Goal: Task Accomplishment & Management: Manage account settings

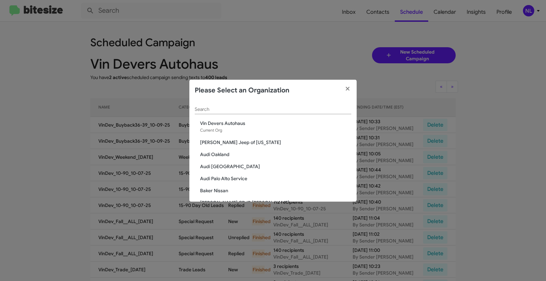
click at [225, 109] on input "Search" at bounding box center [273, 109] width 157 height 5
paste input "Team Toyota Langhorne"
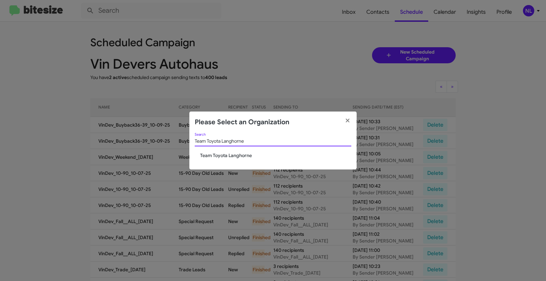
type input "Team Toyota Langhorne"
click at [218, 153] on span "Team Toyota Langhorne" at bounding box center [275, 155] width 151 height 7
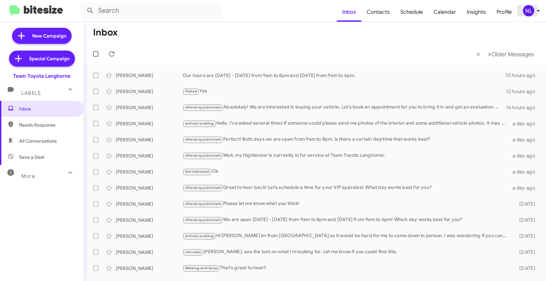
click at [529, 7] on div "NL" at bounding box center [528, 10] width 11 height 11
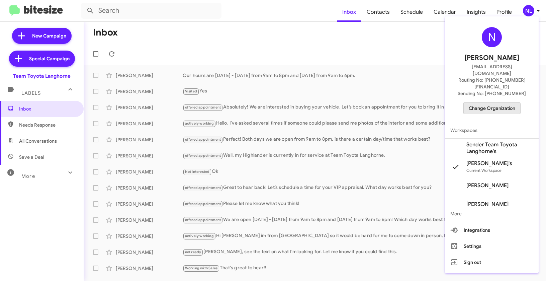
click at [490, 102] on span "Change Organization" at bounding box center [492, 107] width 46 height 11
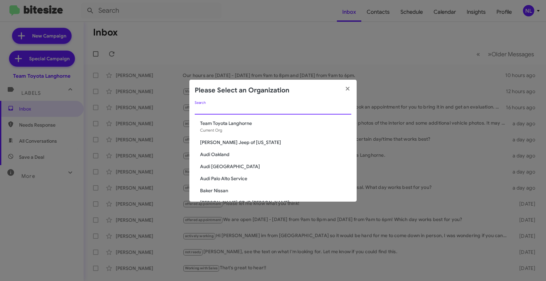
click at [251, 107] on input "Search" at bounding box center [273, 109] width 157 height 5
paste input "Chevy of [GEOGRAPHIC_DATA]"
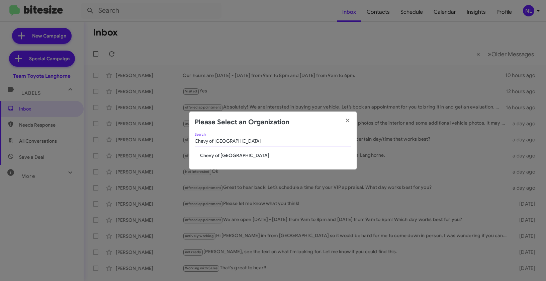
type input "Chevy of [GEOGRAPHIC_DATA]"
click at [212, 155] on span "Chevy of [GEOGRAPHIC_DATA]" at bounding box center [275, 155] width 151 height 7
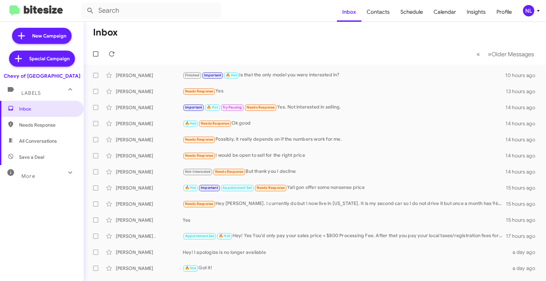
click at [531, 8] on div "NL" at bounding box center [528, 10] width 11 height 11
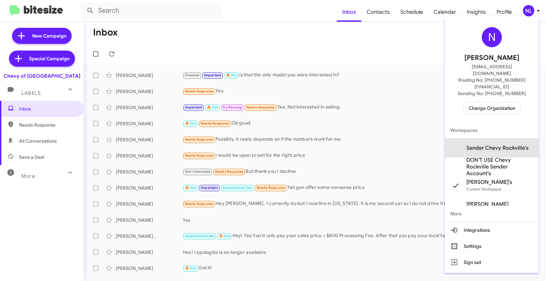
click at [493, 144] on span "Sender Chevy Rockville's" at bounding box center [497, 147] width 62 height 7
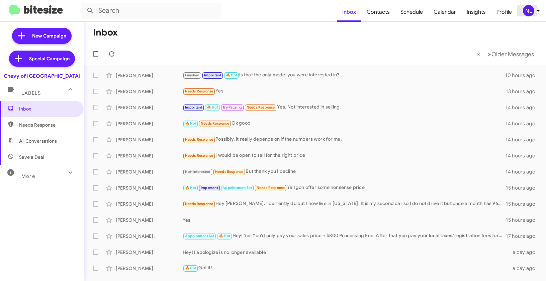
click at [528, 7] on div "NL" at bounding box center [528, 10] width 11 height 11
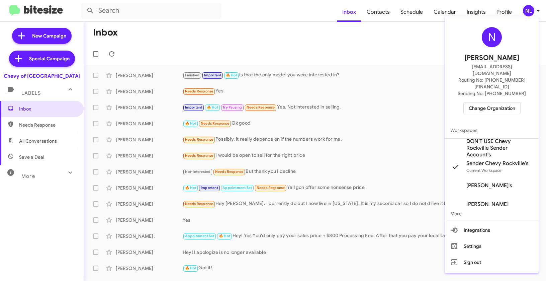
click at [384, 12] on div at bounding box center [273, 140] width 546 height 281
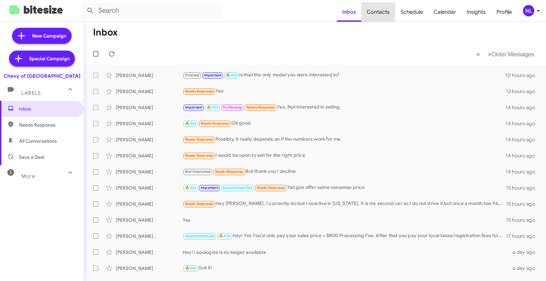
click at [384, 12] on span "Contacts" at bounding box center [378, 11] width 34 height 19
type input "in:groups"
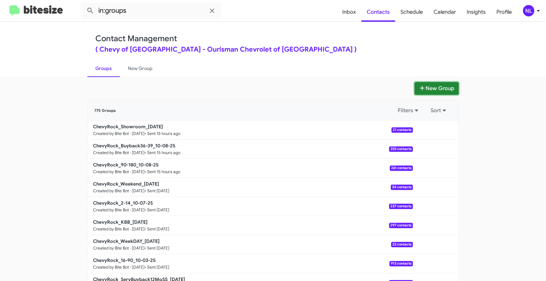
click at [433, 89] on button "New Group" at bounding box center [436, 88] width 44 height 13
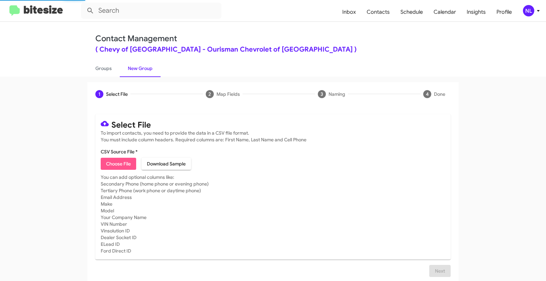
click at [119, 166] on span "Choose File" at bounding box center [118, 164] width 25 height 12
type input "ChevyRock_ServBuyback24mo_10-09-25"
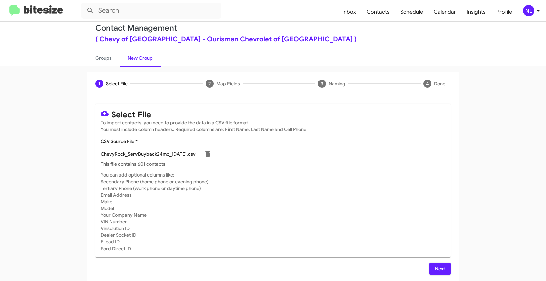
scroll to position [12, 0]
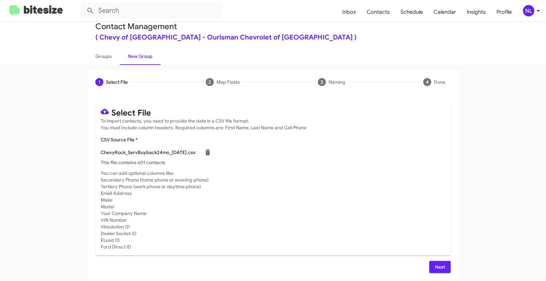
click at [443, 263] on span "Next" at bounding box center [439, 267] width 11 height 12
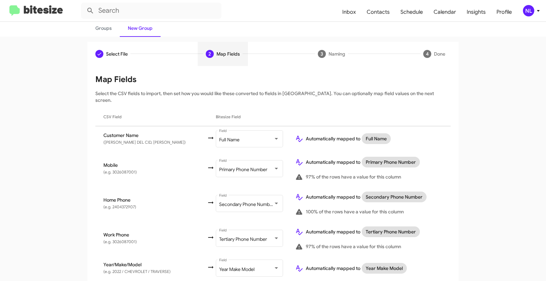
scroll to position [83, 0]
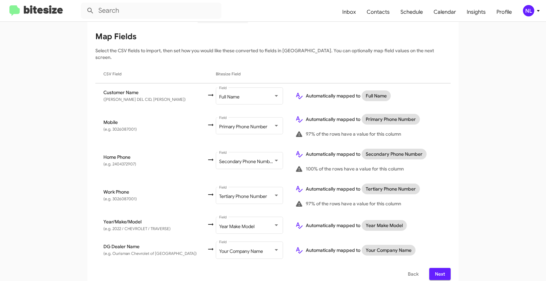
click at [437, 268] on span "Next" at bounding box center [439, 274] width 11 height 12
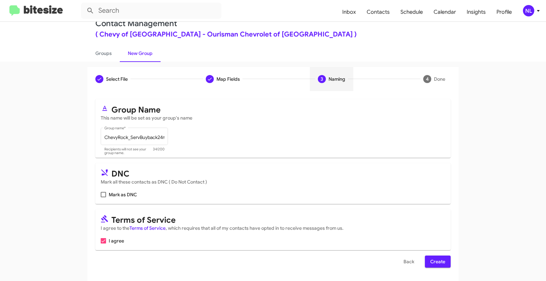
scroll to position [15, 0]
click at [442, 261] on span "Create" at bounding box center [437, 261] width 15 height 12
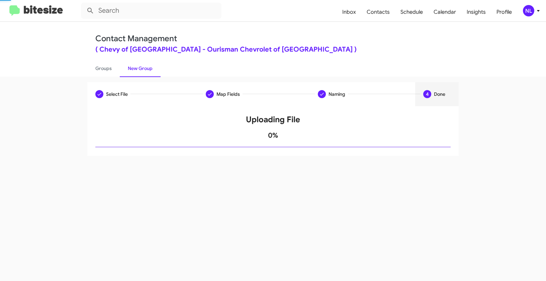
scroll to position [0, 0]
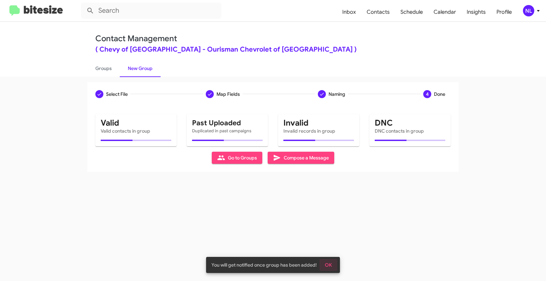
click at [332, 261] on button "OK" at bounding box center [328, 265] width 18 height 12
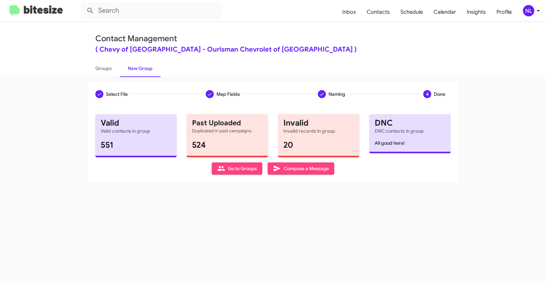
click at [233, 173] on span "Go to Groups" at bounding box center [237, 168] width 40 height 12
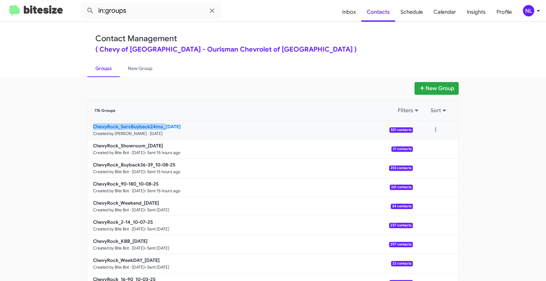
drag, startPoint x: 61, startPoint y: 126, endPoint x: 163, endPoint y: 126, distance: 102.4
click at [163, 126] on app-groups "New Group 776 Groups Filters Sort ChevyRock_ServBuyback24mo_10-09-25 Created by…" at bounding box center [273, 205] width 546 height 247
copy b "ChevyRock_ServBuyback24mo_"
click at [147, 16] on input "in:groups" at bounding box center [151, 11] width 140 height 16
paste input "ChevyRock_ServBuyback24mo_"
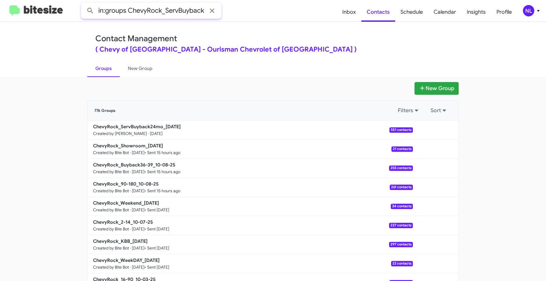
scroll to position [0, 20]
type input "in:groups ChevyRock_ServBuyback24mo_"
click at [84, 4] on button at bounding box center [90, 10] width 13 height 13
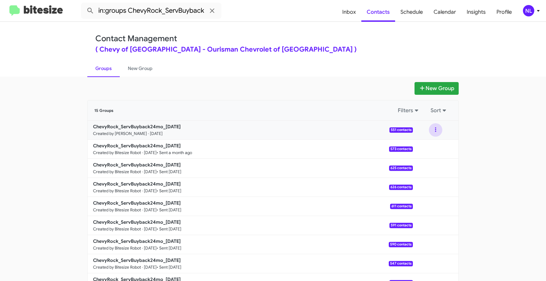
click at [435, 130] on button at bounding box center [435, 129] width 13 height 13
click at [428, 149] on button "View contacts" at bounding box center [416, 148] width 54 height 16
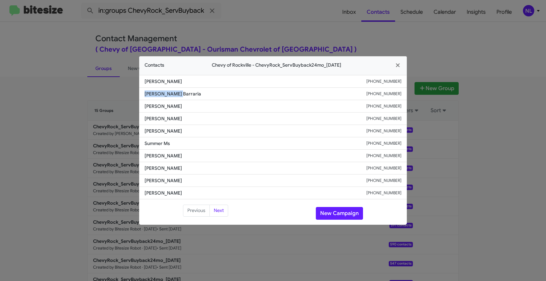
drag, startPoint x: 141, startPoint y: 95, endPoint x: 190, endPoint y: 96, distance: 48.9
click at [190, 96] on li "Orlin Barraria +12407793074" at bounding box center [273, 94] width 268 height 12
click at [166, 106] on span "Rediet Abebe" at bounding box center [255, 106] width 222 height 7
drag, startPoint x: 156, startPoint y: 94, endPoint x: 178, endPoint y: 94, distance: 22.8
click at [178, 94] on span "Orlin Barraria" at bounding box center [255, 93] width 222 height 7
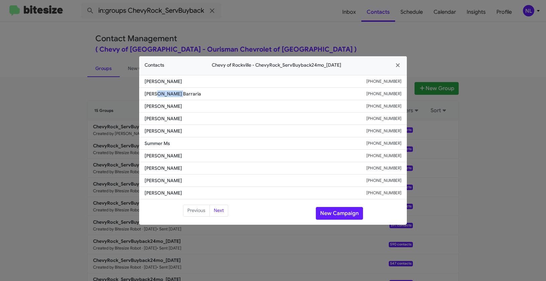
copy span "Barraria"
click at [205, 153] on span "David Pabian" at bounding box center [255, 155] width 222 height 7
drag, startPoint x: 142, startPoint y: 106, endPoint x: 183, endPoint y: 105, distance: 41.2
click at [183, 105] on li "Rediet Abebe +15718300874" at bounding box center [273, 106] width 268 height 12
copy span "Rediet Abebe"
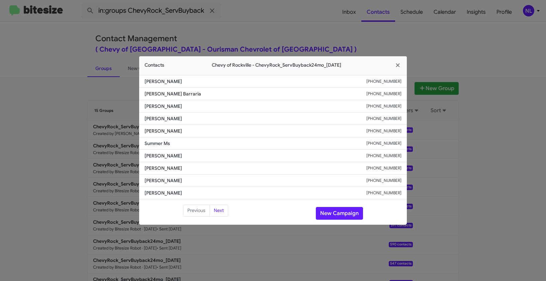
click at [195, 134] on li "Milton Jackson +12406019442" at bounding box center [273, 131] width 268 height 12
drag, startPoint x: 141, startPoint y: 107, endPoint x: 178, endPoint y: 106, distance: 36.1
click at [178, 106] on li "Rediet Abebe +15718300874" at bounding box center [273, 106] width 268 height 12
copy span "Rediet Abebe"
click at [236, 159] on li "David Pabian +17085281153" at bounding box center [273, 156] width 268 height 12
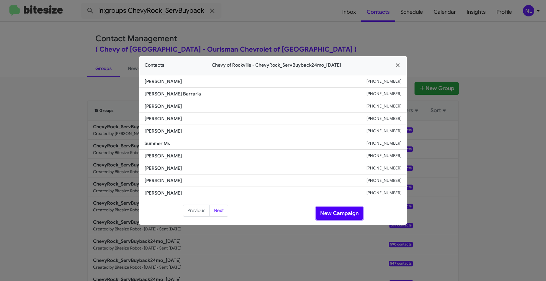
click at [347, 217] on button "New Campaign" at bounding box center [339, 213] width 47 height 13
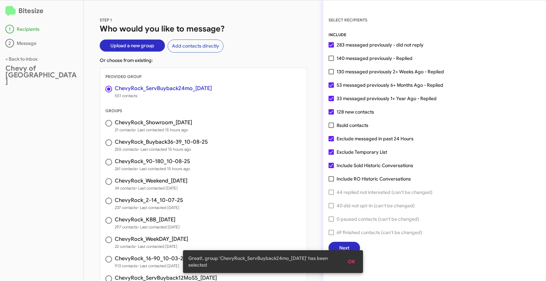
click at [351, 254] on snack-bar-container "Great!, group 'ChevyRock_ServBuyback24mo_10-09-25' has been selected OK" at bounding box center [273, 261] width 180 height 23
click at [355, 261] on span "OK" at bounding box center [351, 261] width 7 height 12
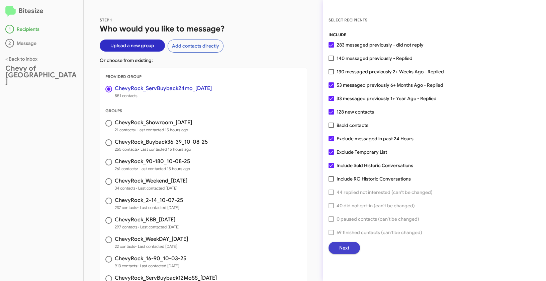
click at [349, 250] on span "Next" at bounding box center [344, 247] width 10 height 12
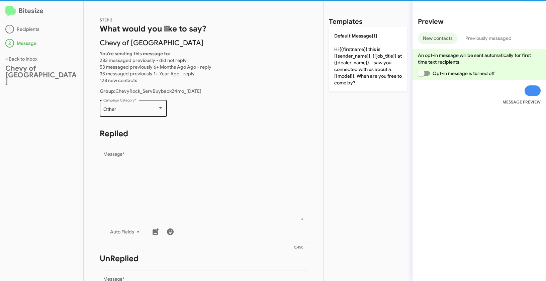
click at [140, 107] on div "Other" at bounding box center [130, 109] width 54 height 5
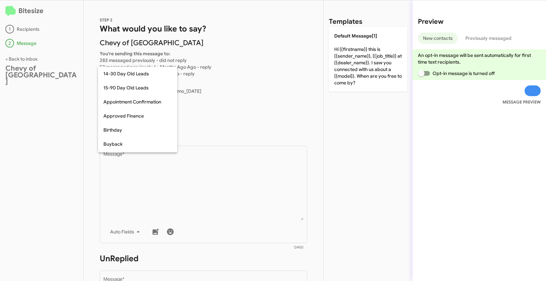
scroll to position [147, 0]
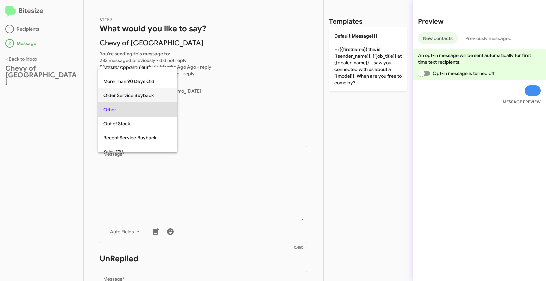
click at [132, 95] on span "Older Service Buyback" at bounding box center [137, 95] width 69 height 14
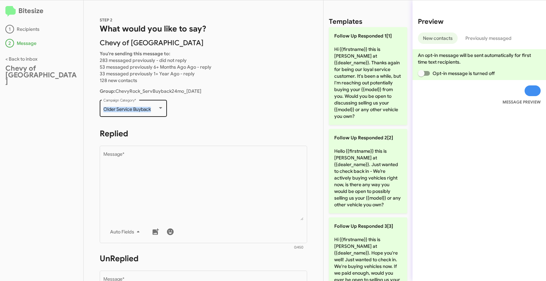
drag, startPoint x: 100, startPoint y: 109, endPoint x: 159, endPoint y: 111, distance: 58.9
click at [159, 111] on div "Older Service Buyback Campaign Category *" at bounding box center [133, 107] width 67 height 18
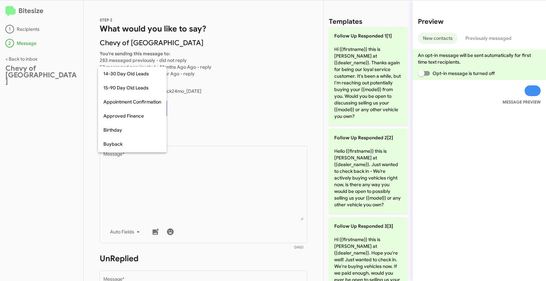
scroll to position [132, 0]
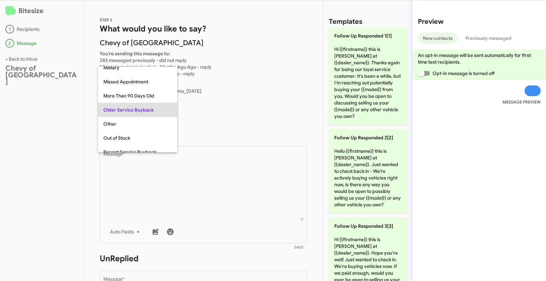
copy span "Older Service Buyback"
click at [183, 168] on div at bounding box center [273, 140] width 546 height 281
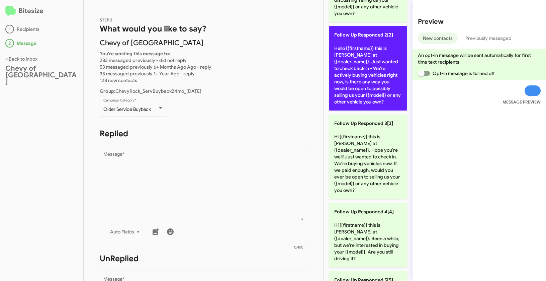
scroll to position [205, 0]
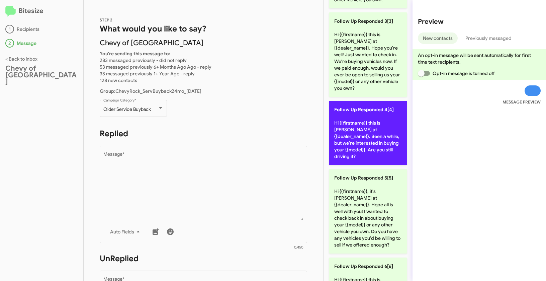
click at [370, 125] on p "Follow Up Responded 4[4] Hi {{firstname}} this is Max Overby at {{dealer_name}}…" at bounding box center [368, 133] width 78 height 64
type textarea "Hi {{firstname}} this is Max Overby at {{dealer_name}}. Been a while, but we're…"
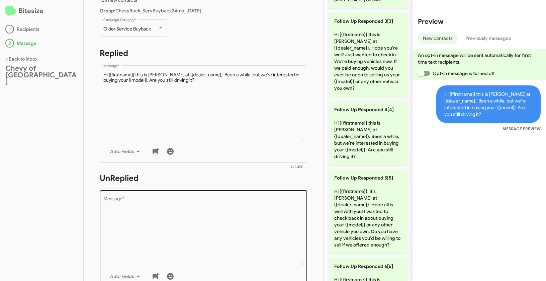
scroll to position [114, 0]
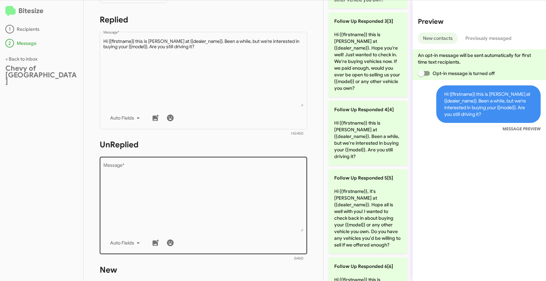
click at [267, 205] on textarea "Message *" at bounding box center [203, 197] width 200 height 68
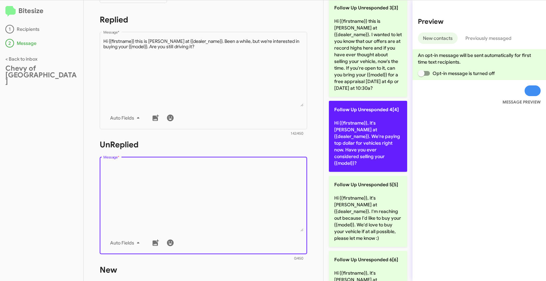
click at [365, 117] on p "Follow Up Unresponded 4[4] Hi {{firstname}}, it's Max Overby at {{dealer_name}}…" at bounding box center [368, 136] width 78 height 71
type textarea "Hi {{firstname}}, it's Max Overby at {{dealer_name}}. We're paying top dollar f…"
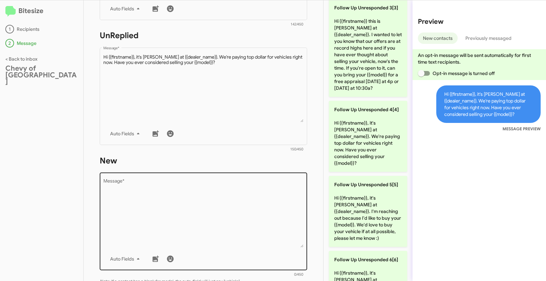
scroll to position [229, 0]
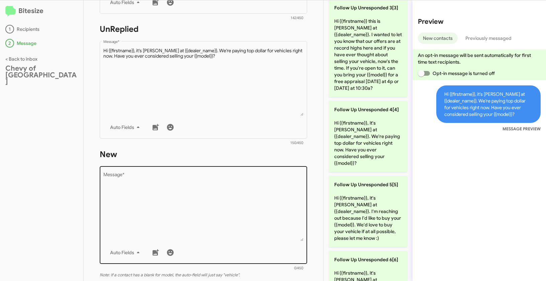
click at [244, 211] on textarea "Message *" at bounding box center [203, 207] width 200 height 68
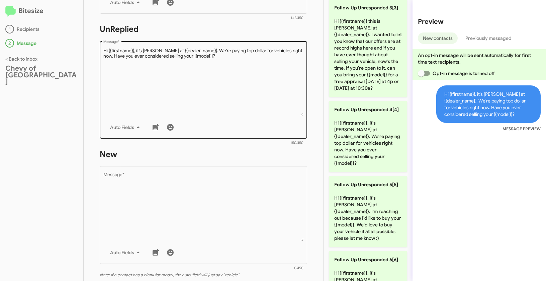
scroll to position [0, 0]
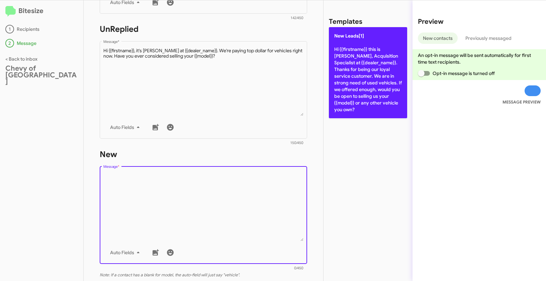
click at [370, 54] on p "New Leads[1] Hi {{firstname}} this is Max Overby, Acquisition Specialist at {{d…" at bounding box center [368, 72] width 78 height 91
type textarea "Hi {{firstname}} this is Max Overby, Acquisition Specialist at {{dealer_name}}.…"
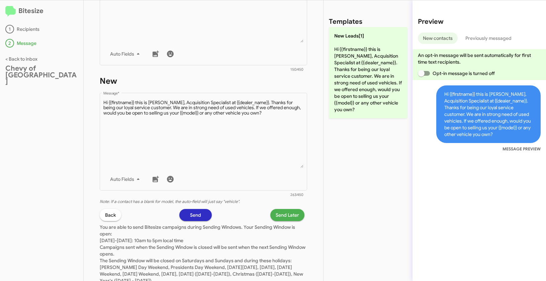
scroll to position [325, 0]
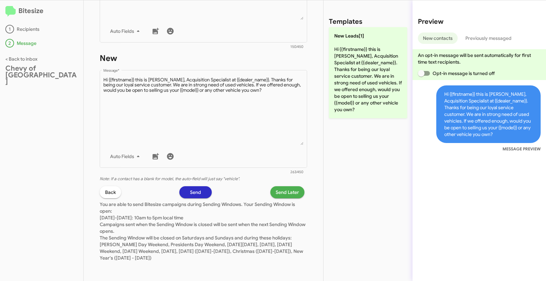
click at [288, 194] on span "Send Later" at bounding box center [287, 192] width 23 height 12
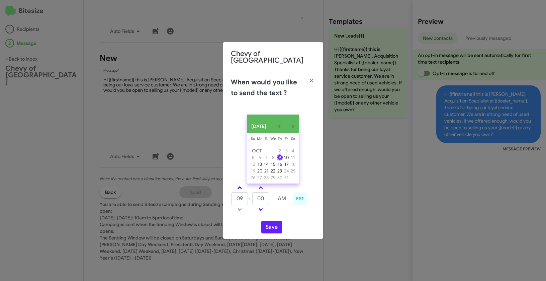
click at [236, 185] on link at bounding box center [240, 188] width 12 height 8
type input "10"
drag, startPoint x: 260, startPoint y: 196, endPoint x: 256, endPoint y: 195, distance: 3.6
click at [256, 195] on input "00" at bounding box center [260, 198] width 17 height 13
type input "29"
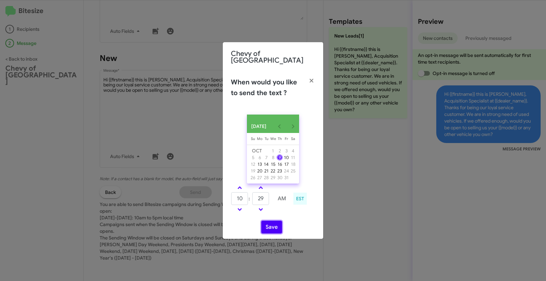
click at [266, 225] on button "Save" at bounding box center [271, 226] width 21 height 13
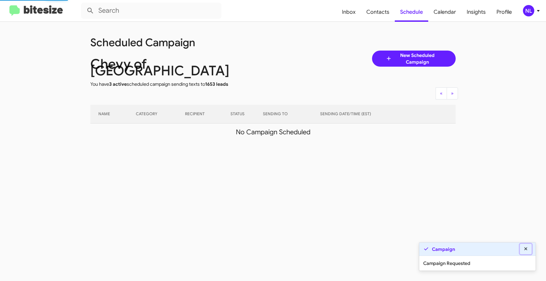
click at [525, 249] on icon at bounding box center [525, 248] width 3 height 3
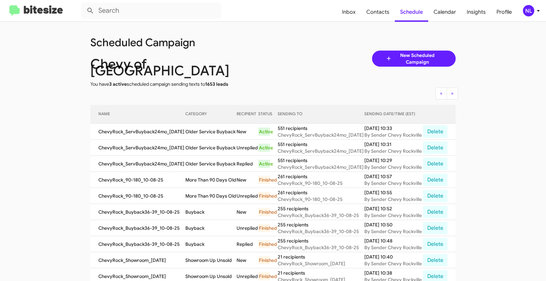
click at [527, 11] on div "NL" at bounding box center [528, 10] width 11 height 11
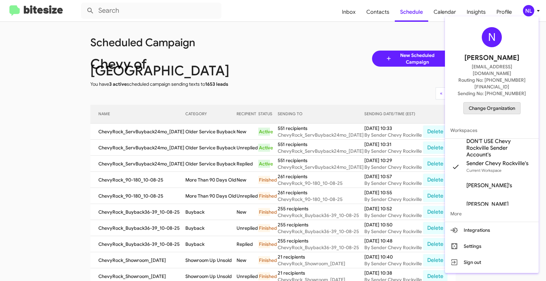
click at [495, 102] on span "Change Organization" at bounding box center [492, 107] width 46 height 11
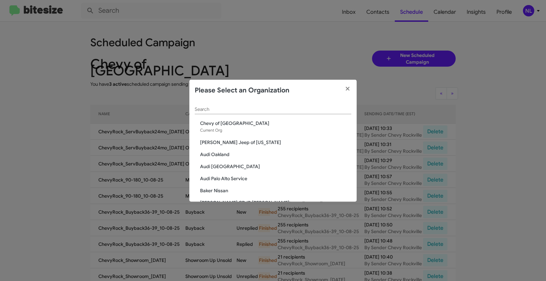
click at [219, 113] on div "Search" at bounding box center [273, 107] width 157 height 13
paste input "SERVICE: Daniels Long"
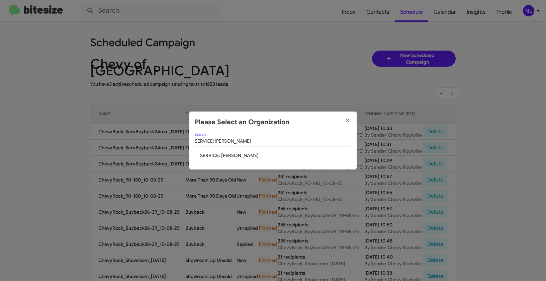
type input "SERVICE: Daniels Long"
click at [223, 152] on span "SERVICE: Daniels Long" at bounding box center [275, 155] width 151 height 7
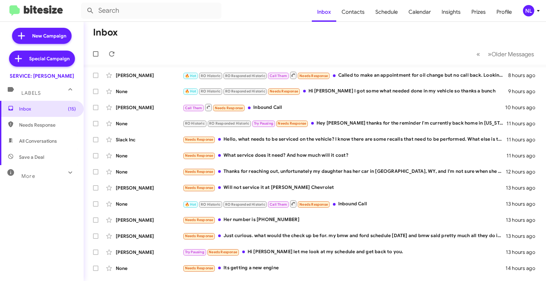
click at [527, 11] on div "NL" at bounding box center [528, 10] width 11 height 11
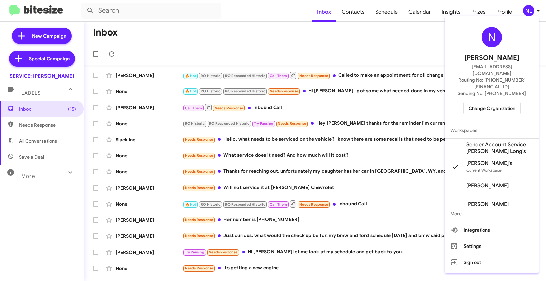
click at [489, 141] on span "Sender Account Service [PERSON_NAME] Long's" at bounding box center [499, 147] width 67 height 13
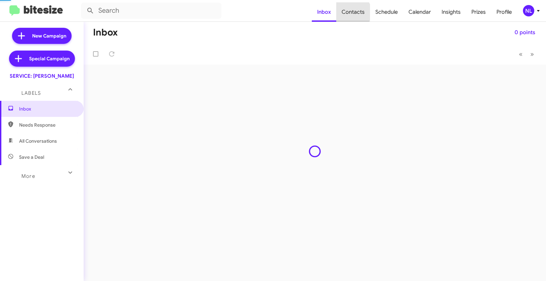
click at [355, 12] on span "Contacts" at bounding box center [353, 11] width 34 height 19
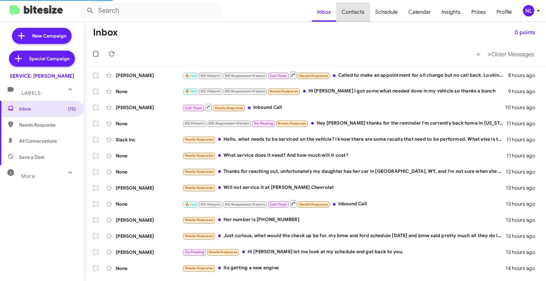
click at [355, 12] on span "Contacts" at bounding box center [353, 11] width 34 height 19
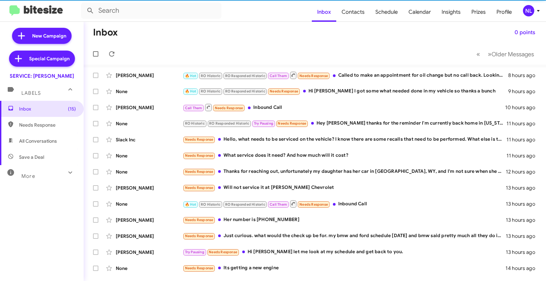
type input "in:groups"
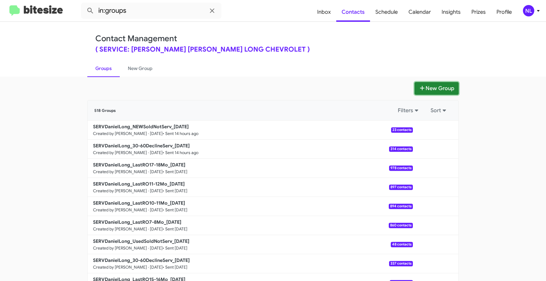
click at [436, 92] on button "New Group" at bounding box center [436, 88] width 44 height 13
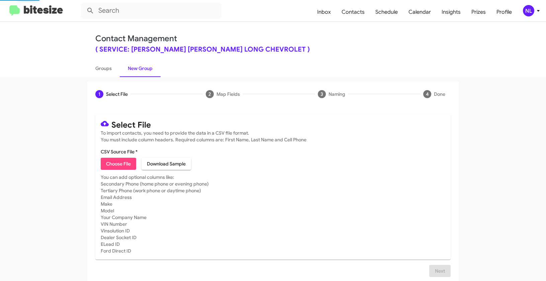
click at [116, 165] on span "Choose File" at bounding box center [118, 164] width 25 height 12
type input "SERVDanielLong_LastRO8-9Mo_10-09-25"
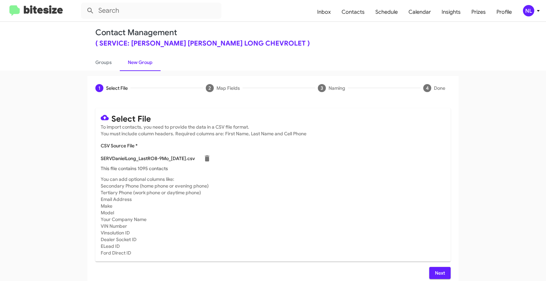
scroll to position [12, 0]
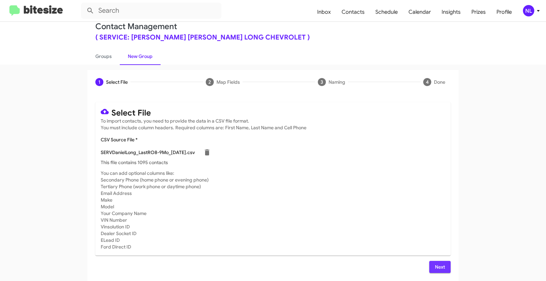
click at [437, 265] on span "Next" at bounding box center [439, 267] width 11 height 12
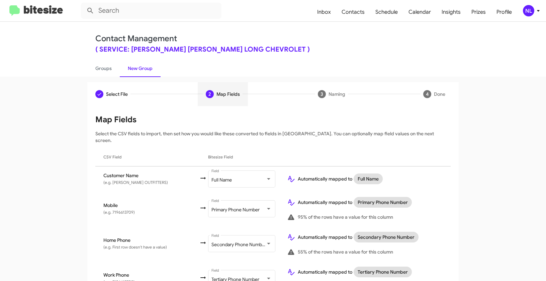
scroll to position [108, 0]
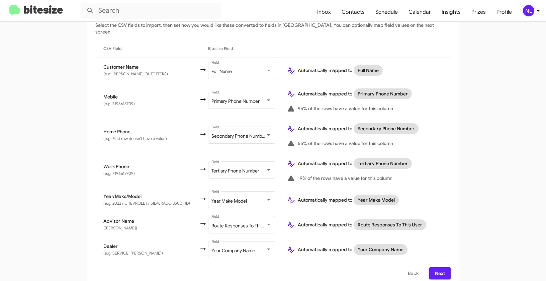
click at [441, 267] on span "Next" at bounding box center [439, 273] width 11 height 12
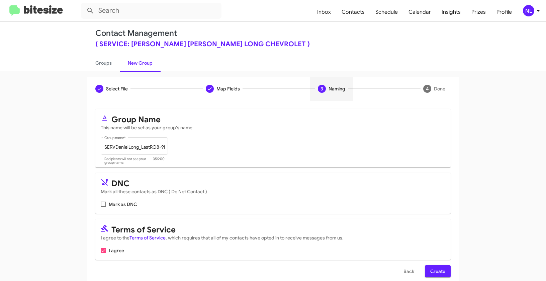
scroll to position [15, 0]
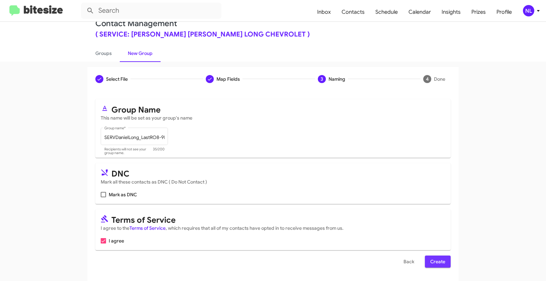
click at [438, 266] on span "Create" at bounding box center [437, 261] width 15 height 12
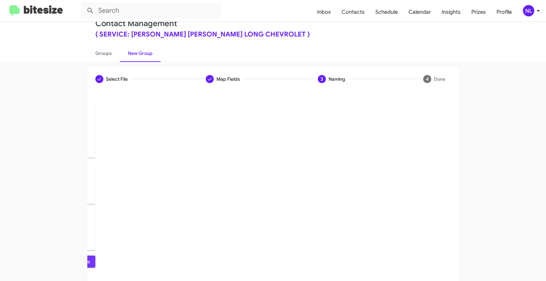
scroll to position [0, 0]
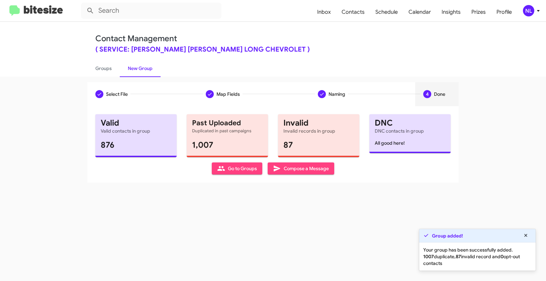
click at [231, 172] on span "Go to Groups" at bounding box center [237, 168] width 40 height 12
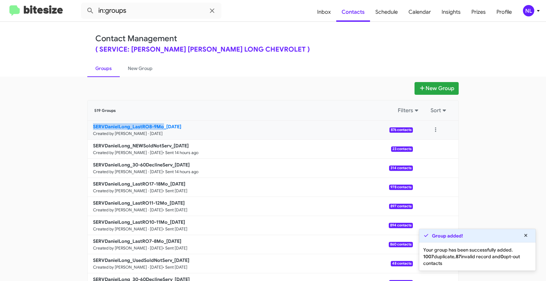
drag, startPoint x: 70, startPoint y: 128, endPoint x: 162, endPoint y: 123, distance: 92.2
click at [162, 123] on app-groups "New Group 519 Groups Filters Sort SERVDanielLong_LastRO8-9Mo_10-09-25 Created b…" at bounding box center [273, 205] width 546 height 247
copy b "SERVDanielLong_LastRO8-9Mo"
click at [130, 14] on input "in:groups" at bounding box center [151, 11] width 140 height 16
paste input "SERVDanielLong_LastRO8-9Mo"
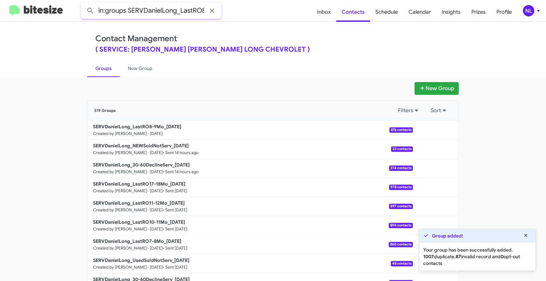
scroll to position [0, 18]
type input "in:groups SERVDanielLong_LastRO8-9Mo"
click at [84, 4] on button at bounding box center [90, 10] width 13 height 13
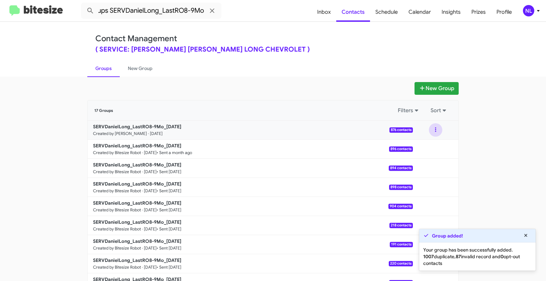
click at [434, 130] on button at bounding box center [435, 129] width 13 height 13
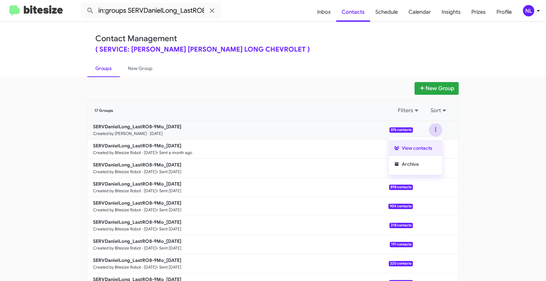
click at [433, 142] on button "View contacts" at bounding box center [416, 148] width 54 height 16
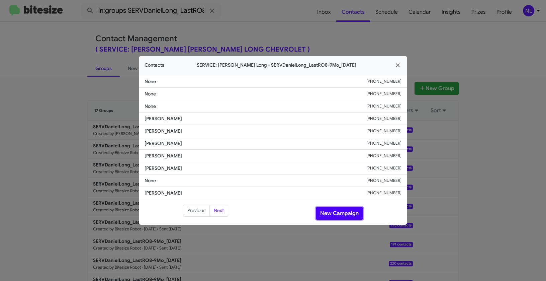
click at [335, 210] on button "New Campaign" at bounding box center [339, 213] width 47 height 13
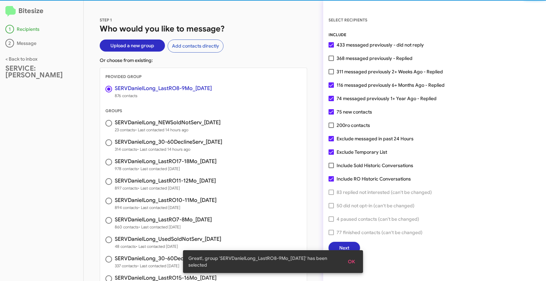
click at [357, 261] on button "OK" at bounding box center [352, 261] width 18 height 12
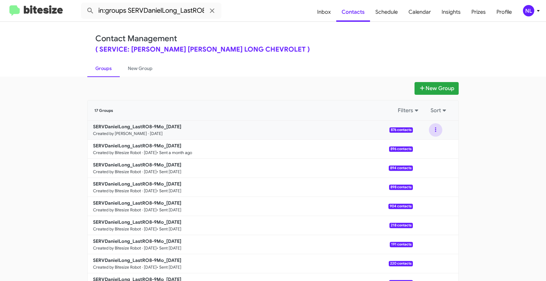
click at [435, 127] on button at bounding box center [435, 129] width 13 height 13
click at [432, 146] on button "View contacts" at bounding box center [416, 148] width 54 height 16
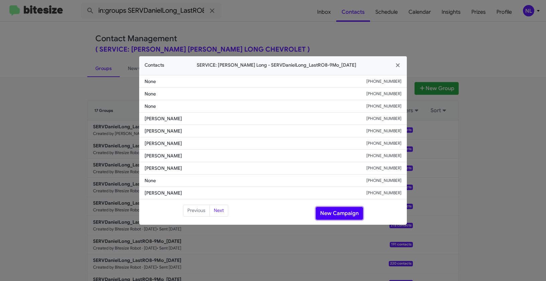
click at [337, 213] on button "New Campaign" at bounding box center [339, 213] width 47 height 13
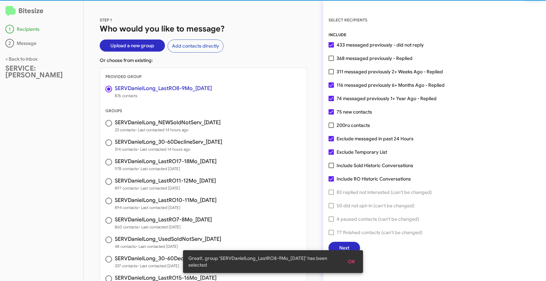
click at [349, 259] on span "OK" at bounding box center [351, 261] width 7 height 12
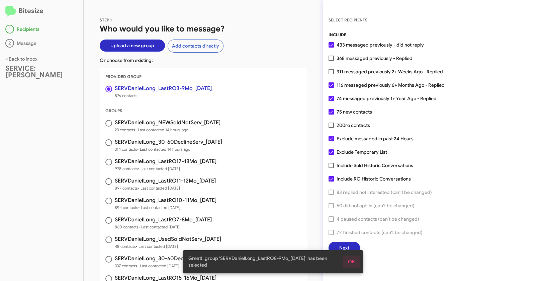
click at [348, 247] on span "Next" at bounding box center [344, 247] width 10 height 12
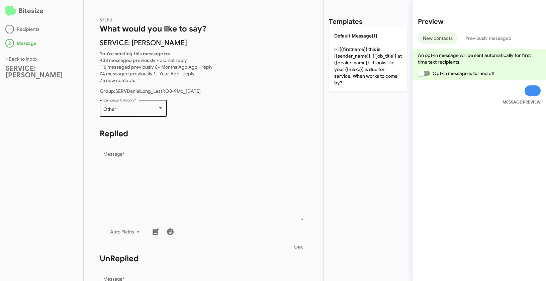
click at [154, 110] on div "Other" at bounding box center [130, 109] width 54 height 5
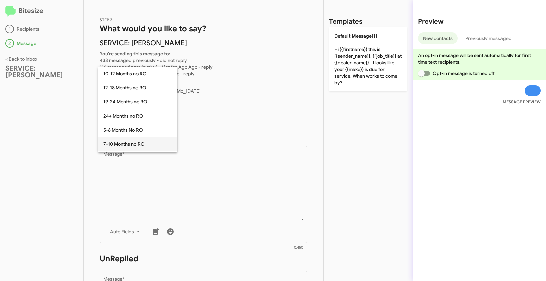
click at [135, 139] on span "7-10 Months no RO" at bounding box center [137, 144] width 69 height 14
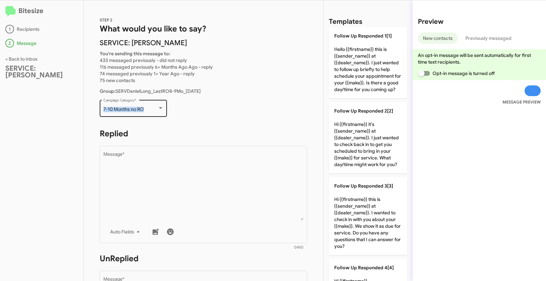
drag, startPoint x: 100, startPoint y: 107, endPoint x: 148, endPoint y: 109, distance: 48.5
click at [148, 109] on div "STEP 2 What would you like to say? SERVICE: Daniels Long You're sending this me…" at bounding box center [203, 140] width 239 height 280
click at [53, 125] on div "Bitesize 1 Recipients 2 Message < Back to inbox SERVICE: Daniels Long" at bounding box center [42, 140] width 84 height 280
drag, startPoint x: 101, startPoint y: 107, endPoint x: 149, endPoint y: 109, distance: 48.5
click at [149, 109] on div "7-10 Months no RO Campaign Category *" at bounding box center [133, 107] width 67 height 18
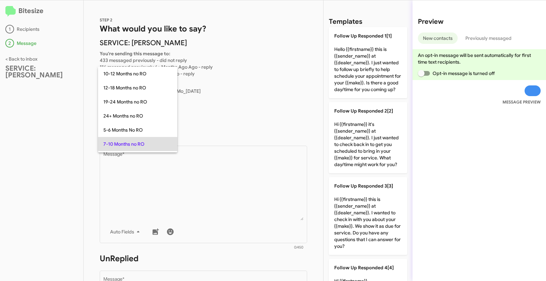
scroll to position [34, 0]
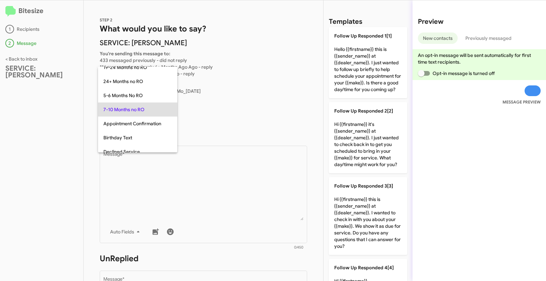
copy span "7-10 Months no RO"
click at [215, 196] on div at bounding box center [273, 140] width 546 height 281
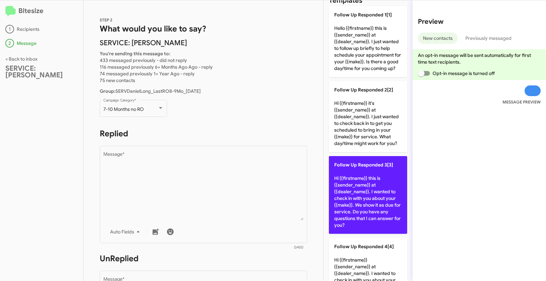
scroll to position [52, 0]
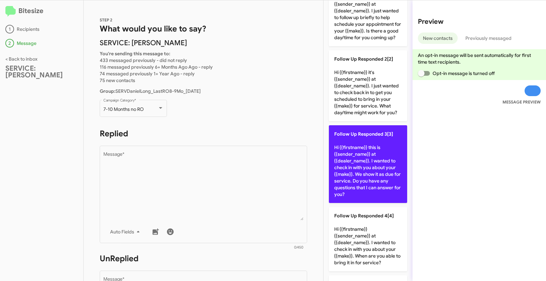
click at [366, 177] on p "Follow Up Responded 3[3] Hi {{firstname}} this is {{sender_name}} at {{dealer_n…" at bounding box center [368, 164] width 78 height 78
type textarea "Hi {{firstname}} this is {{sender_name}} at {{dealer_name}}. I wanted to check …"
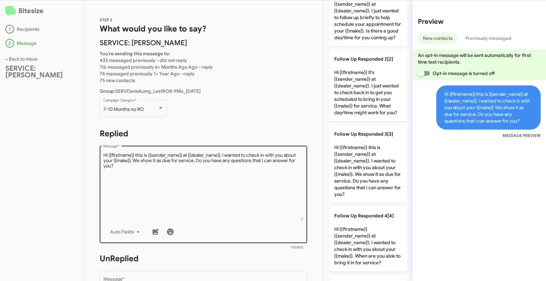
scroll to position [114, 0]
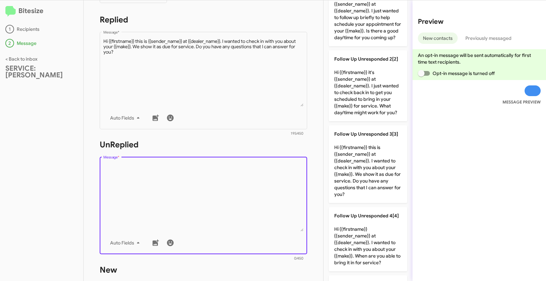
click at [236, 193] on textarea "Message *" at bounding box center [203, 197] width 200 height 68
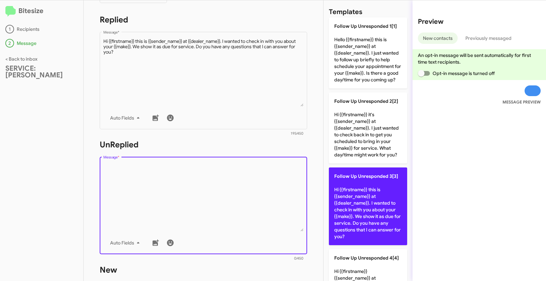
scroll to position [0, 0]
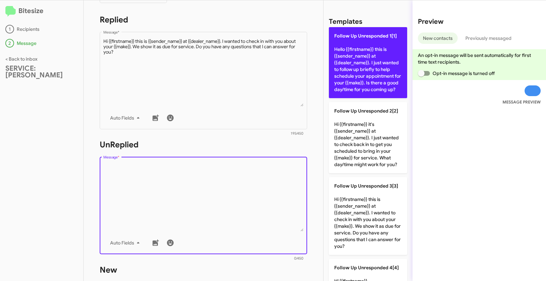
click at [364, 59] on p "Follow Up Unresponded 1[1] Hello {{firstname}} this is {{sender_name}} at {{dea…" at bounding box center [368, 62] width 78 height 71
type textarea "Hello {{firstname}} this is {{sender_name}} at {{dealer_name}}. I just wanted t…"
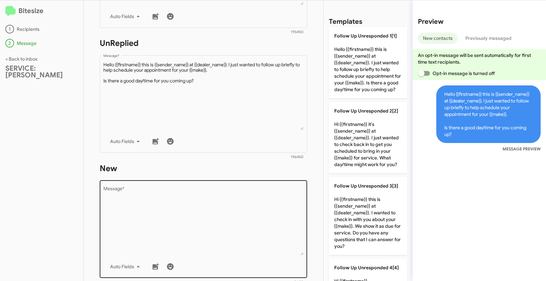
scroll to position [231, 0]
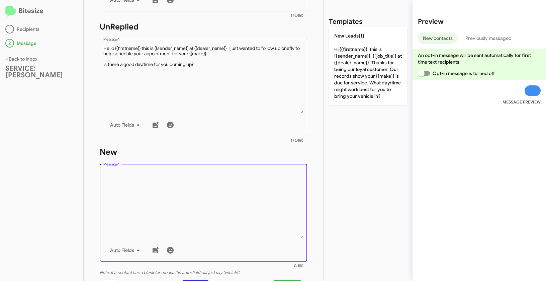
click at [230, 208] on textarea "Message *" at bounding box center [203, 204] width 200 height 68
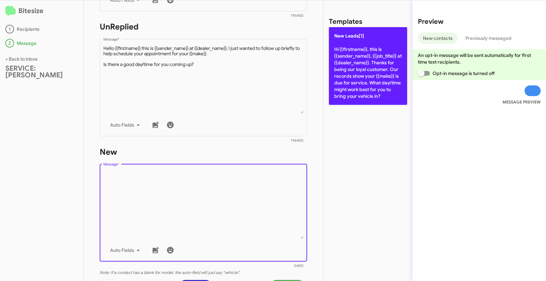
click at [370, 63] on p "New Leads[1] Hi {{firstname}}, this is {{sender_name}}, {{job_title}} at {{deal…" at bounding box center [368, 66] width 78 height 78
type textarea "Hi {{firstname}}, this is {{sender_name}}, {{job_title}} at {{dealer_name}}. Th…"
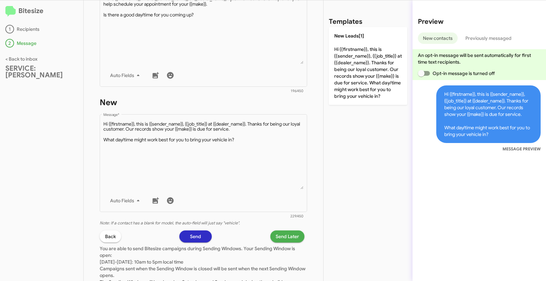
scroll to position [325, 0]
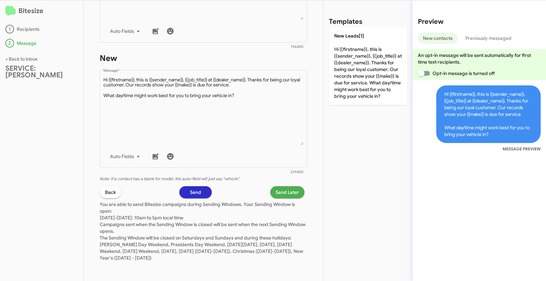
click at [280, 191] on span "Send Later" at bounding box center [287, 192] width 23 height 12
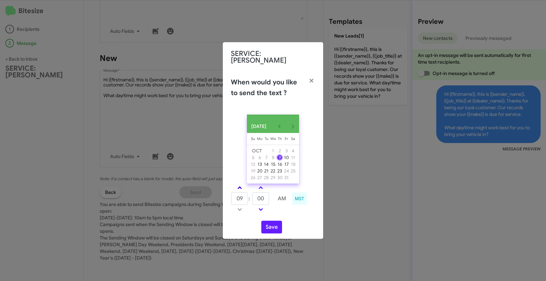
click at [238, 185] on link at bounding box center [240, 188] width 12 height 8
type input "10"
drag, startPoint x: 259, startPoint y: 197, endPoint x: 253, endPoint y: 196, distance: 5.8
click at [253, 196] on input "00" at bounding box center [260, 198] width 17 height 13
type input "20"
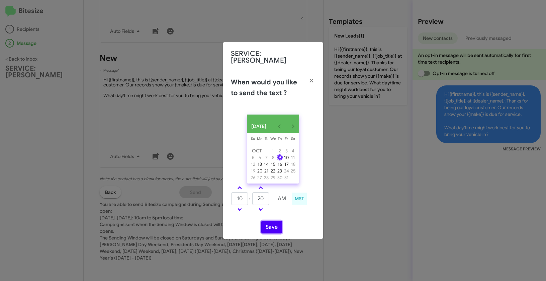
click at [272, 224] on button "Save" at bounding box center [271, 226] width 21 height 13
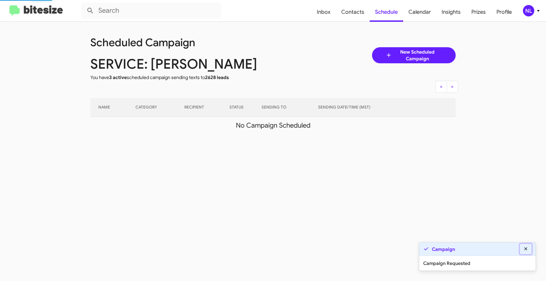
click at [529, 248] on button at bounding box center [526, 248] width 12 height 10
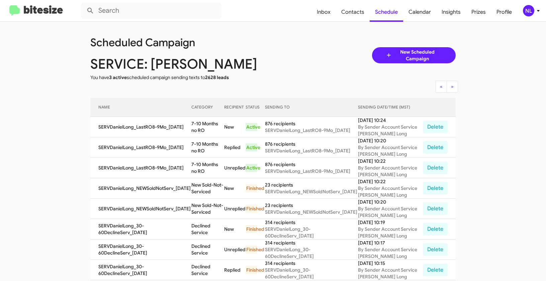
click at [526, 9] on div "NL" at bounding box center [528, 10] width 11 height 11
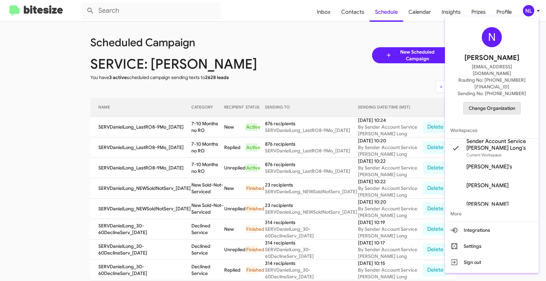
click at [500, 102] on span "Change Organization" at bounding box center [492, 107] width 46 height 11
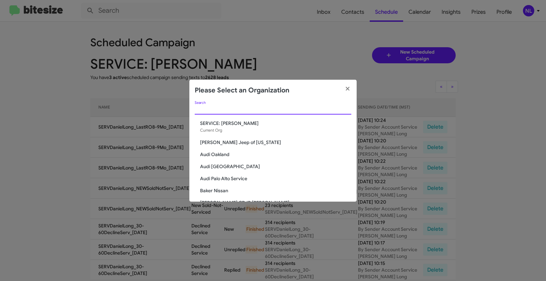
click at [209, 108] on input "Search" at bounding box center [273, 109] width 157 height 5
paste input "Team Toyota Langhorne"
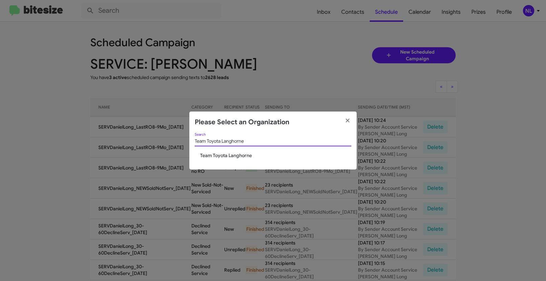
type input "Team Toyota Langhorne"
click at [217, 153] on span "Team Toyota Langhorne" at bounding box center [275, 155] width 151 height 7
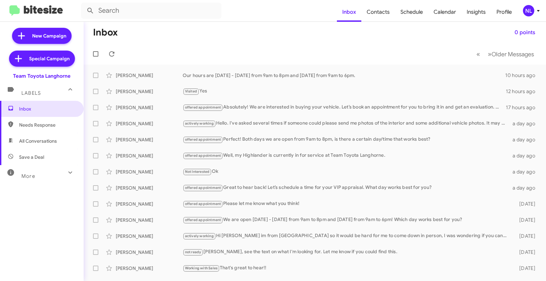
click at [529, 13] on div "NL" at bounding box center [528, 10] width 11 height 11
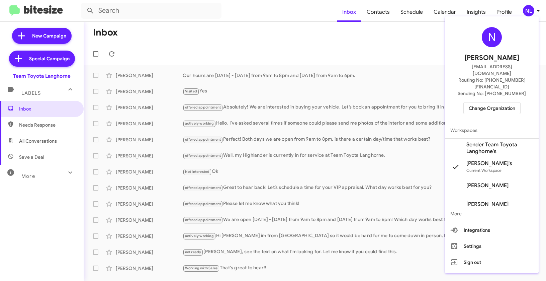
click at [478, 141] on span "Sender Team Toyota Langhorne's" at bounding box center [499, 147] width 67 height 13
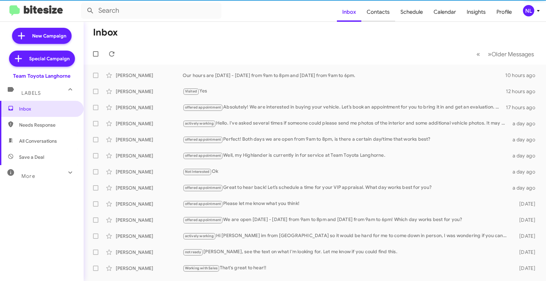
click at [387, 6] on span "Contacts" at bounding box center [378, 11] width 34 height 19
type input "in:groups"
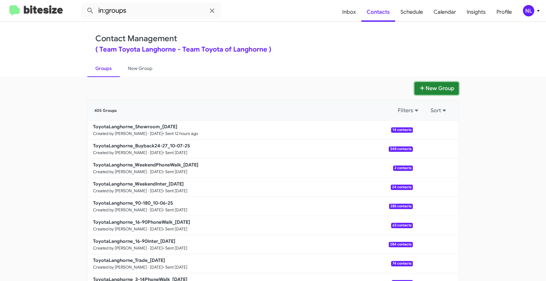
click at [429, 87] on button "New Group" at bounding box center [436, 88] width 44 height 13
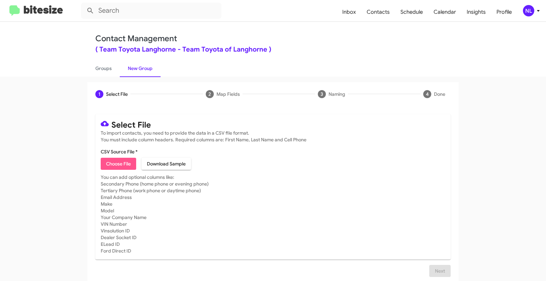
click at [119, 165] on span "Choose File" at bounding box center [118, 164] width 25 height 12
type input "ToyotaLanghorne_3-14Int_[DATE]"
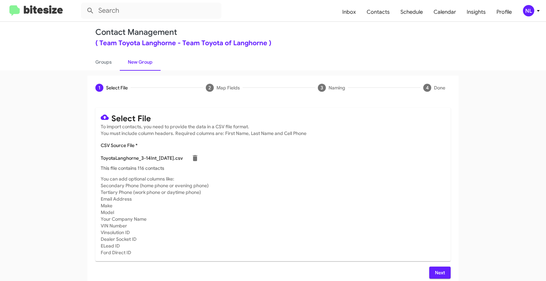
scroll to position [12, 0]
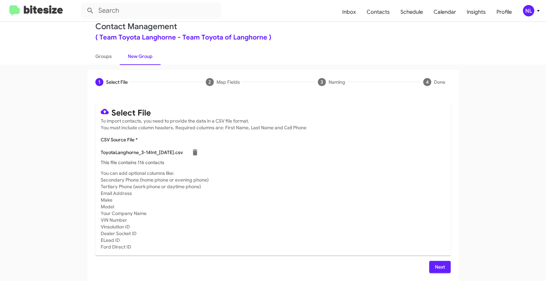
click at [435, 267] on span "Next" at bounding box center [439, 267] width 11 height 12
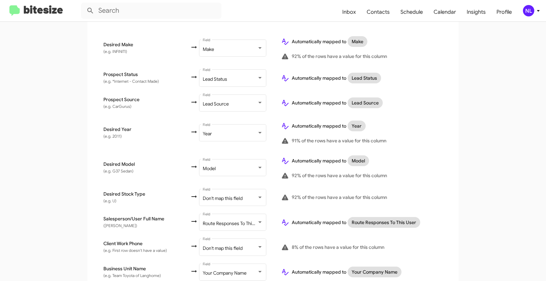
scroll to position [317, 0]
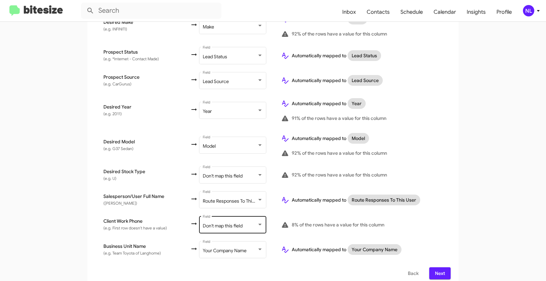
click at [222, 222] on span "Don't map this field" at bounding box center [223, 225] width 40 height 6
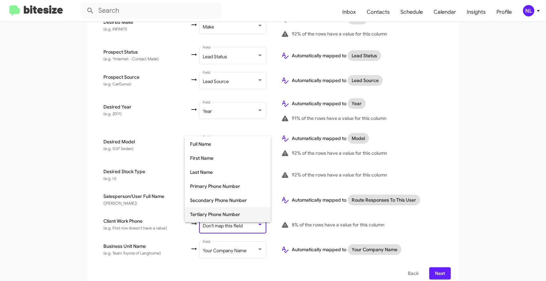
scroll to position [32, 0]
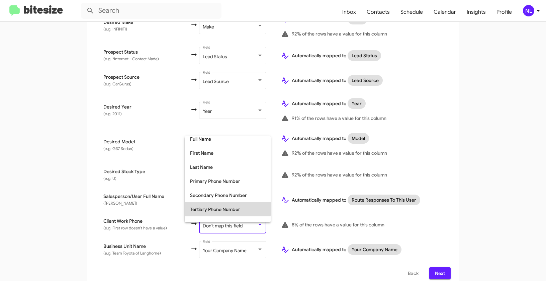
click at [217, 207] on span "Tertiary Phone Number" at bounding box center [227, 209] width 75 height 14
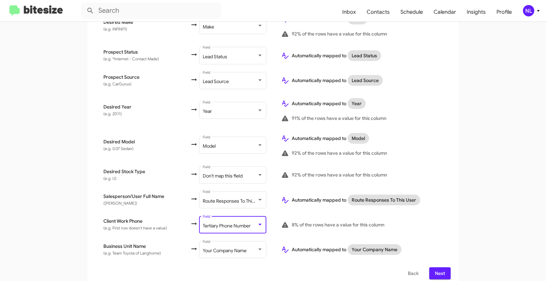
click at [427, 201] on td "Automatically mapped to Route Responses To This User" at bounding box center [363, 199] width 175 height 25
click at [434, 267] on span "Next" at bounding box center [439, 273] width 11 height 12
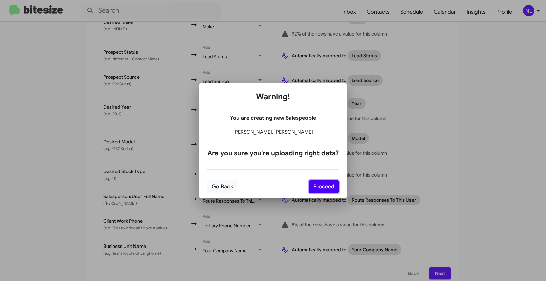
click at [322, 184] on button "Proceed" at bounding box center [323, 186] width 29 height 13
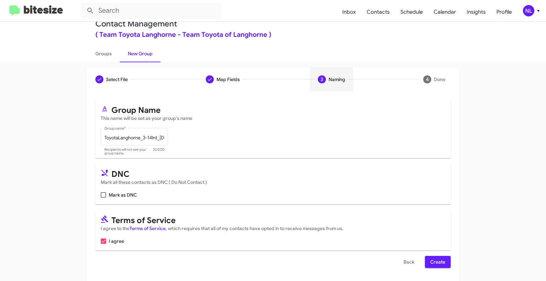
scroll to position [15, 0]
click at [439, 263] on span "Create" at bounding box center [437, 261] width 15 height 12
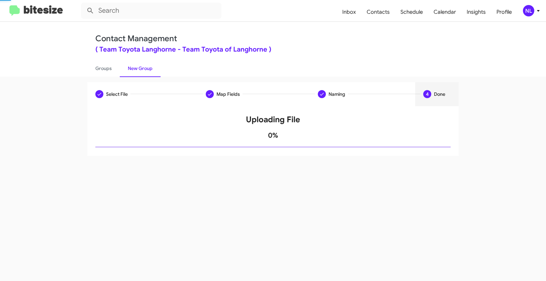
scroll to position [0, 0]
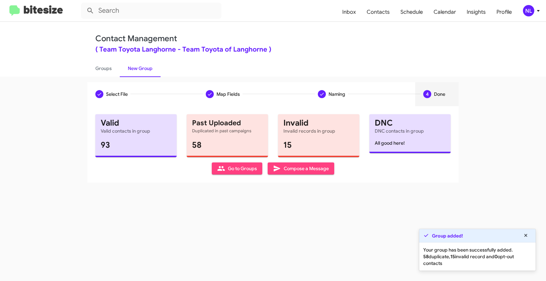
click at [232, 171] on span "Go to Groups" at bounding box center [237, 168] width 40 height 12
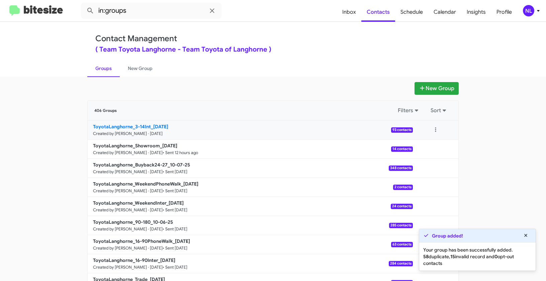
drag, startPoint x: 46, startPoint y: 123, endPoint x: 150, endPoint y: 125, distance: 103.7
click at [150, 125] on app-groups "New Group 406 Groups Filters Sort ToyotaLanghorne_3-14Int_10-09-25 Created by N…" at bounding box center [273, 205] width 546 height 247
copy div "Filters Sort ToyotaLanghorne_3-14Int_"
click at [154, 15] on input "in:groups" at bounding box center [151, 11] width 140 height 16
paste input "ToyotaLanghorne_3-14Int_"
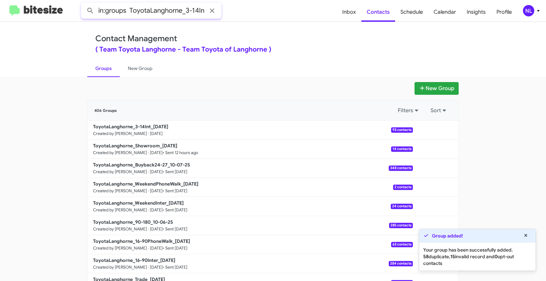
scroll to position [0, 5]
type input "in:groups ToyotaLanghorne_3-14Int_"
click at [84, 4] on button at bounding box center [90, 10] width 13 height 13
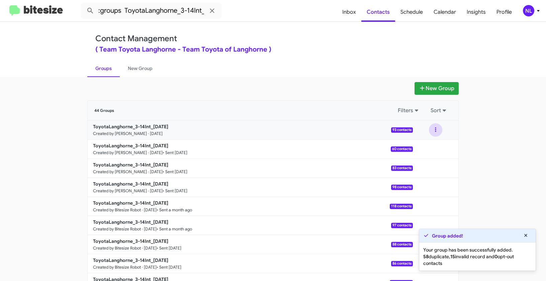
click at [432, 127] on button at bounding box center [435, 129] width 13 height 13
click at [431, 148] on button "View contacts" at bounding box center [416, 148] width 54 height 16
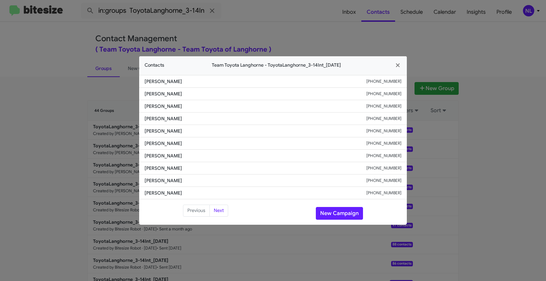
drag, startPoint x: 142, startPoint y: 106, endPoint x: 186, endPoint y: 109, distance: 43.5
click at [186, 109] on li "Vichheka Ngoun +12674621244" at bounding box center [273, 106] width 268 height 12
copy span "Vichheka Ngoun"
click at [339, 213] on button "New Campaign" at bounding box center [339, 213] width 47 height 13
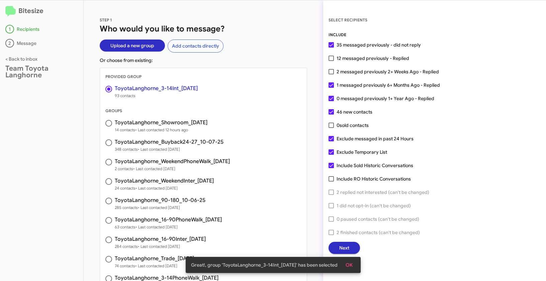
click at [349, 265] on span "OK" at bounding box center [349, 265] width 7 height 12
click at [348, 247] on span "Next" at bounding box center [344, 247] width 10 height 12
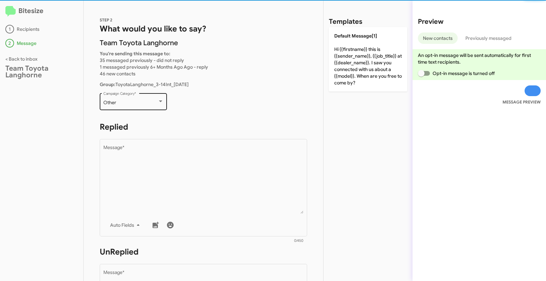
click at [145, 107] on div "Other Campaign Category *" at bounding box center [133, 101] width 60 height 18
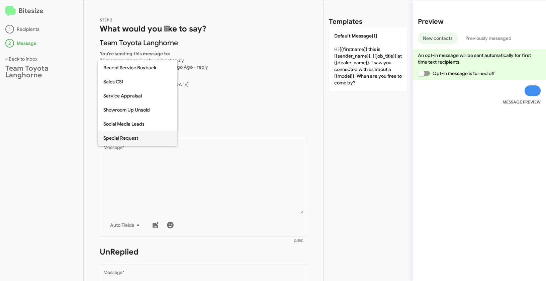
scroll to position [280, 0]
click at [132, 109] on span "Up to 14-day-old leads" at bounding box center [137, 110] width 69 height 14
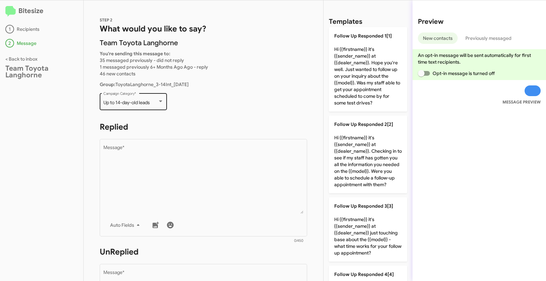
drag, startPoint x: 100, startPoint y: 102, endPoint x: 154, endPoint y: 104, distance: 53.6
click at [154, 104] on div "STEP 2 What would you like to say? Team Toyota Langhorne You're sending this me…" at bounding box center [203, 140] width 239 height 280
click at [67, 119] on div "Bitesize 1 Recipients 2 Message < Back to inbox Team Toyota Langhorne" at bounding box center [42, 140] width 84 height 280
drag, startPoint x: 100, startPoint y: 101, endPoint x: 159, endPoint y: 104, distance: 59.2
click at [159, 104] on div "Up to 14-day-old leads Campaign Category *" at bounding box center [133, 101] width 67 height 18
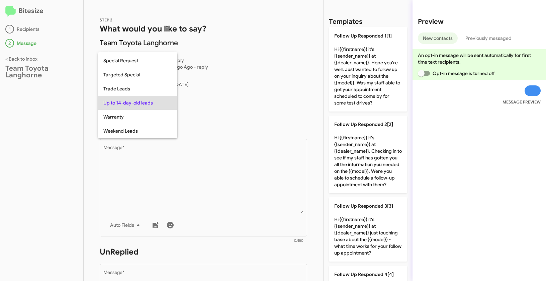
copy span "Up to 14-day-old leads"
click at [179, 187] on div at bounding box center [273, 140] width 546 height 281
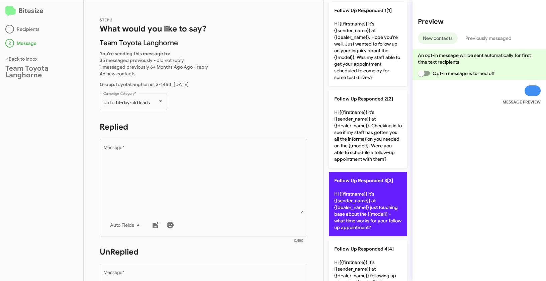
scroll to position [0, 0]
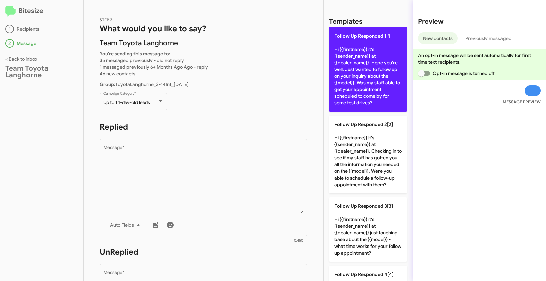
click at [362, 52] on p "Follow Up Responded 1[1] Hi {{firstname}} it's {{sender_name}} at {{dealer_name…" at bounding box center [368, 69] width 78 height 84
type textarea "Hi {{firstname}} it's {{sender_name}} at {{dealer_name}}. Hope you're well. Jus…"
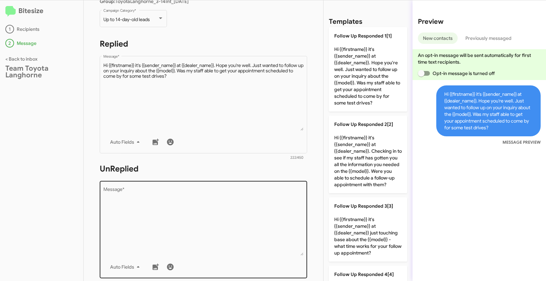
scroll to position [118, 0]
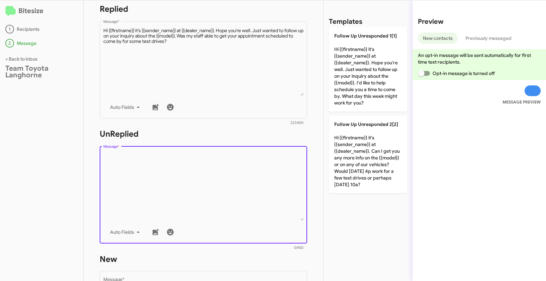
click at [204, 186] on textarea "Message *" at bounding box center [203, 186] width 200 height 68
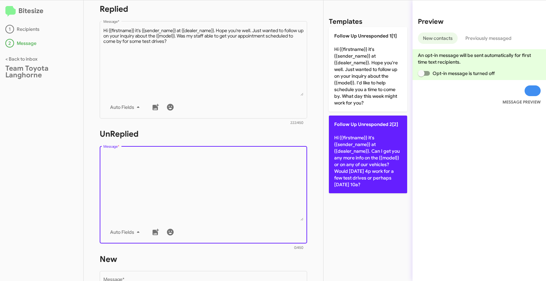
click at [354, 145] on p "Follow Up Unresponded 2[2] Hi {{firstname}} it's {{sender_name}} at {{dealer_na…" at bounding box center [368, 154] width 78 height 78
type textarea "Hi {{firstname}} it's {{sender_name}} at {{dealer_name}}. Can I get you any mor…"
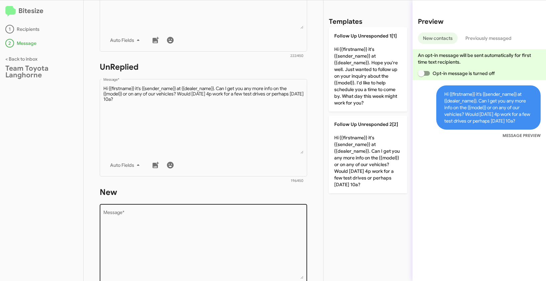
scroll to position [234, 0]
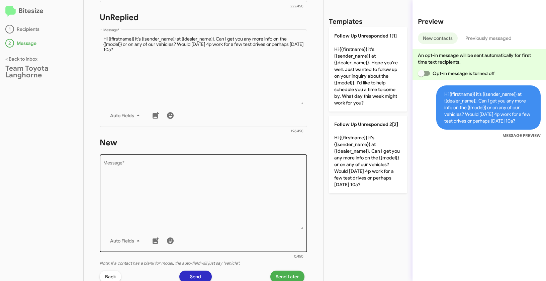
drag, startPoint x: 234, startPoint y: 213, endPoint x: 274, endPoint y: 160, distance: 66.7
click at [234, 213] on textarea "Message *" at bounding box center [203, 195] width 200 height 68
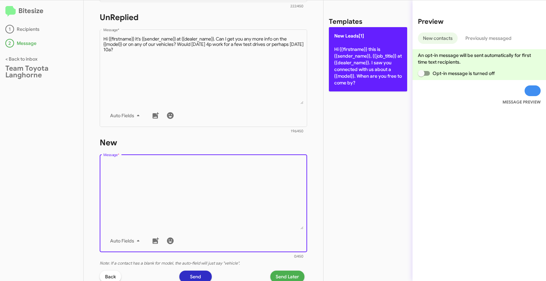
click at [361, 81] on p "New Leads[1] Hi {{firstname}} this is {{sender_name}}, {{job_title}} at {{deale…" at bounding box center [368, 59] width 78 height 64
type textarea "Hi {{firstname}} this is {{sender_name}}, {{job_title}} at {{dealer_name}}. I s…"
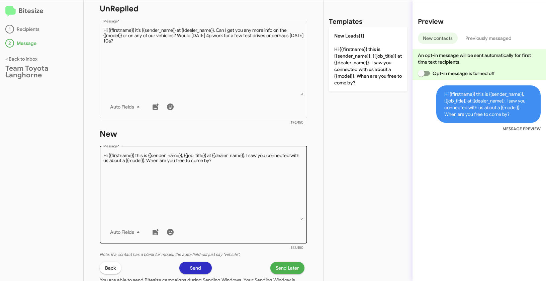
scroll to position [246, 0]
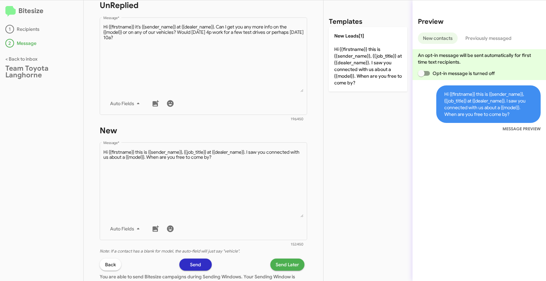
click at [283, 261] on span "Send Later" at bounding box center [287, 264] width 23 height 12
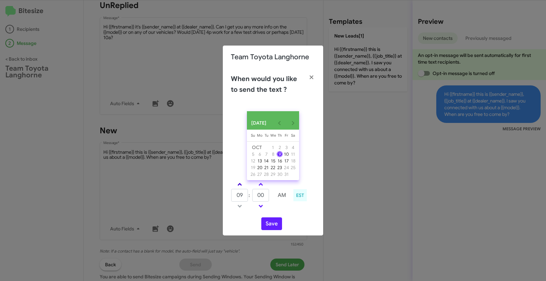
click at [242, 186] on link at bounding box center [240, 184] width 12 height 8
click at [242, 185] on link at bounding box center [240, 184] width 12 height 8
type input "01"
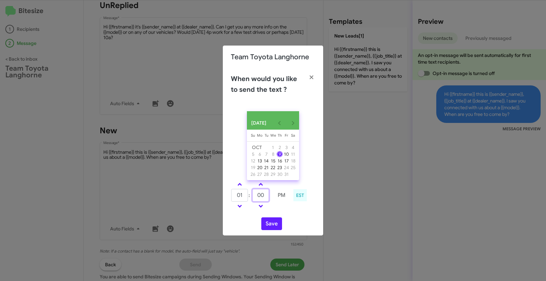
click at [249, 196] on tr "01 : 00 PM" at bounding box center [260, 194] width 59 height 13
type input "11"
click at [269, 224] on button "Save" at bounding box center [271, 223] width 21 height 13
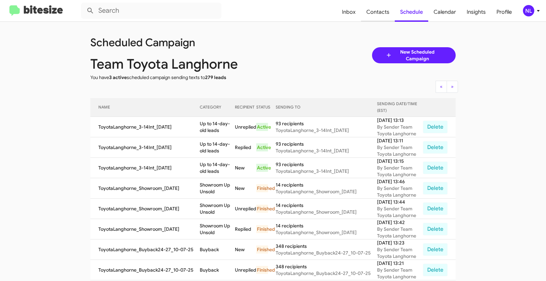
click at [382, 12] on span "Contacts" at bounding box center [378, 11] width 34 height 19
type input "in:groups"
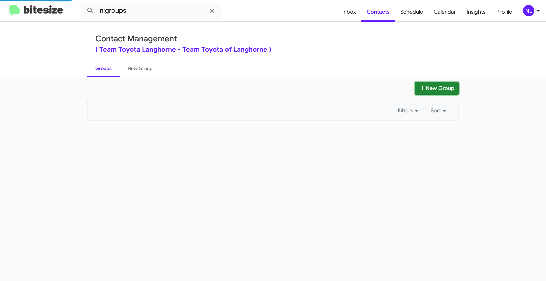
click at [438, 89] on button "New Group" at bounding box center [436, 88] width 44 height 13
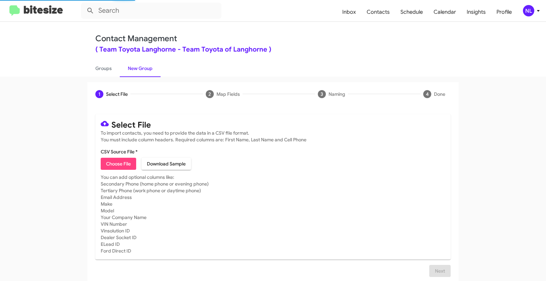
click at [121, 161] on span "Choose File" at bounding box center [118, 164] width 25 height 12
type input "ToyotaLanghorne_3-14PhoneWalk_10-09-25"
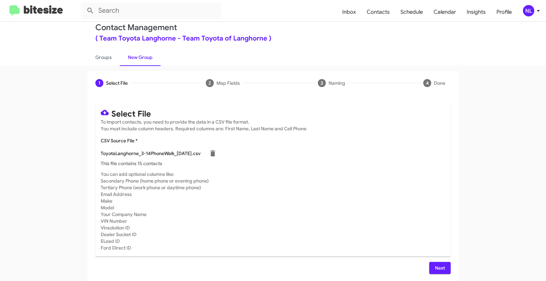
scroll to position [12, 0]
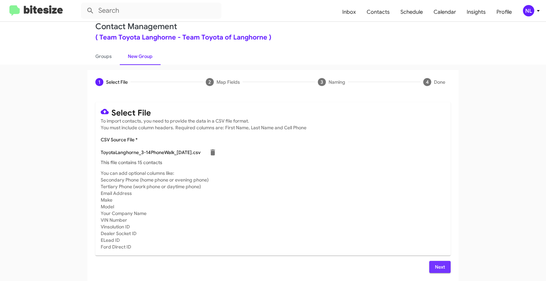
click at [438, 267] on span "Next" at bounding box center [439, 267] width 11 height 12
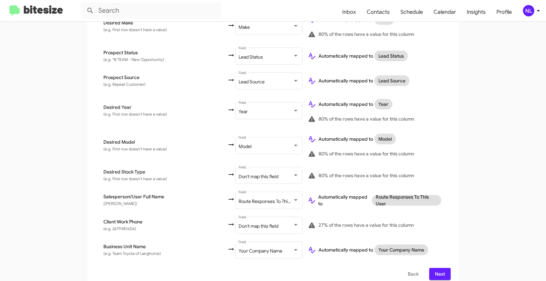
scroll to position [308, 0]
click at [238, 222] on span "Don't map this field" at bounding box center [258, 225] width 40 height 6
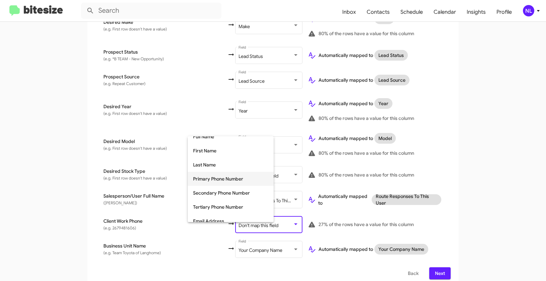
scroll to position [35, 0]
click at [209, 204] on span "Tertiary Phone Number" at bounding box center [230, 206] width 75 height 14
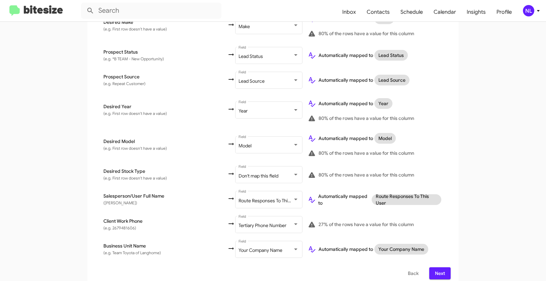
click at [483, 215] on app-new-group "Select File 2 Map Fields 3 Naming 4 Done Select File To import contacts, you ne…" at bounding box center [273, 30] width 546 height 513
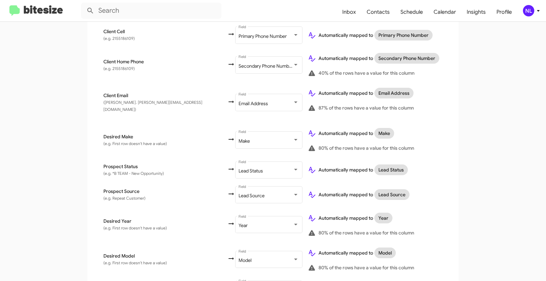
scroll to position [308, 0]
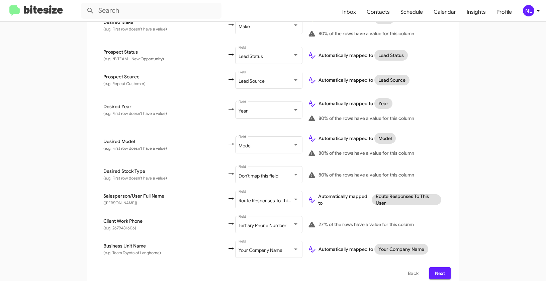
click at [437, 267] on span "Next" at bounding box center [439, 273] width 11 height 12
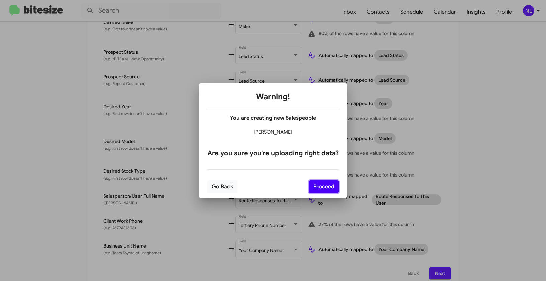
click at [330, 187] on button "Proceed" at bounding box center [323, 186] width 29 height 13
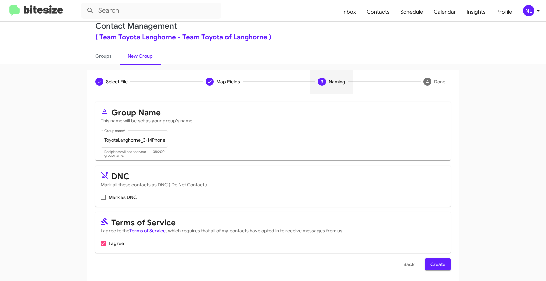
scroll to position [15, 0]
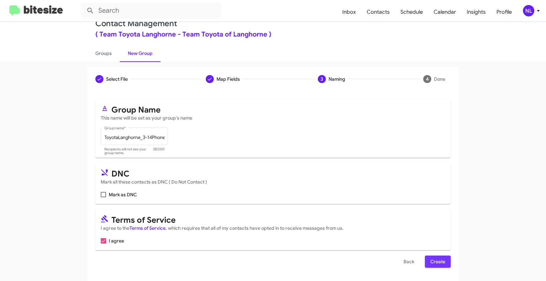
click at [436, 263] on span "Create" at bounding box center [437, 261] width 15 height 12
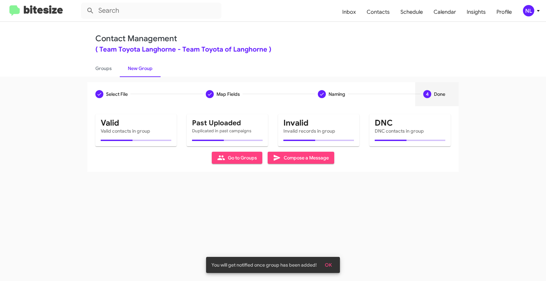
click at [332, 262] on button "OK" at bounding box center [328, 265] width 18 height 12
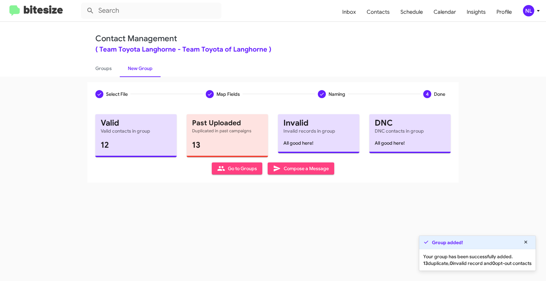
click at [230, 169] on span "Go to Groups" at bounding box center [237, 168] width 40 height 12
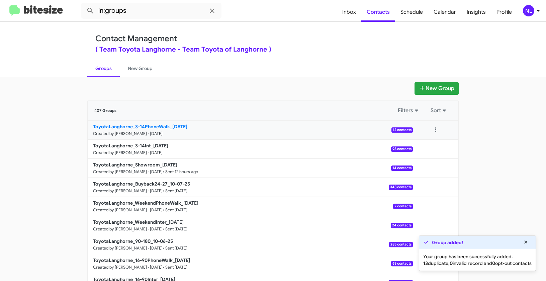
drag, startPoint x: 69, startPoint y: 129, endPoint x: 168, endPoint y: 125, distance: 98.7
click at [168, 125] on app-groups "New Group 407 Groups Filters Sort ToyotaLanghorne_3-14PhoneWalk_10-09-25 Create…" at bounding box center [273, 205] width 546 height 247
copy b "ToyotaLanghorne_3-14PhoneWalk"
click at [138, 7] on input "in:groups" at bounding box center [151, 11] width 140 height 16
paste input "ToyotaLanghorne_3-14PhoneWalk"
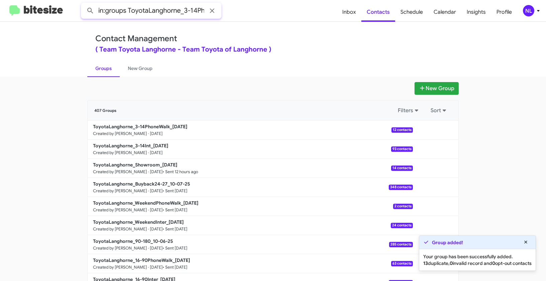
scroll to position [0, 26]
type input "in:groups ToyotaLanghorne_3-14PhoneWalk"
click at [84, 4] on button at bounding box center [90, 10] width 13 height 13
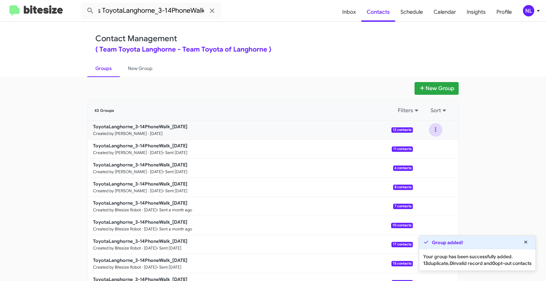
click at [437, 129] on button at bounding box center [435, 129] width 13 height 13
click at [434, 146] on button "View contacts" at bounding box center [416, 148] width 54 height 16
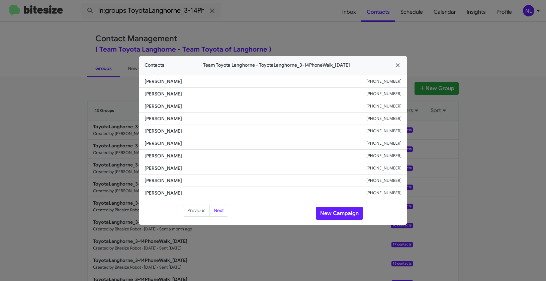
drag, startPoint x: 153, startPoint y: 130, endPoint x: 193, endPoint y: 133, distance: 39.9
click at [193, 133] on span "Nancy Mcginty" at bounding box center [255, 130] width 222 height 7
copy span "Nancy Mcginty"
click at [342, 211] on button "New Campaign" at bounding box center [339, 213] width 47 height 13
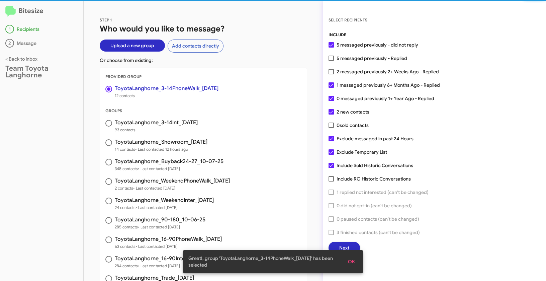
click at [353, 260] on span "OK" at bounding box center [351, 261] width 7 height 12
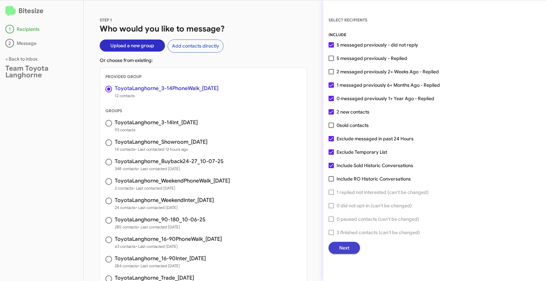
click at [346, 249] on span "Next" at bounding box center [344, 247] width 10 height 12
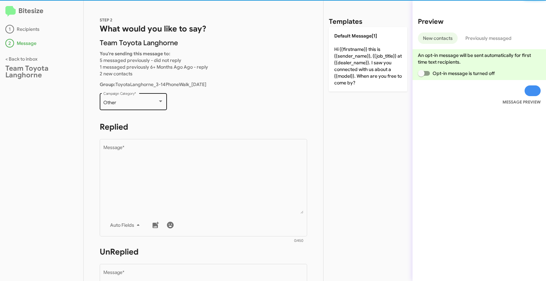
click at [135, 100] on div "Other" at bounding box center [130, 102] width 54 height 5
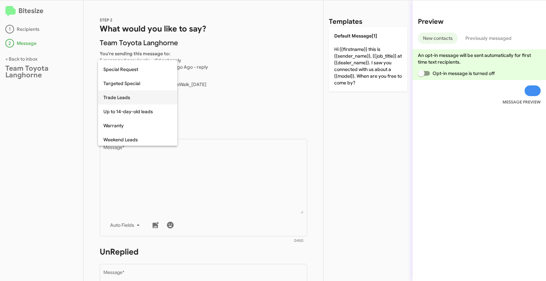
scroll to position [279, 0]
click at [128, 110] on span "Up to 14-day-old leads" at bounding box center [137, 111] width 69 height 14
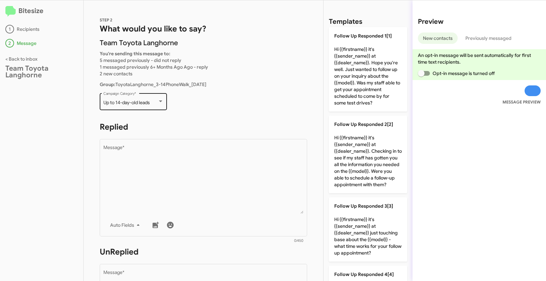
drag, startPoint x: 101, startPoint y: 103, endPoint x: 164, endPoint y: 102, distance: 62.9
click at [164, 102] on div "Up to 14-day-old leads Campaign Category *" at bounding box center [133, 101] width 67 height 18
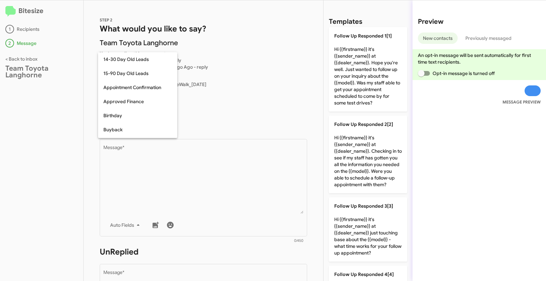
scroll to position [280, 0]
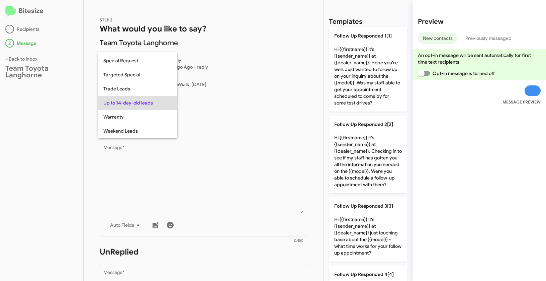
copy span "Up to 14-day-old leads"
click at [220, 183] on div at bounding box center [273, 140] width 546 height 281
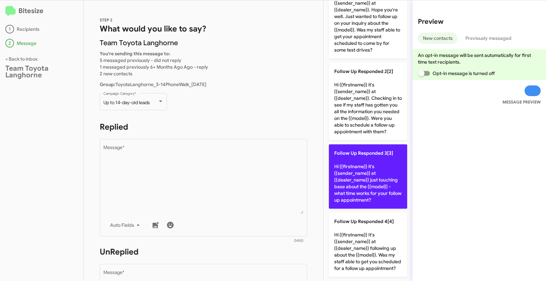
scroll to position [66, 0]
click at [374, 162] on p "Follow Up Responded 3[3] Hi {{firstname}} it's {{sender_name}} at {{dealer_name…" at bounding box center [368, 176] width 78 height 64
type textarea "Hi {{firstname}} it's {{sender_name}} at {{dealer_name}} just touching base abo…"
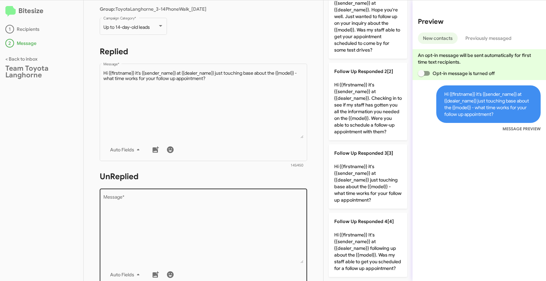
scroll to position [114, 0]
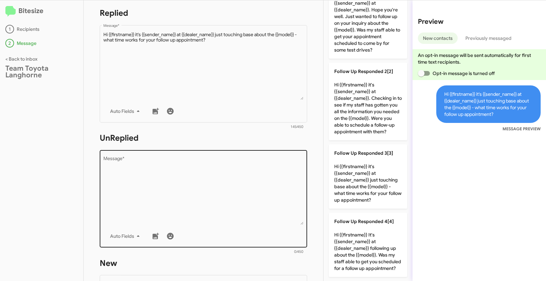
click at [230, 188] on textarea "Message *" at bounding box center [203, 190] width 200 height 68
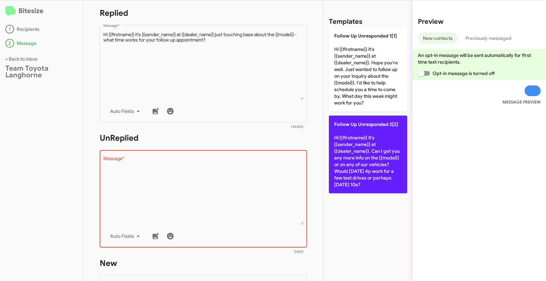
click at [370, 144] on p "Follow Up Unresponded 2[2] Hi {{firstname}} it's {{sender_name}} at {{dealer_na…" at bounding box center [368, 154] width 78 height 78
type textarea "Hi {{firstname}} it's {{sender_name}} at {{dealer_name}}. Can I get you any mor…"
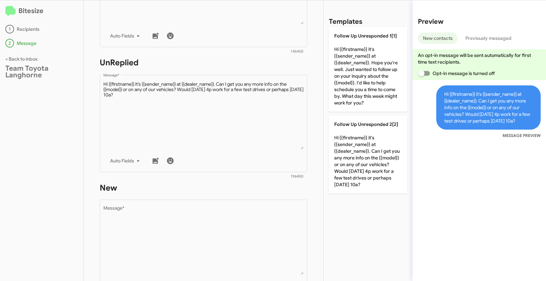
scroll to position [224, 0]
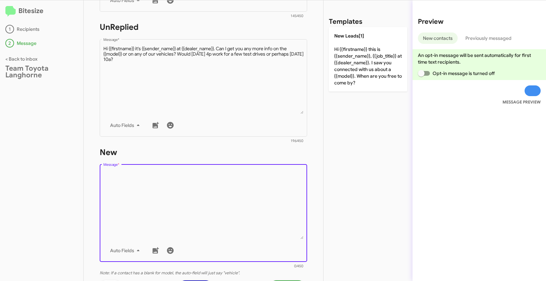
drag, startPoint x: 245, startPoint y: 189, endPoint x: 242, endPoint y: 176, distance: 13.3
click at [245, 189] on textarea "Message *" at bounding box center [203, 205] width 200 height 68
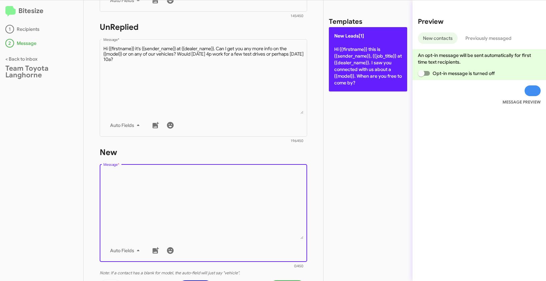
click at [358, 61] on p "New Leads[1] Hi {{firstname}} this is {{sender_name}}, {{job_title}} at {{deale…" at bounding box center [368, 59] width 78 height 64
type textarea "Hi {{firstname}} this is {{sender_name}}, {{job_title}} at {{dealer_name}}. I s…"
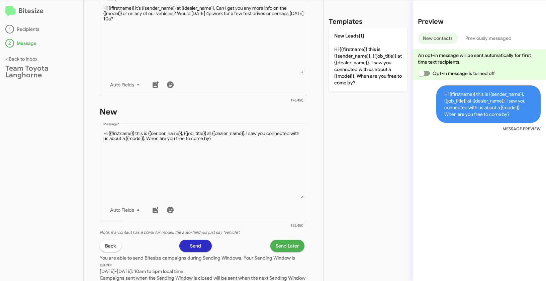
scroll to position [318, 0]
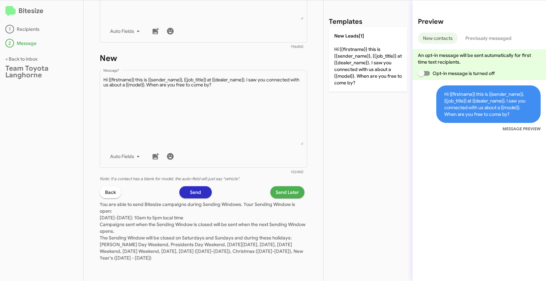
click at [278, 189] on span "Send Later" at bounding box center [287, 192] width 23 height 12
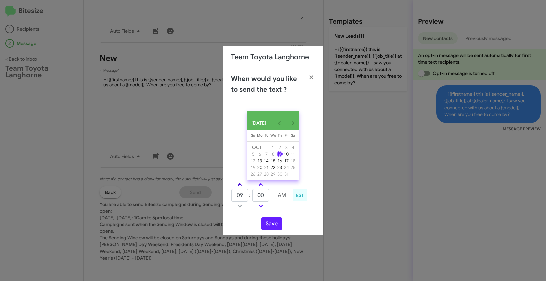
click at [239, 184] on link at bounding box center [240, 184] width 12 height 8
type input "01"
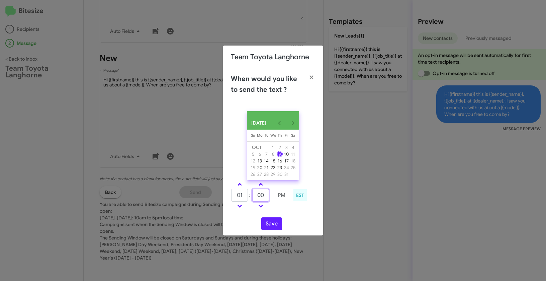
drag, startPoint x: 265, startPoint y: 198, endPoint x: 255, endPoint y: 196, distance: 10.2
click at [255, 196] on input "00" at bounding box center [260, 195] width 17 height 13
type input "21"
click at [275, 225] on button "Save" at bounding box center [271, 223] width 21 height 13
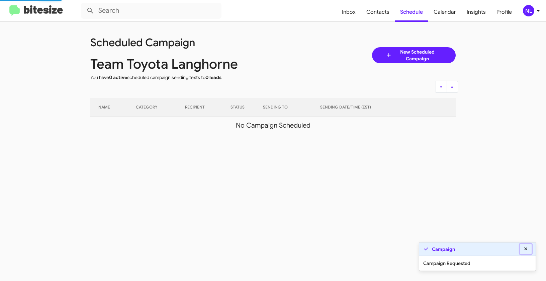
click at [526, 249] on icon at bounding box center [525, 248] width 3 height 3
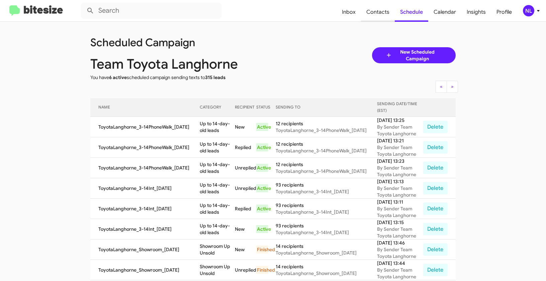
drag, startPoint x: 383, startPoint y: 15, endPoint x: 388, endPoint y: 15, distance: 4.4
click at [384, 15] on span "Contacts" at bounding box center [378, 11] width 34 height 19
type input "in:groups"
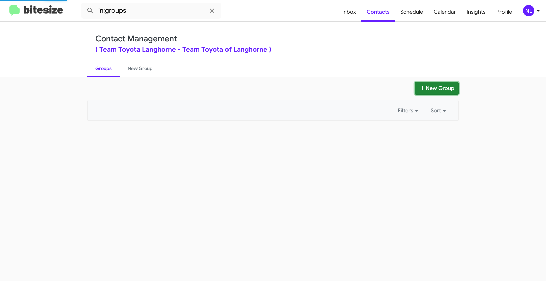
click at [431, 87] on button "New Group" at bounding box center [436, 88] width 44 height 13
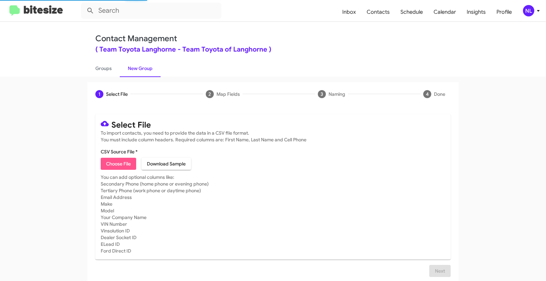
click at [119, 166] on span "Choose File" at bounding box center [118, 164] width 25 height 12
type input "ToyotaLanghorne_Trade_10-09-25"
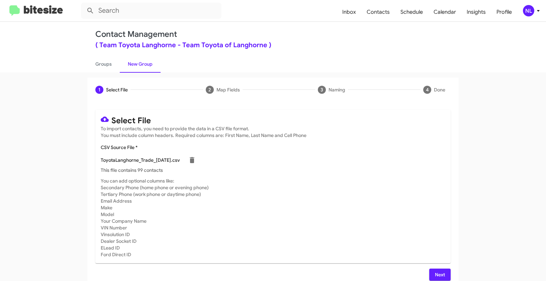
scroll to position [12, 0]
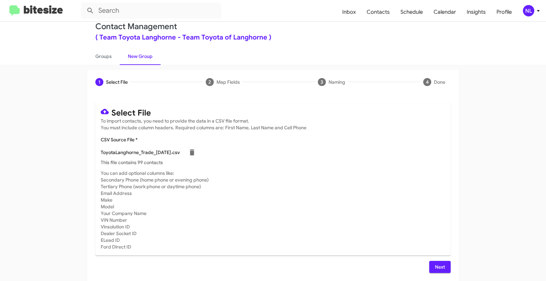
click at [432, 267] on button "Next" at bounding box center [439, 267] width 21 height 12
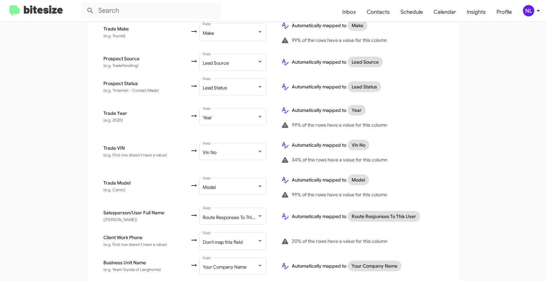
scroll to position [312, 0]
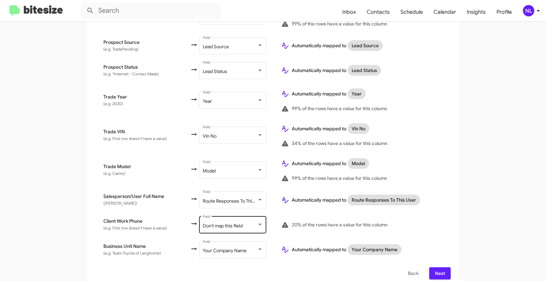
click at [218, 222] on span "Don't map this field" at bounding box center [223, 225] width 40 height 6
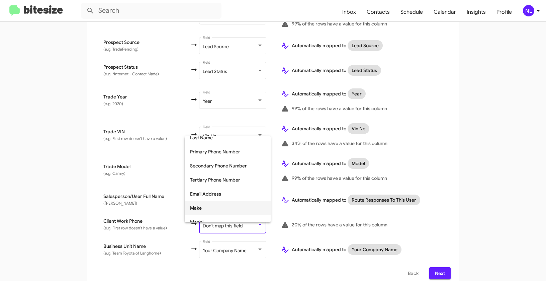
scroll to position [63, 0]
click at [208, 179] on span "Tertiary Phone Number" at bounding box center [227, 178] width 75 height 14
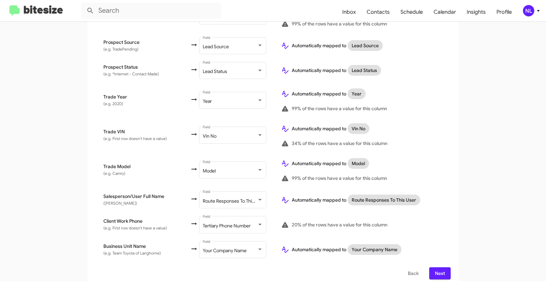
click at [464, 205] on app-new-group "Select File 2 Map Fields 3 Naming 4 Done Select File To import contacts, you ne…" at bounding box center [273, 28] width 546 height 517
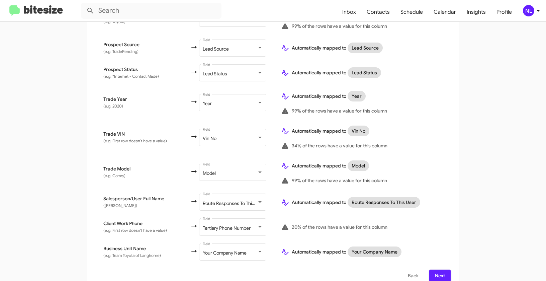
scroll to position [312, 0]
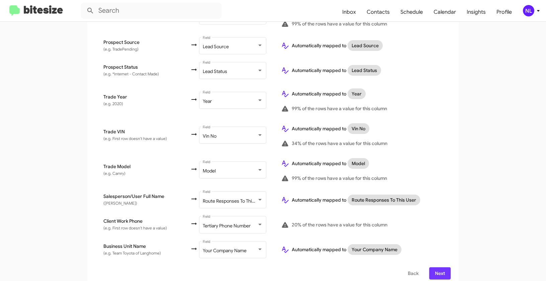
click at [446, 267] on button "Next" at bounding box center [439, 273] width 21 height 12
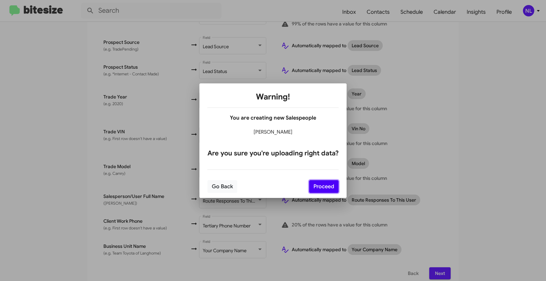
click at [320, 187] on button "Proceed" at bounding box center [323, 186] width 29 height 13
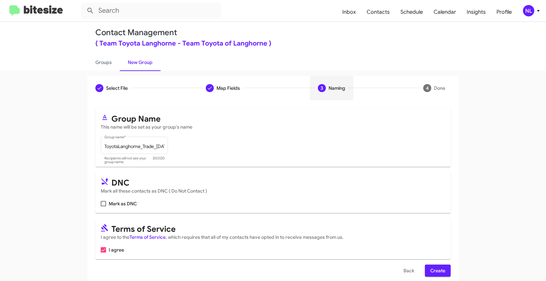
scroll to position [15, 0]
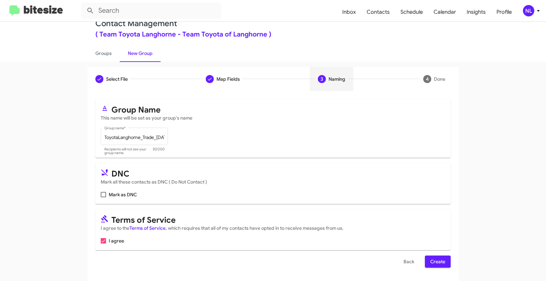
click at [445, 260] on button "Create" at bounding box center [438, 261] width 26 height 12
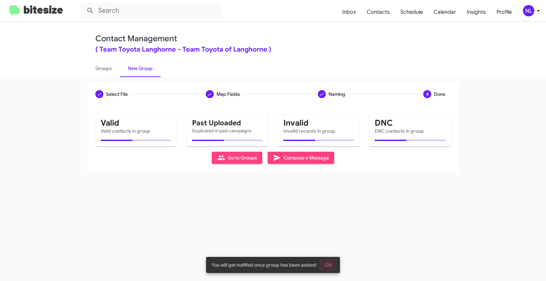
click at [328, 265] on span "OK" at bounding box center [328, 265] width 7 height 12
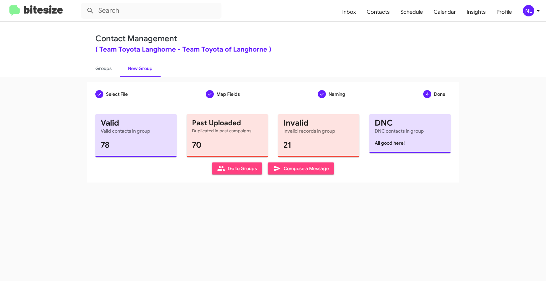
click at [239, 173] on span "Go to Groups" at bounding box center [237, 168] width 40 height 12
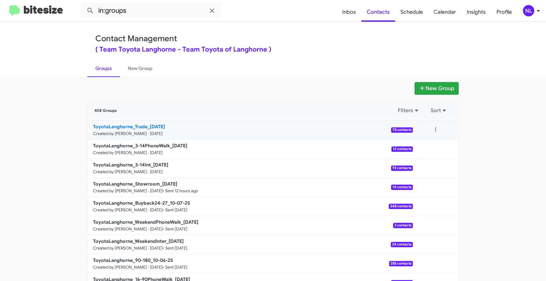
drag, startPoint x: 88, startPoint y: 123, endPoint x: 147, endPoint y: 124, distance: 58.6
click at [147, 124] on app-groups "New Group 408 Groups Filters Sort ToyotaLanghorne_Trade_10-09-25 Created by Nen…" at bounding box center [273, 205] width 546 height 247
copy div "Filters Sort ToyotaLanghorne_Trade_"
click at [148, 8] on input "in:groups" at bounding box center [151, 11] width 140 height 16
paste input "ToyotaLanghorne_Trade_"
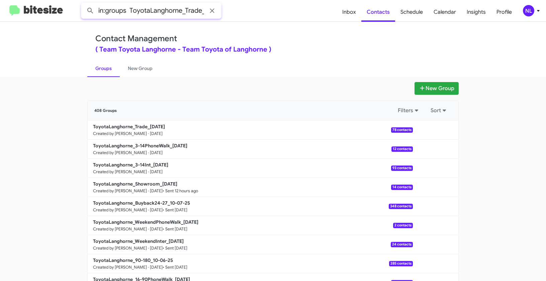
scroll to position [0, 0]
type input "in:groups ToyotaLanghorne_Trade_"
click at [84, 4] on button at bounding box center [90, 10] width 13 height 13
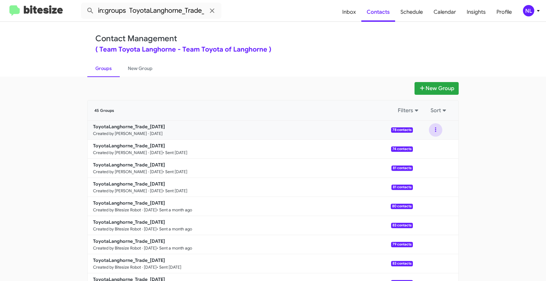
click at [433, 128] on button at bounding box center [435, 129] width 13 height 13
click at [431, 144] on button "View contacts" at bounding box center [416, 148] width 54 height 16
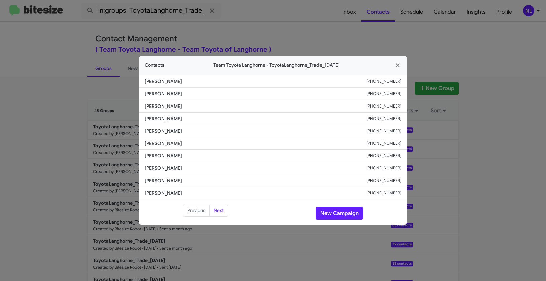
drag, startPoint x: 367, startPoint y: 107, endPoint x: 410, endPoint y: 107, distance: 43.1
click at [410, 107] on modal-container "Contacts Team Toyota Langhorne - ToyotaLanghorne_Trade_10-09-25 Uzair Ahmadi +1…" at bounding box center [273, 140] width 546 height 281
copy div "+12253038280"
drag, startPoint x: 142, startPoint y: 108, endPoint x: 203, endPoint y: 111, distance: 60.6
click at [203, 111] on li "Mamadou Diallo +12253038280" at bounding box center [273, 106] width 268 height 12
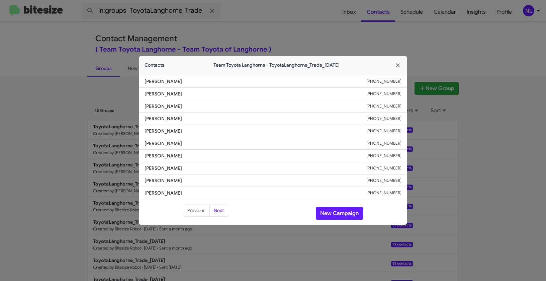
copy span "Mamadou Diallo"
click at [335, 212] on button "New Campaign" at bounding box center [339, 213] width 47 height 13
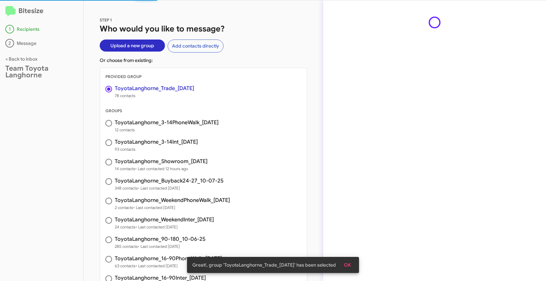
click at [353, 264] on button "OK" at bounding box center [347, 265] width 18 height 12
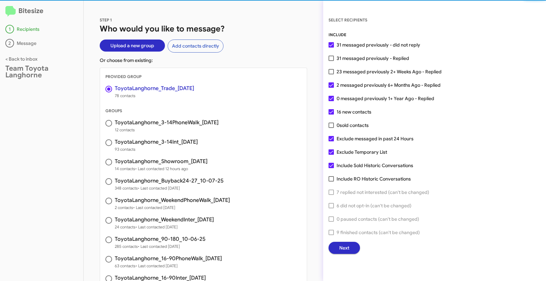
click at [348, 248] on span "Next" at bounding box center [344, 247] width 10 height 12
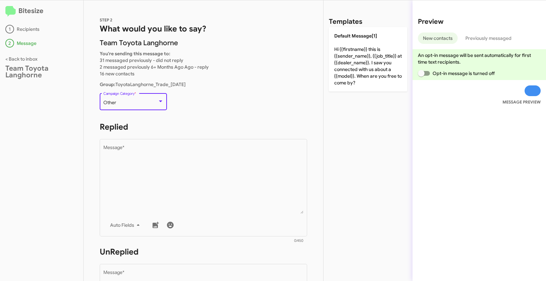
click at [127, 101] on div "Other" at bounding box center [130, 102] width 54 height 5
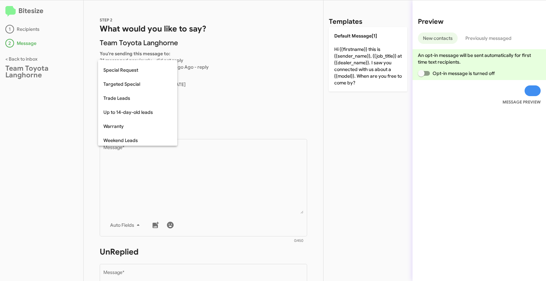
scroll to position [280, 0]
click at [125, 98] on span "Trade Leads" at bounding box center [137, 96] width 69 height 14
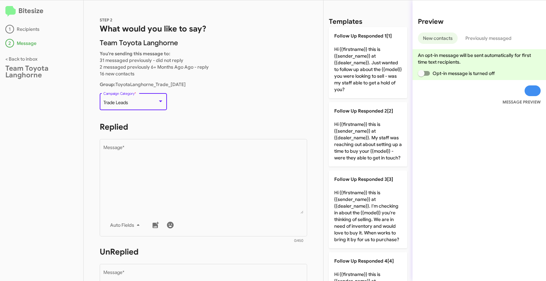
drag, startPoint x: 103, startPoint y: 100, endPoint x: 136, endPoint y: 103, distance: 32.9
click at [136, 103] on div "Trade Leads" at bounding box center [130, 102] width 54 height 5
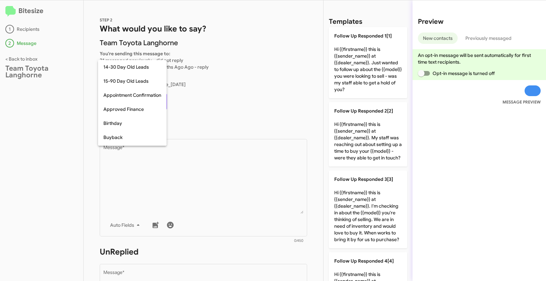
scroll to position [273, 0]
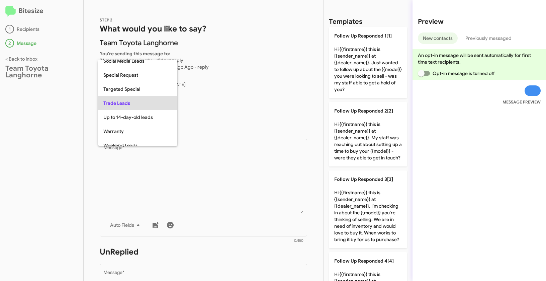
copy span "Trade Leads"
click at [199, 181] on div at bounding box center [273, 140] width 546 height 281
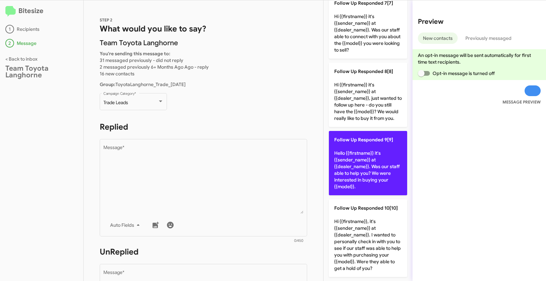
scroll to position [522, 0]
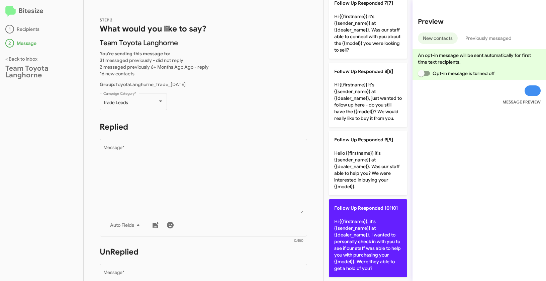
click at [371, 235] on p "Follow Up Responded 10[10] Hi {{firstname}}, it's {{sender_name}} at {{dealer_n…" at bounding box center [368, 238] width 78 height 78
type textarea "Hi {{firstname}}, it's {{sender_name}} at {{dealer_name}}. I wanted to personal…"
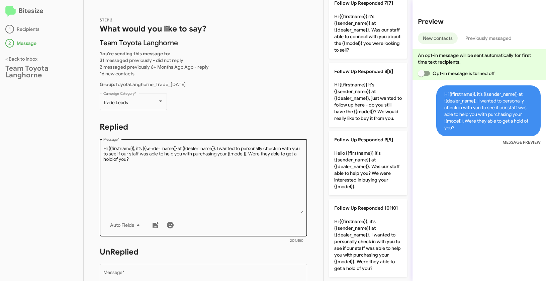
scroll to position [114, 0]
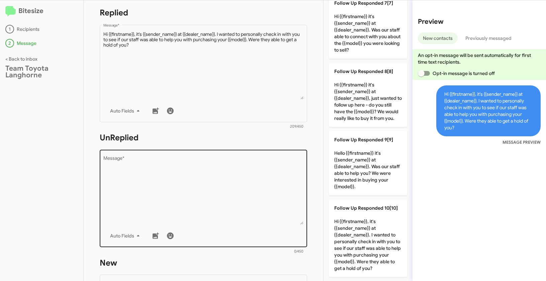
click at [281, 221] on textarea "Message *" at bounding box center [203, 190] width 200 height 68
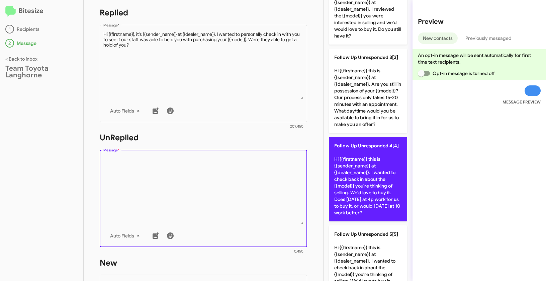
scroll to position [128, 0]
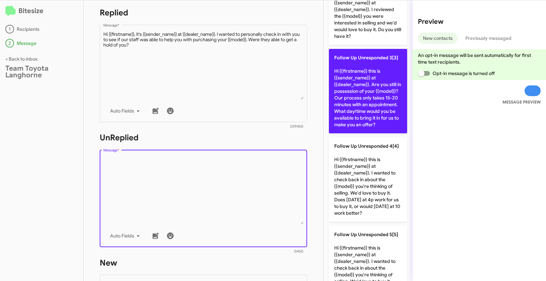
click at [373, 77] on p "Follow Up Unresponded 3[3] Hi {{firstname}} this is {{sender_name}} at {{dealer…" at bounding box center [368, 91] width 78 height 84
type textarea "Hi {{firstname}} this is {{sender_name}} at {{dealer_name}}. Are you still in p…"
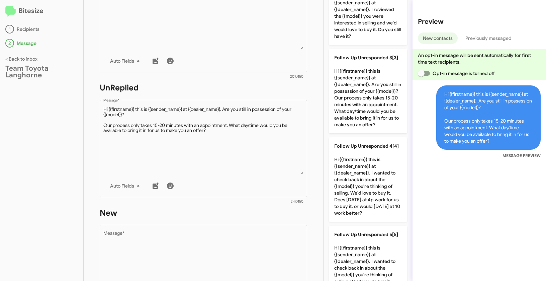
scroll to position [214, 0]
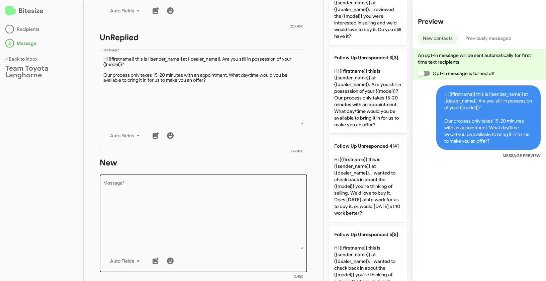
click at [216, 190] on textarea "Message *" at bounding box center [203, 215] width 200 height 68
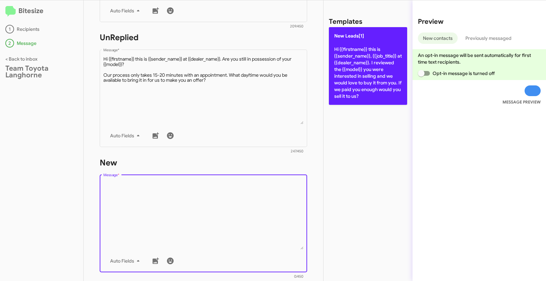
click at [364, 55] on p "New Leads[1] Hi {{firstname}} this is {{sender_name}}, {{job_title}} at {{deale…" at bounding box center [368, 66] width 78 height 78
type textarea "Hi {{firstname}} this is {{sender_name}}, {{job_title}} at {{dealer_name}}. I r…"
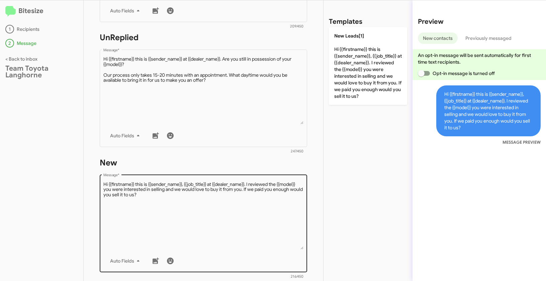
scroll to position [318, 0]
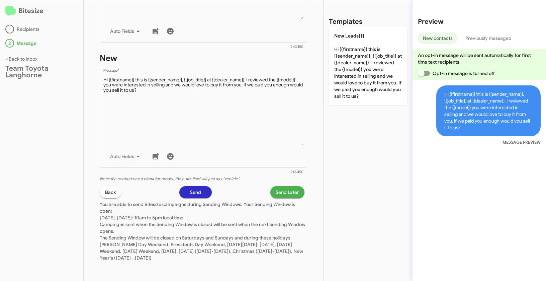
click at [278, 193] on span "Send Later" at bounding box center [287, 192] width 23 height 12
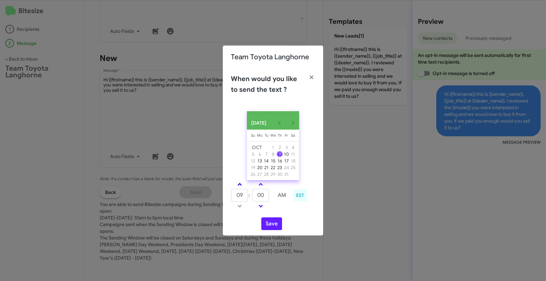
click at [239, 187] on span at bounding box center [239, 185] width 4 height 4
type input "01"
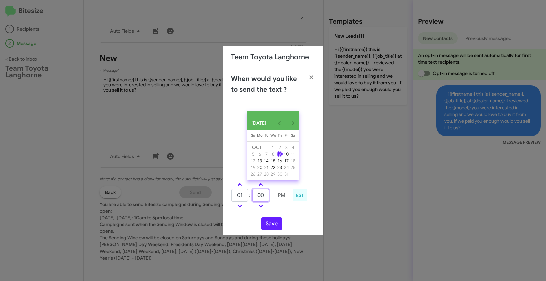
drag, startPoint x: 265, startPoint y: 198, endPoint x: 256, endPoint y: 197, distance: 8.4
click at [256, 197] on input "00" at bounding box center [260, 195] width 17 height 13
type input "36"
click at [275, 227] on button "Save" at bounding box center [271, 223] width 21 height 13
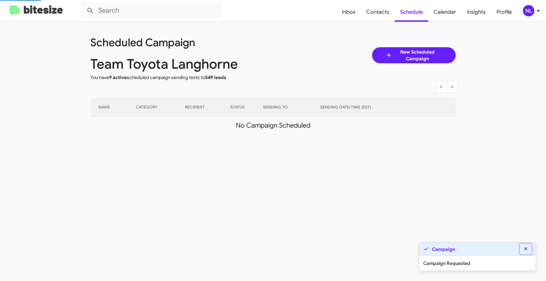
click at [526, 246] on icon at bounding box center [526, 248] width 6 height 5
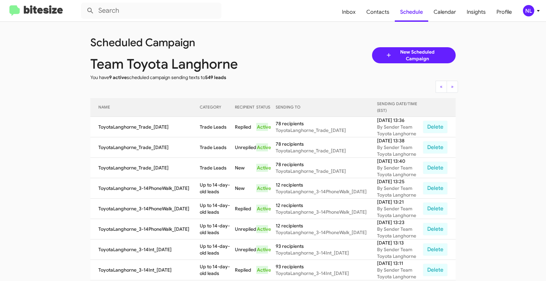
click at [530, 11] on div "NL" at bounding box center [528, 10] width 11 height 11
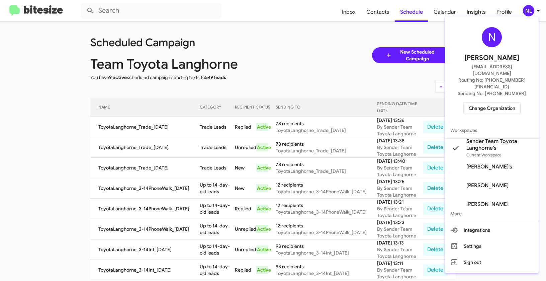
click at [499, 102] on span "Change Organization" at bounding box center [492, 107] width 46 height 11
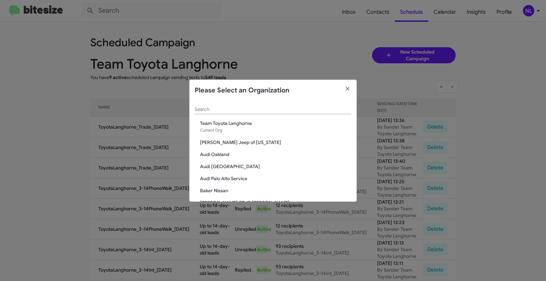
click at [235, 105] on div "Search" at bounding box center [273, 107] width 157 height 13
paste input "Team Toyota Princeton"
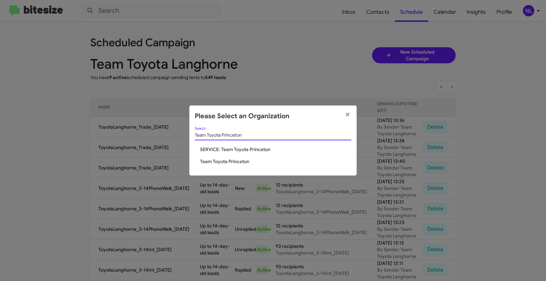
type input "Team Toyota Princeton"
click at [213, 161] on span "Team Toyota Princeton" at bounding box center [275, 161] width 151 height 7
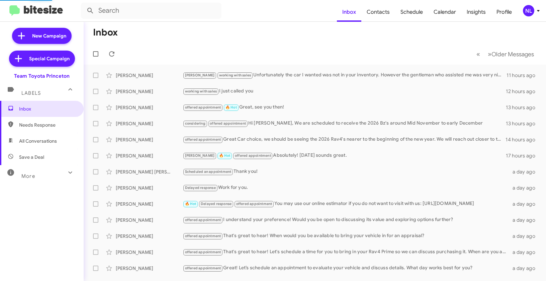
click at [530, 14] on div "NL" at bounding box center [528, 10] width 11 height 11
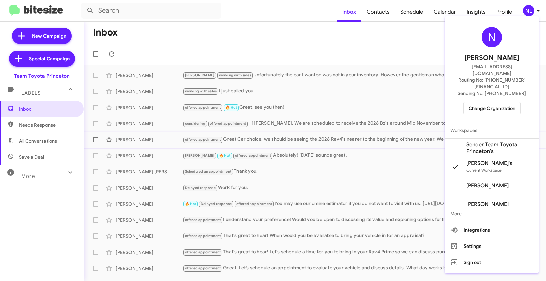
click at [482, 141] on span "Sender Team Toyota Princeton's" at bounding box center [499, 147] width 67 height 13
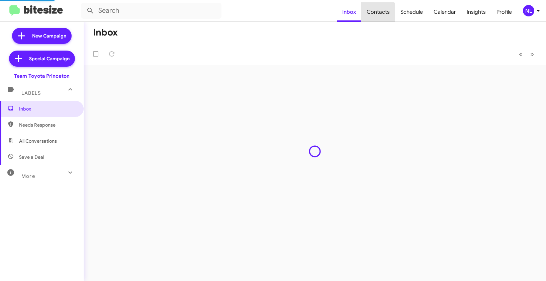
click at [380, 14] on span "Contacts" at bounding box center [378, 11] width 34 height 19
type input "in:groups"
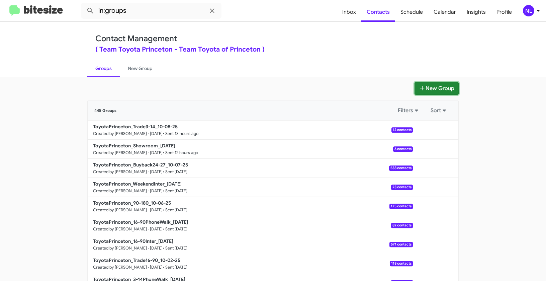
click at [432, 88] on button "New Group" at bounding box center [436, 88] width 44 height 13
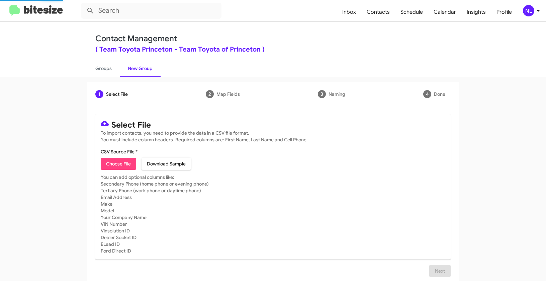
click at [112, 163] on span "Choose File" at bounding box center [118, 164] width 25 height 12
type input "ToyotaPrinceton_3-14Inter_10-09-25"
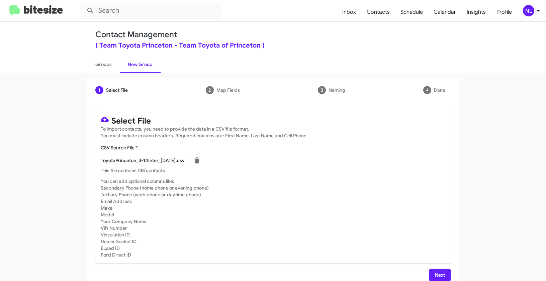
scroll to position [12, 0]
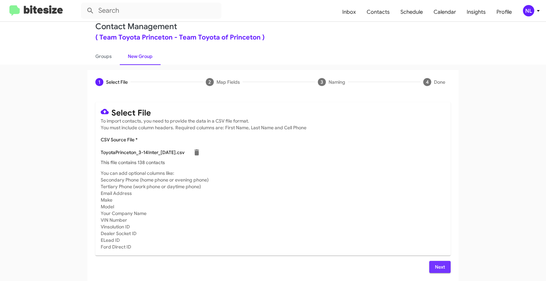
click at [437, 264] on span "Next" at bounding box center [439, 267] width 11 height 12
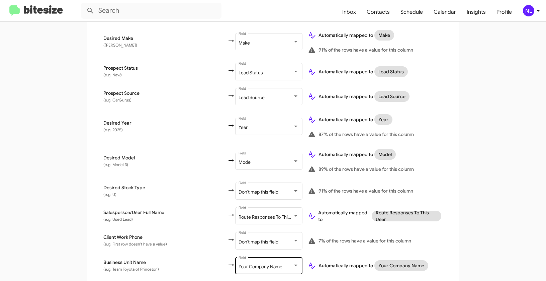
scroll to position [317, 0]
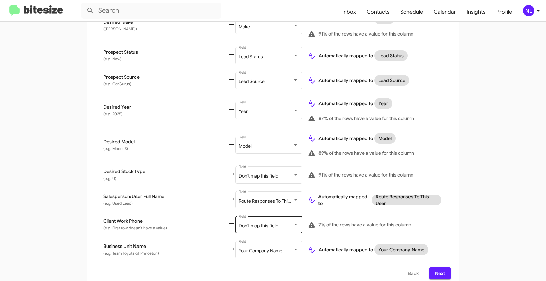
click at [238, 222] on span "Don't map this field" at bounding box center [258, 225] width 40 height 6
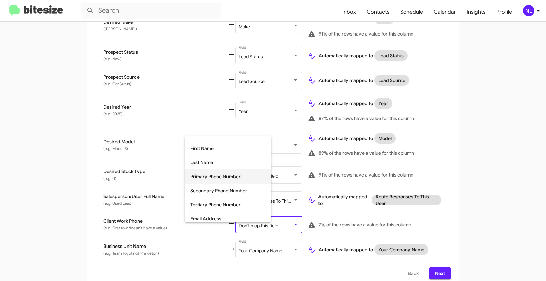
scroll to position [38, 0]
click at [208, 204] on span "Tertiary Phone Number" at bounding box center [227, 203] width 75 height 14
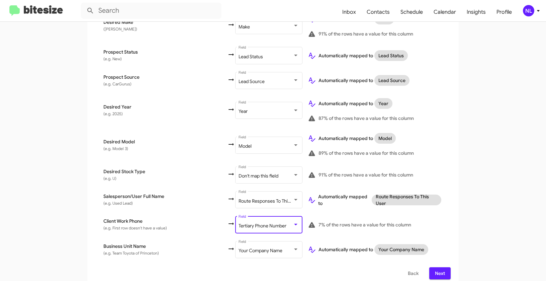
click at [500, 220] on app-new-group "Select File 2 Map Fields 3 Naming 4 Done Select File To import contacts, you ne…" at bounding box center [273, 26] width 546 height 523
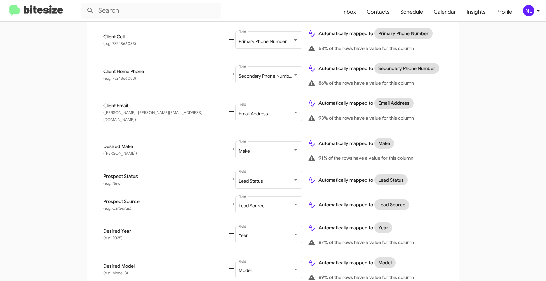
scroll to position [317, 0]
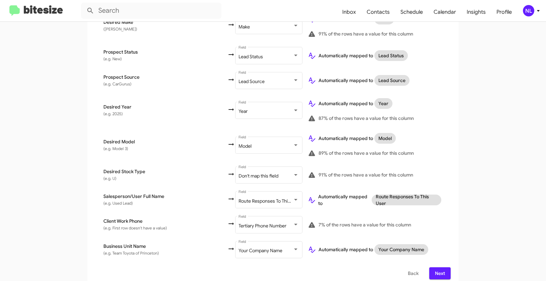
click at [438, 267] on span "Next" at bounding box center [439, 273] width 11 height 12
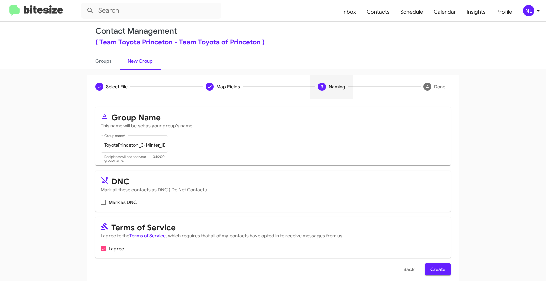
scroll to position [15, 0]
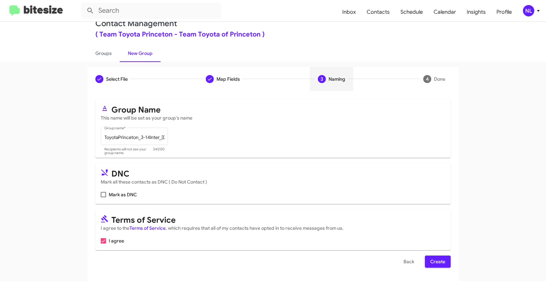
click at [438, 262] on span "Create" at bounding box center [437, 261] width 15 height 12
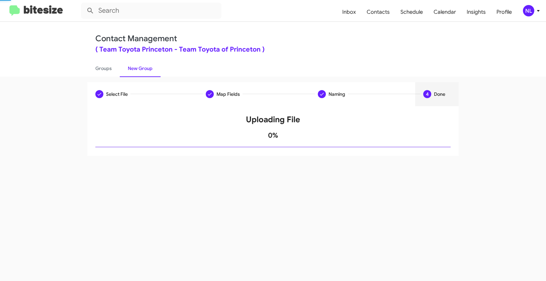
scroll to position [0, 0]
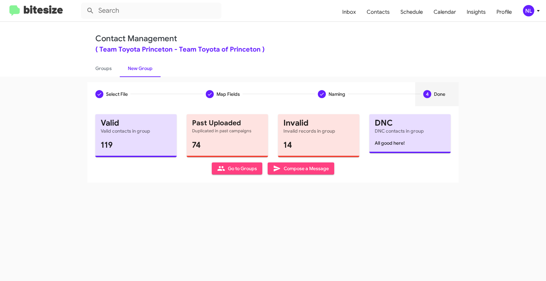
click at [238, 166] on span "Go to Groups" at bounding box center [237, 168] width 40 height 12
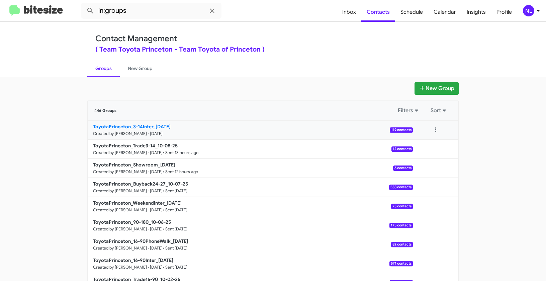
drag, startPoint x: 75, startPoint y: 122, endPoint x: 154, endPoint y: 123, distance: 78.6
click at [154, 123] on app-groups "New Group 446 Groups Filters Sort ToyotaPrinceton_3-14Inter_10-09-25 Created by…" at bounding box center [273, 205] width 546 height 247
copy div "Filters Sort ToyotaPrinceton_3-14Inter_1"
click at [142, 10] on input "in:groups" at bounding box center [151, 11] width 140 height 16
paste input "ToyotaPrinceton_3-14Inter_1"
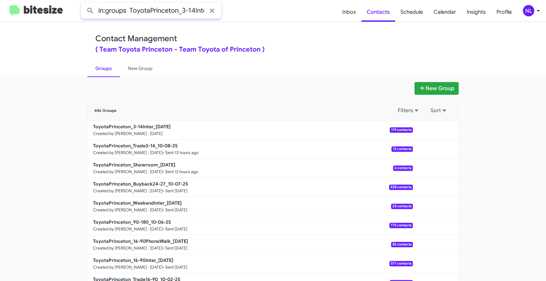
scroll to position [0, 10]
type input "in:groups ToyotaPrinceton_3-14Inter_1"
click at [84, 4] on button at bounding box center [90, 10] width 13 height 13
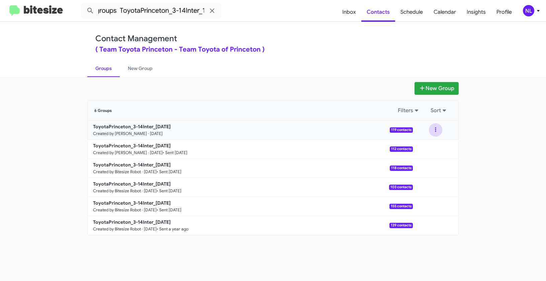
click at [432, 128] on button at bounding box center [435, 129] width 13 height 13
click at [431, 140] on button "View contacts" at bounding box center [416, 148] width 54 height 16
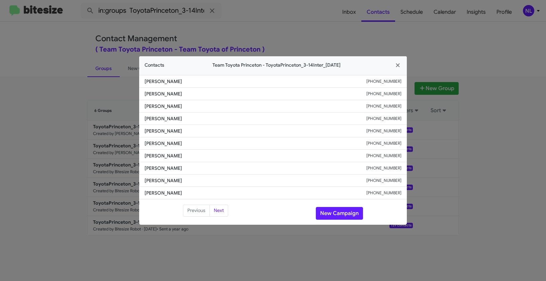
drag, startPoint x: 142, startPoint y: 143, endPoint x: 221, endPoint y: 145, distance: 79.3
click at [221, 145] on li "Shukhrat Shakhobitdinov +19299958366" at bounding box center [273, 143] width 268 height 12
copy span "Shukhrat Shakhobitdinov"
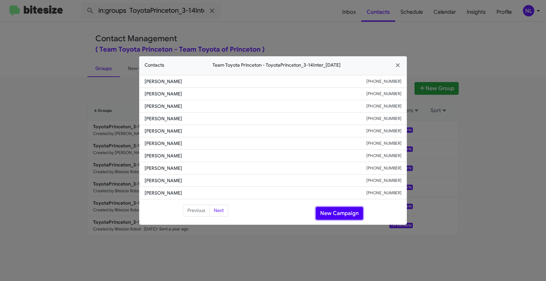
click at [336, 213] on button "New Campaign" at bounding box center [339, 213] width 47 height 13
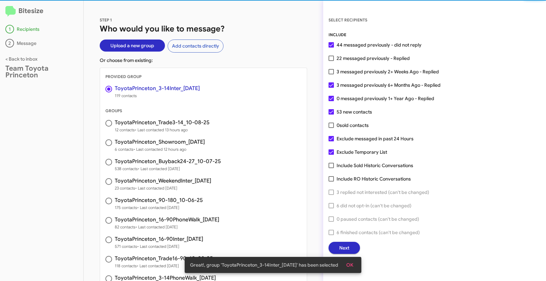
click at [353, 260] on span "OK" at bounding box center [349, 265] width 7 height 12
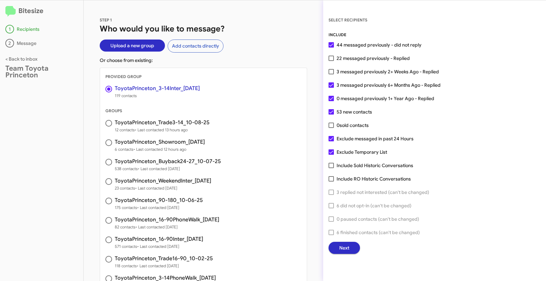
click at [349, 250] on span "Next" at bounding box center [344, 247] width 10 height 12
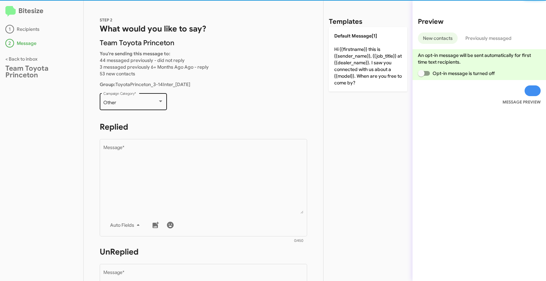
click at [144, 104] on div "Other" at bounding box center [130, 102] width 54 height 5
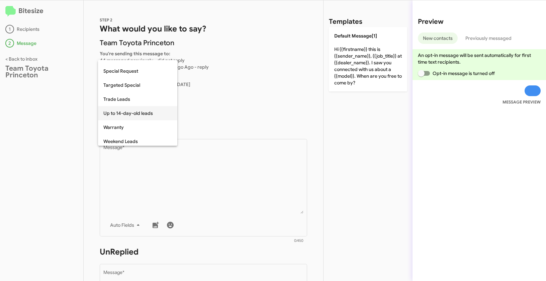
scroll to position [280, 0]
click at [133, 106] on span "Up to 14-day-old leads" at bounding box center [137, 110] width 69 height 14
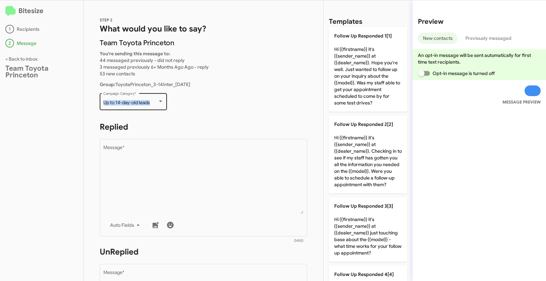
drag, startPoint x: 113, startPoint y: 99, endPoint x: 152, endPoint y: 105, distance: 39.0
click at [152, 105] on div "Up to 14-day-old leads Campaign Category *" at bounding box center [133, 101] width 67 height 18
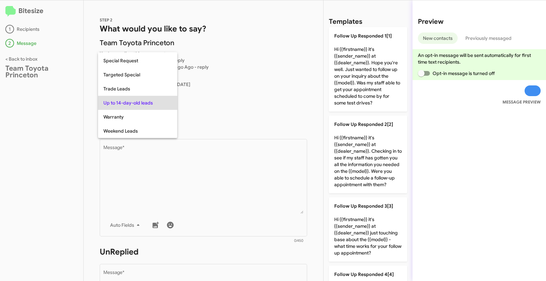
copy div "Up to 14-day-old leads"
click at [216, 176] on div at bounding box center [273, 140] width 546 height 281
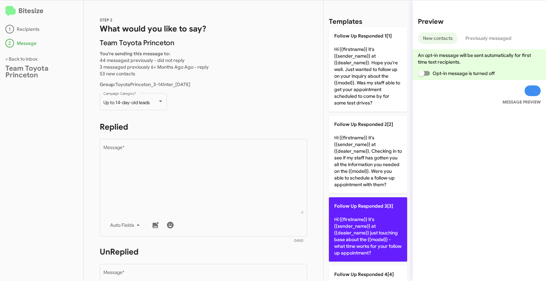
scroll to position [66, 0]
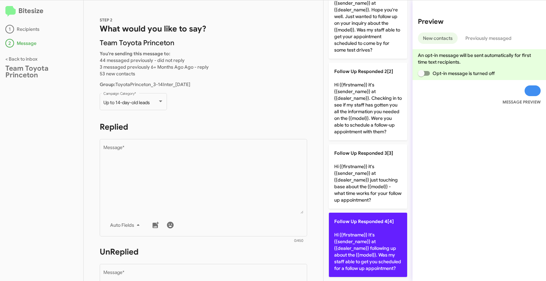
click at [376, 220] on p "Follow Up Responded 4[4] Hi {{firstname}} It's {{sender_name}} at {{dealer_name…" at bounding box center [368, 244] width 78 height 64
type textarea "Hi {{firstname}} It's {{sender_name}} at {{dealer_name}} following up about the…"
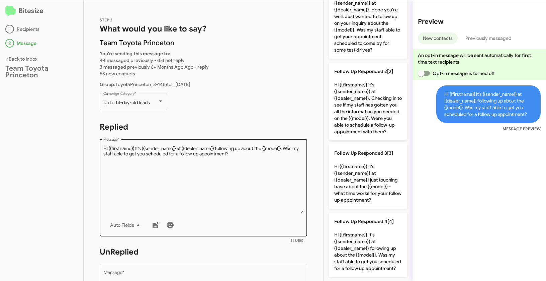
scroll to position [117, 0]
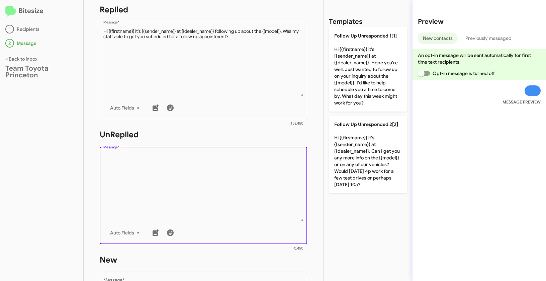
click at [270, 220] on textarea "Message *" at bounding box center [203, 187] width 200 height 68
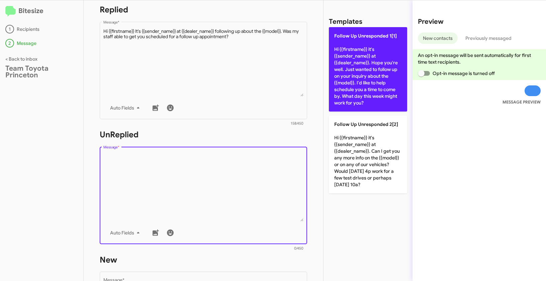
click at [361, 47] on p "Follow Up Unresponded 1[1] Hi {{firstname}} it's {{sender_name}} at {{dealer_na…" at bounding box center [368, 69] width 78 height 84
type textarea "Hi {{firstname}} it's {{sender_name}} at {{dealer_name}}. Hope you're well. Jus…"
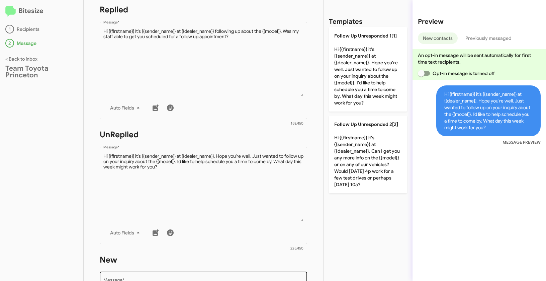
scroll to position [228, 0]
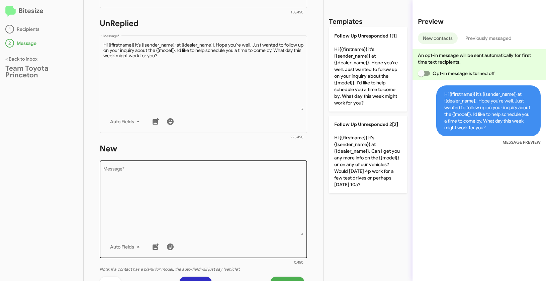
click at [216, 210] on textarea "Message *" at bounding box center [203, 201] width 200 height 68
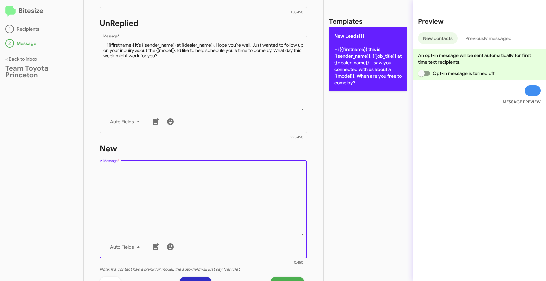
click at [358, 54] on p "New Leads[1] Hi {{firstname}} this is {{sender_name}}, {{job_title}} at {{deale…" at bounding box center [368, 59] width 78 height 64
type textarea "Hi {{firstname}} this is {{sender_name}}, {{job_title}} at {{dealer_name}}. I s…"
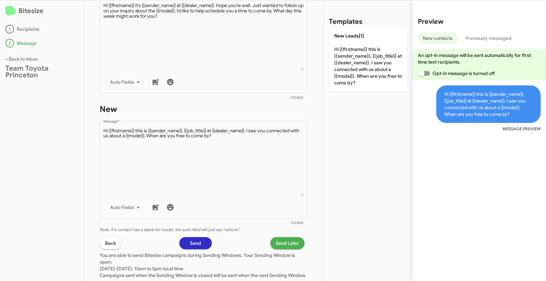
scroll to position [318, 0]
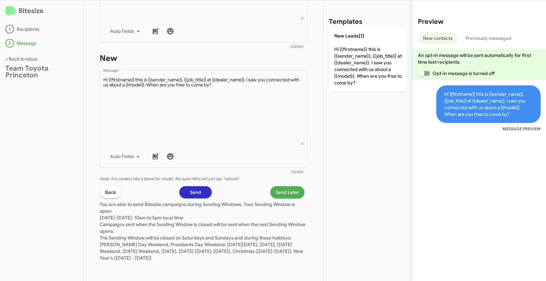
click at [279, 198] on p "You are able to send Bitesize campaigns during Sending Windows. Your Sending Wi…" at bounding box center [203, 229] width 207 height 63
click at [279, 193] on span "Send Later" at bounding box center [287, 192] width 23 height 12
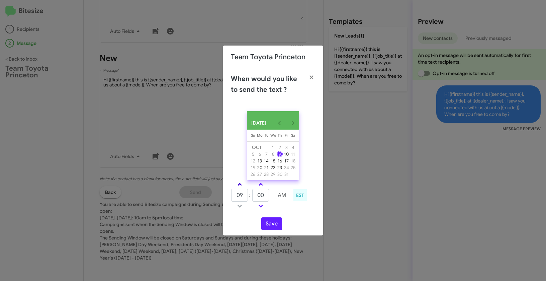
click at [240, 186] on span at bounding box center [239, 185] width 4 height 4
type input "01"
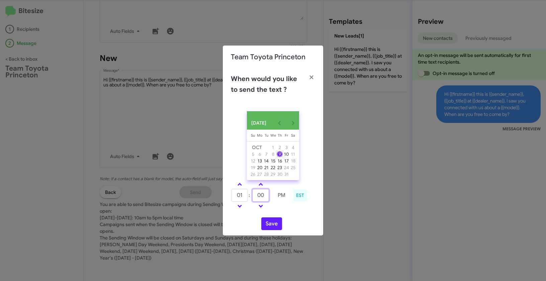
drag, startPoint x: 260, startPoint y: 197, endPoint x: 253, endPoint y: 195, distance: 8.0
click at [253, 195] on input "00" at bounding box center [260, 195] width 17 height 13
type input "24"
click at [274, 223] on button "Save" at bounding box center [271, 223] width 21 height 13
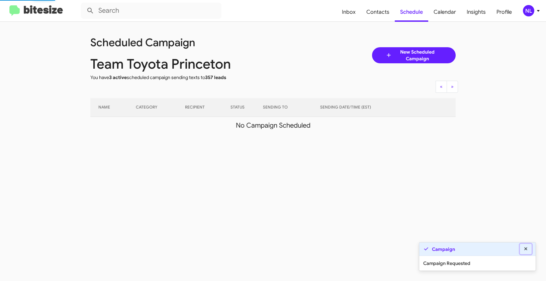
click at [527, 246] on fa-icon at bounding box center [526, 249] width 6 height 6
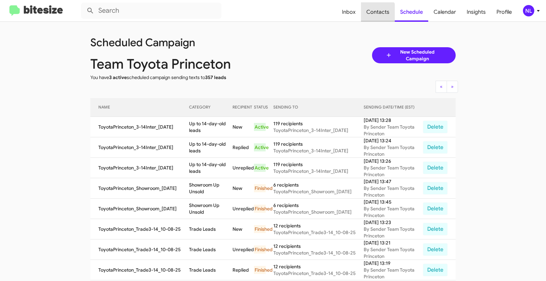
click at [379, 16] on span "Contacts" at bounding box center [378, 11] width 34 height 19
type input "in:groups"
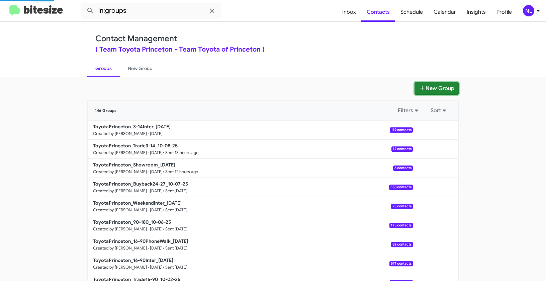
click at [441, 86] on button "New Group" at bounding box center [436, 88] width 44 height 13
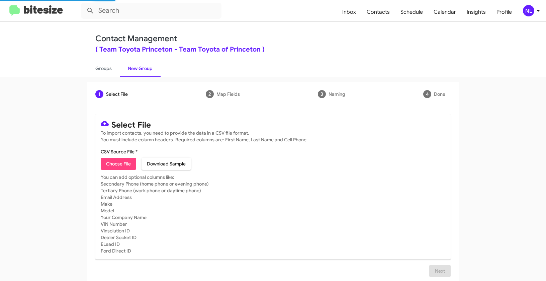
click at [112, 158] on span "Choose File" at bounding box center [118, 164] width 25 height 12
type input "ToyotaPrinceton_3-14PhoneWalk_10-09-25"
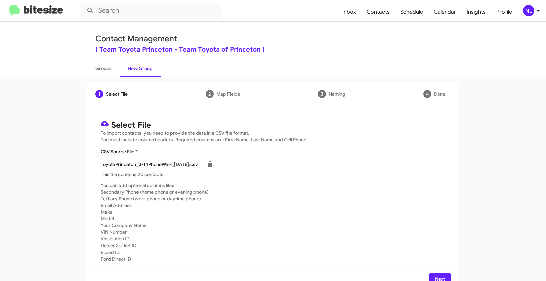
scroll to position [12, 0]
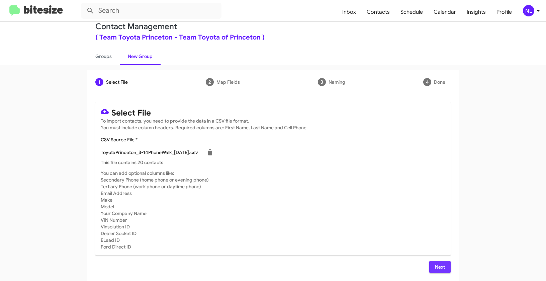
click at [440, 266] on span "Next" at bounding box center [439, 267] width 11 height 12
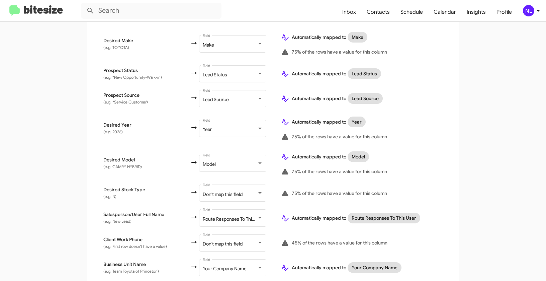
scroll to position [308, 0]
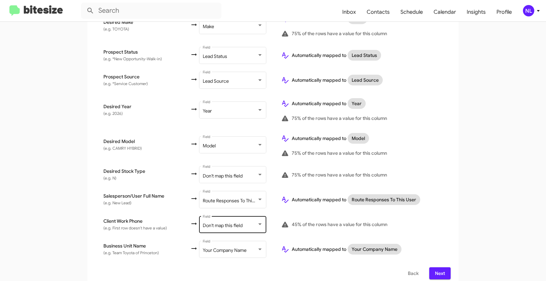
click at [216, 222] on span "Don't map this field" at bounding box center [223, 225] width 40 height 6
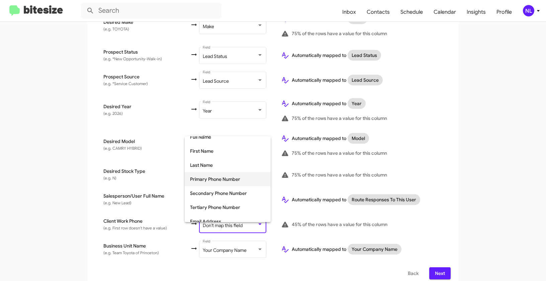
scroll to position [37, 0]
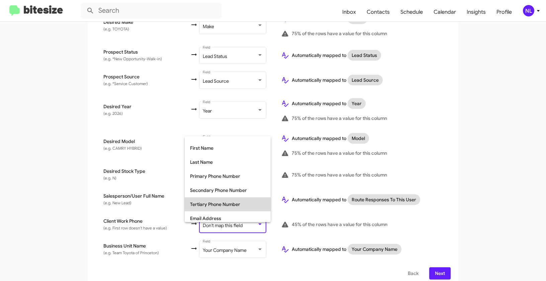
click at [210, 206] on span "Tertiary Phone Number" at bounding box center [227, 204] width 75 height 14
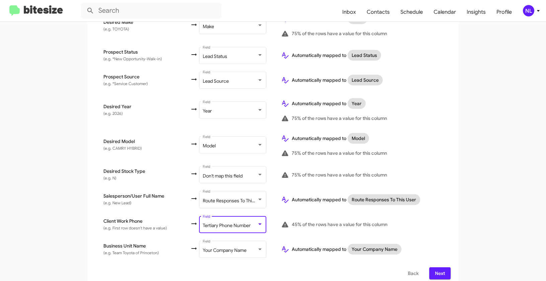
click at [473, 209] on app-new-group "Select File 2 Map Fields 3 Naming 4 Done Select File To import contacts, you ne…" at bounding box center [273, 30] width 546 height 513
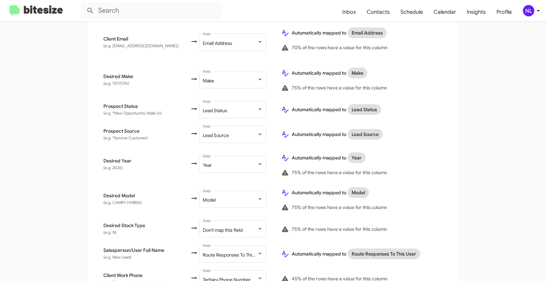
scroll to position [308, 0]
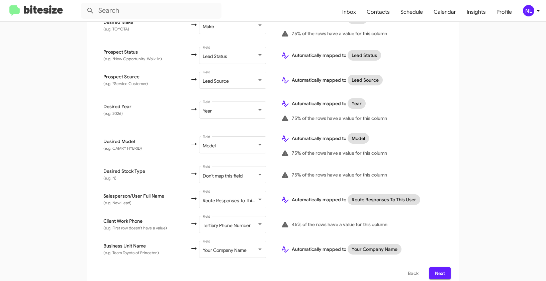
click at [436, 267] on span "Next" at bounding box center [439, 273] width 11 height 12
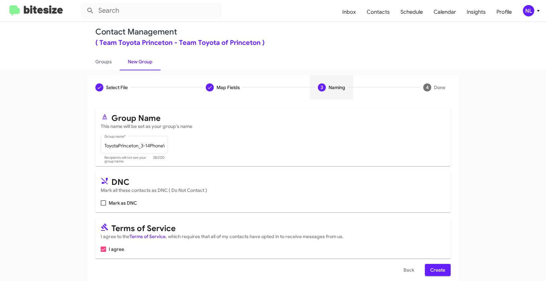
scroll to position [15, 0]
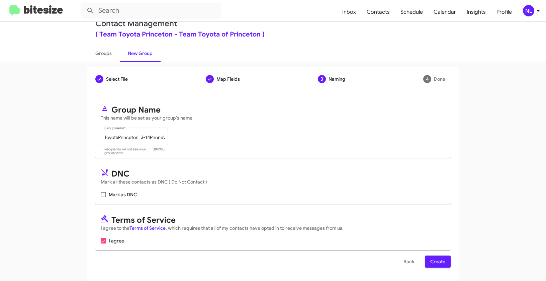
click at [439, 254] on form "Group Name This name will be set as your group's name ToyotaPrinceton_3-14Phone…" at bounding box center [272, 183] width 355 height 168
drag, startPoint x: 439, startPoint y: 263, endPoint x: 454, endPoint y: 257, distance: 15.6
click at [439, 263] on span "Create" at bounding box center [437, 261] width 15 height 12
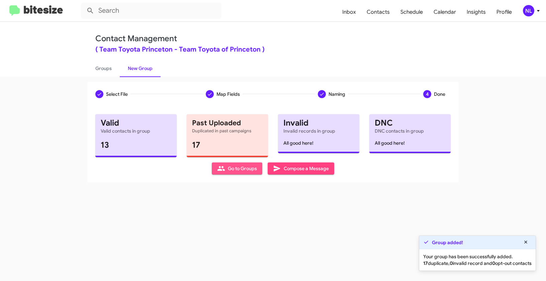
click at [240, 171] on span "Go to Groups" at bounding box center [237, 168] width 40 height 12
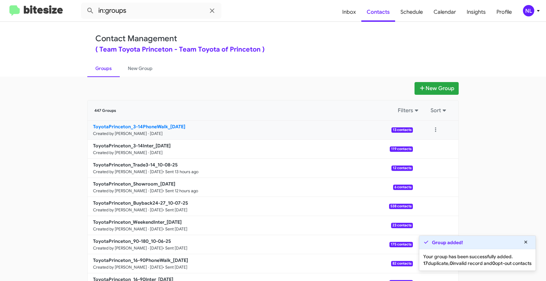
drag, startPoint x: 56, startPoint y: 123, endPoint x: 167, endPoint y: 125, distance: 111.1
click at [167, 125] on app-groups "New Group 447 Groups Filters Sort ToyotaPrinceton_3-14PhoneWalk_10-09-25 Create…" at bounding box center [273, 205] width 546 height 247
copy div "Filters Sort ToyotaPrinceton_3-14PhoneWalk_"
click at [146, 12] on input "in:groups" at bounding box center [151, 11] width 140 height 16
paste input "ToyotaPrinceton_3-14PhoneWalk_"
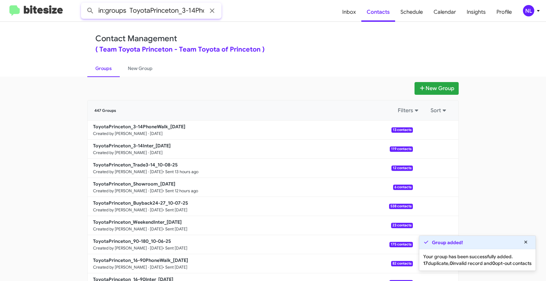
scroll to position [0, 27]
type input "in:groups ToyotaPrinceton_3-14PhoneWalk_"
click at [84, 4] on button at bounding box center [90, 10] width 13 height 13
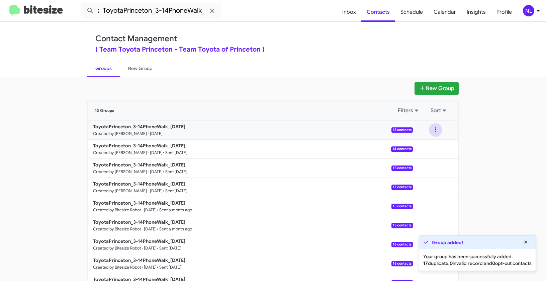
click at [435, 127] on button at bounding box center [435, 129] width 13 height 13
click at [431, 143] on button "View contacts" at bounding box center [416, 148] width 54 height 16
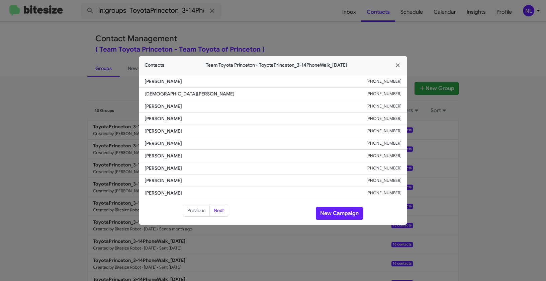
drag, startPoint x: 142, startPoint y: 131, endPoint x: 191, endPoint y: 131, distance: 48.8
click at [191, 131] on li "Jatinder Aneja +16096515536" at bounding box center [273, 131] width 268 height 12
copy span "Jatinder Aneja"
click at [196, 192] on span "Michael Pasey" at bounding box center [255, 192] width 222 height 7
drag, startPoint x: 144, startPoint y: 141, endPoint x: 192, endPoint y: 144, distance: 47.9
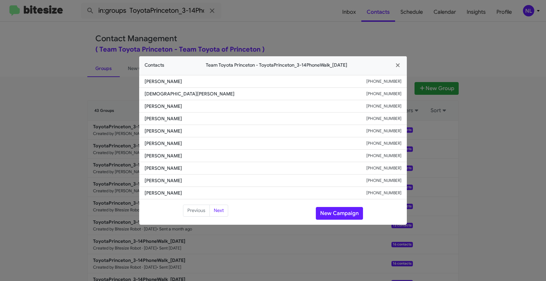
click at [192, 144] on span "Pradeep Raju" at bounding box center [255, 143] width 222 height 7
copy span "Pradeep Raju"
click at [258, 171] on span "Harun Bansode" at bounding box center [255, 168] width 222 height 7
drag, startPoint x: 156, startPoint y: 142, endPoint x: 199, endPoint y: 143, distance: 43.2
click at [199, 143] on li "Pradeep Raju +14802721842" at bounding box center [273, 143] width 268 height 12
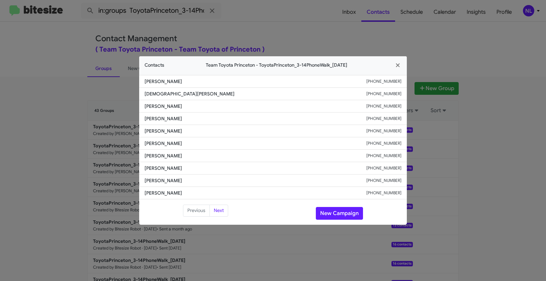
copy span "Pradeep Raju"
click at [354, 212] on button "New Campaign" at bounding box center [339, 213] width 47 height 13
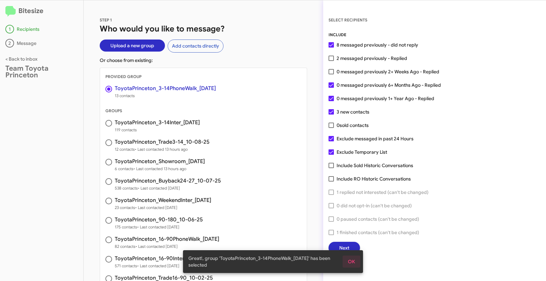
click at [354, 265] on span "OK" at bounding box center [351, 261] width 7 height 12
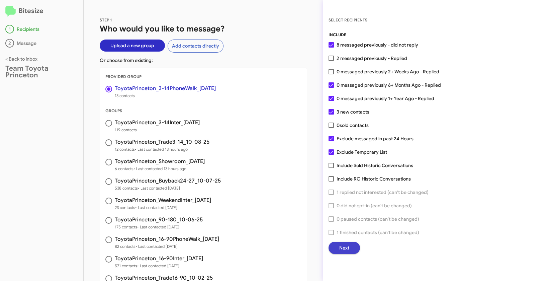
click at [345, 243] on span "Next" at bounding box center [344, 247] width 10 height 12
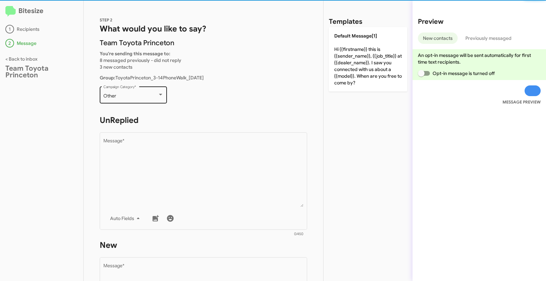
click at [129, 101] on div "Other Campaign Category *" at bounding box center [133, 94] width 60 height 18
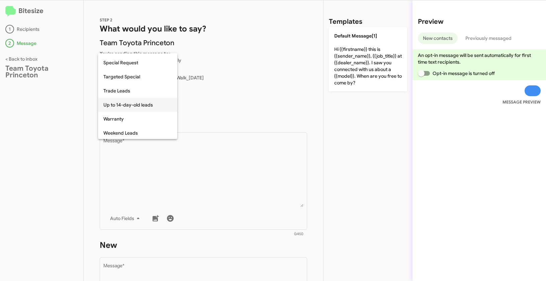
scroll to position [280, 0]
click at [123, 105] on span "Up to 14-day-old leads" at bounding box center [137, 104] width 69 height 14
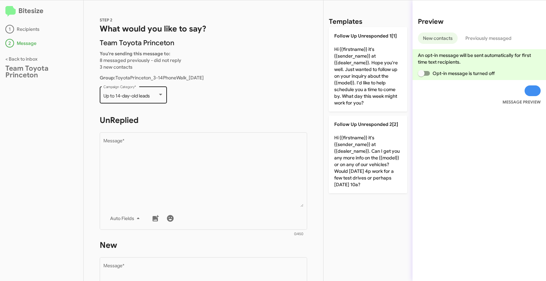
drag, startPoint x: 102, startPoint y: 96, endPoint x: 153, endPoint y: 97, distance: 50.8
click at [153, 97] on div "Up to 14-day-old leads Campaign Category *" at bounding box center [133, 94] width 67 height 18
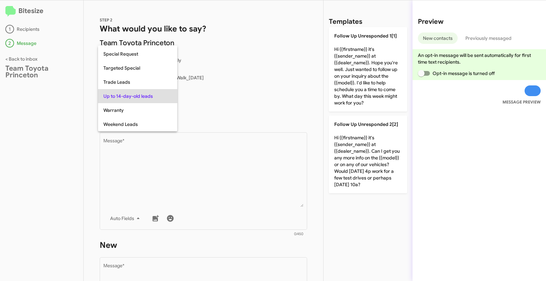
copy span "Up to 14-day-old leads"
click at [222, 176] on div at bounding box center [273, 140] width 546 height 281
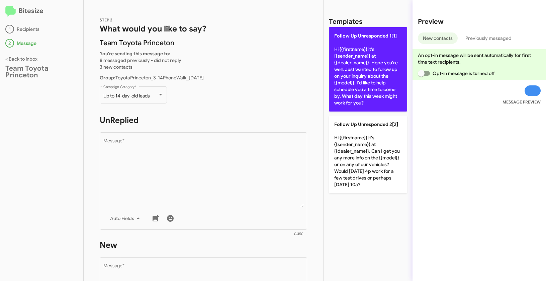
click at [366, 52] on p "Follow Up Unresponded 1[1] Hi {{firstname}} it's {{sender_name}} at {{dealer_na…" at bounding box center [368, 69] width 78 height 84
type textarea "Hi {{firstname}} it's {{sender_name}} at {{dealer_name}}. Hope you're well. Jus…"
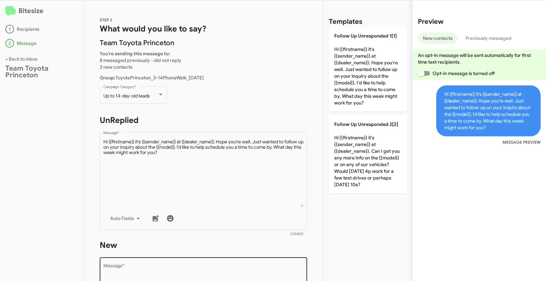
scroll to position [114, 0]
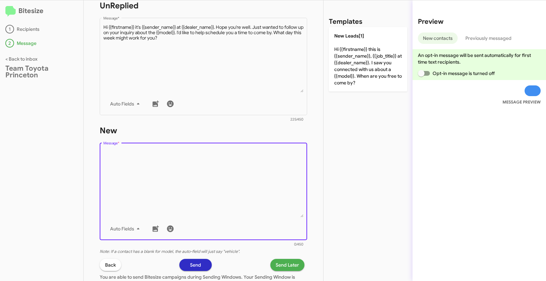
click at [202, 191] on textarea "Message *" at bounding box center [203, 183] width 200 height 68
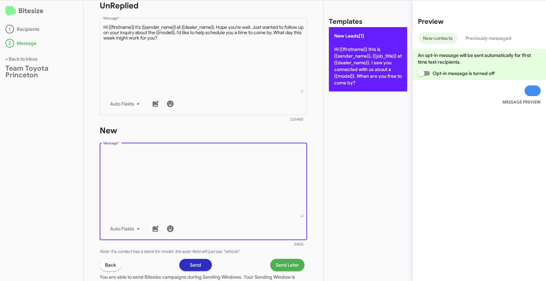
click at [358, 58] on p "New Leads[1] Hi {{firstname}} this is {{sender_name}}, {{job_title}} at {{deale…" at bounding box center [368, 59] width 78 height 64
type textarea "Hi {{firstname}} this is {{sender_name}}, {{job_title}} at {{dealer_name}}. I s…"
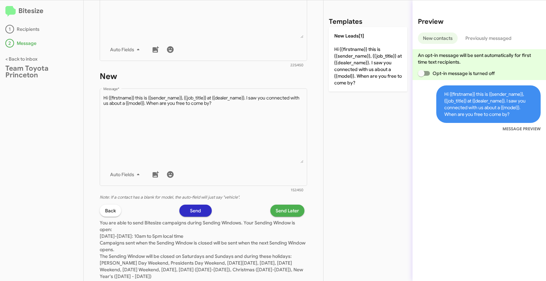
scroll to position [169, 0]
click at [276, 210] on span "Send Later" at bounding box center [287, 210] width 23 height 12
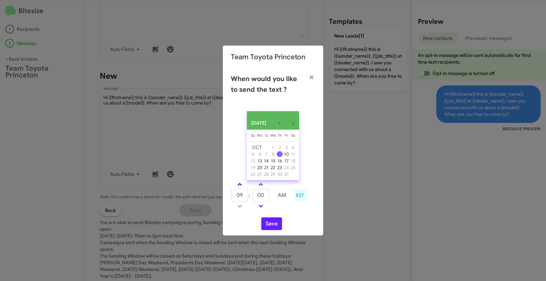
click at [238, 187] on span at bounding box center [239, 185] width 4 height 4
type input "01"
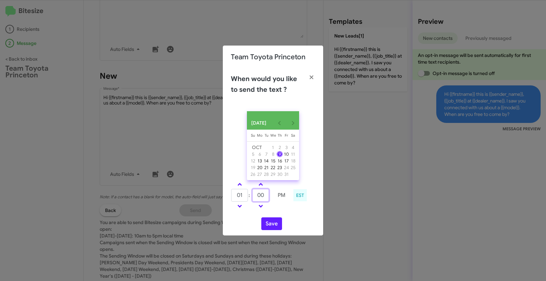
drag, startPoint x: 269, startPoint y: 199, endPoint x: 249, endPoint y: 197, distance: 19.8
click at [249, 197] on tr "01 : 00 PM" at bounding box center [260, 194] width 59 height 13
type input "34"
click at [274, 227] on button "Save" at bounding box center [271, 223] width 21 height 13
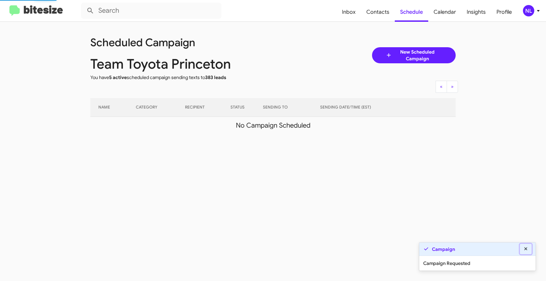
click at [527, 246] on icon at bounding box center [526, 248] width 6 height 5
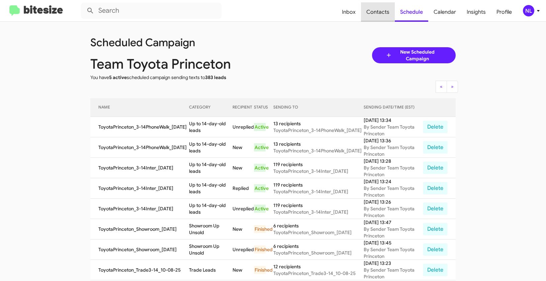
click at [377, 10] on span "Contacts" at bounding box center [378, 11] width 34 height 19
type input "in:groups"
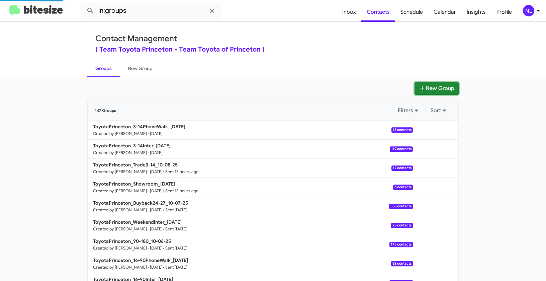
click at [437, 91] on button "New Group" at bounding box center [436, 88] width 44 height 13
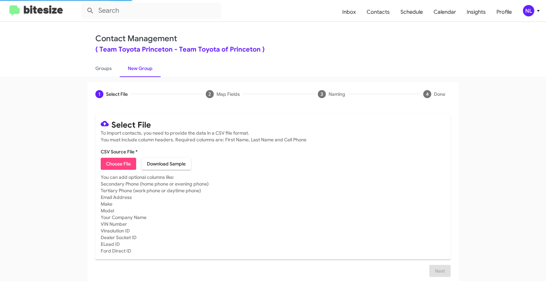
click at [121, 163] on span "Choose File" at bounding box center [118, 164] width 25 height 12
type input "ToyotaPrinceton_Trade16-90_10-09-25"
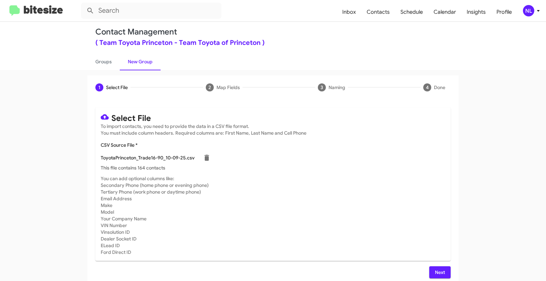
scroll to position [12, 0]
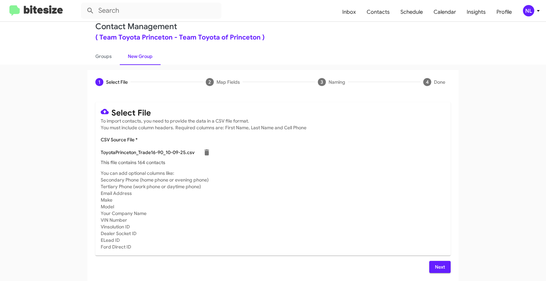
click at [435, 268] on span "Next" at bounding box center [439, 267] width 11 height 12
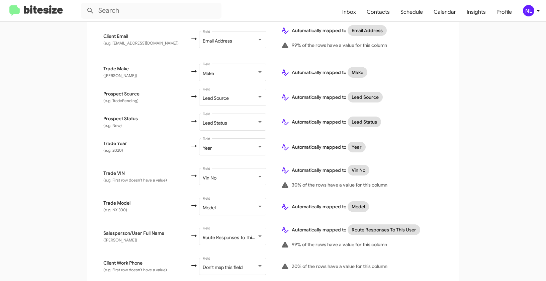
scroll to position [308, 0]
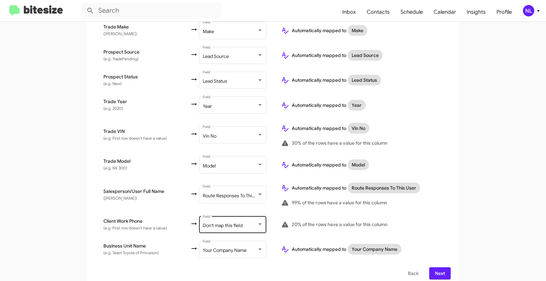
click at [216, 222] on span "Don't map this field" at bounding box center [223, 225] width 40 height 6
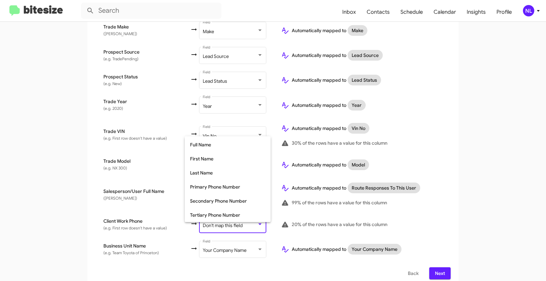
scroll to position [37, 0]
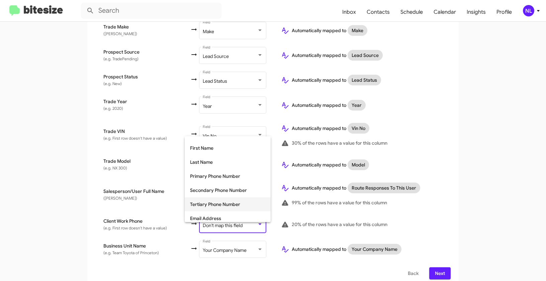
click at [209, 205] on span "Tertiary Phone Number" at bounding box center [227, 204] width 75 height 14
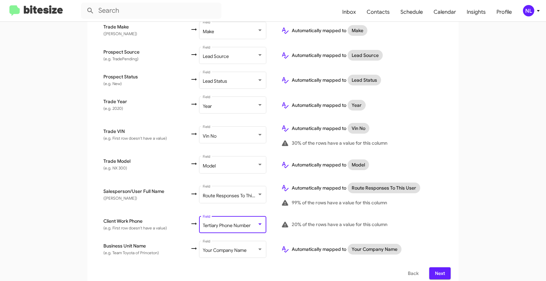
click at [443, 212] on td "20% of the rows have a value for this column" at bounding box center [363, 224] width 175 height 25
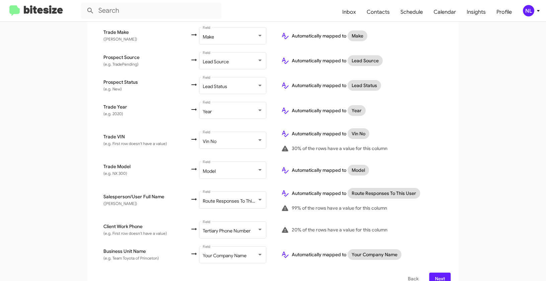
scroll to position [308, 0]
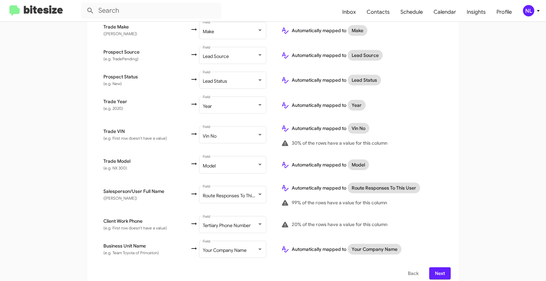
click at [441, 267] on span "Next" at bounding box center [439, 273] width 11 height 12
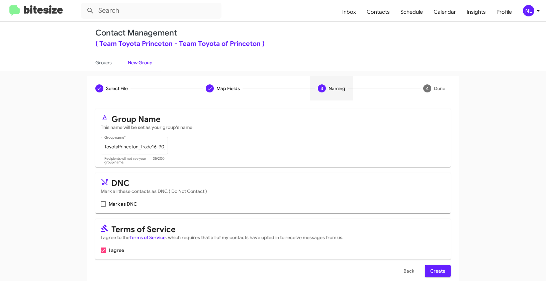
scroll to position [15, 0]
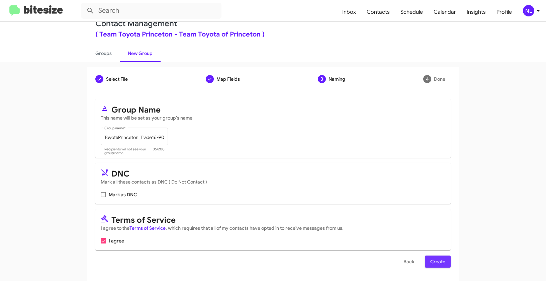
click at [442, 260] on span "Create" at bounding box center [437, 261] width 15 height 12
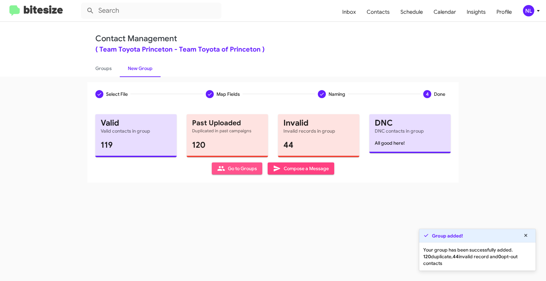
click at [238, 170] on span "Go to Groups" at bounding box center [237, 168] width 40 height 12
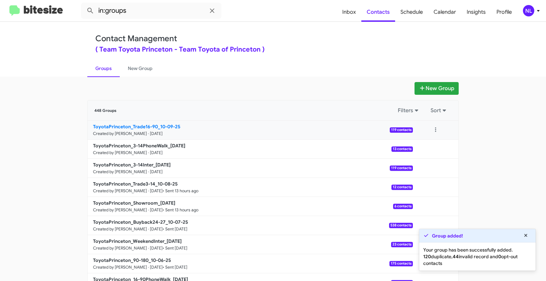
drag, startPoint x: 64, startPoint y: 124, endPoint x: 155, endPoint y: 126, distance: 90.3
click at [155, 126] on app-groups "New Group 448 Groups Filters Sort ToyotaPrinceton_Trade16-90_10-09-25 Created b…" at bounding box center [273, 205] width 546 height 247
click at [139, 17] on input "in:groups" at bounding box center [151, 11] width 140 height 16
paste input "ToyotaPrinceton_Trade16-90"
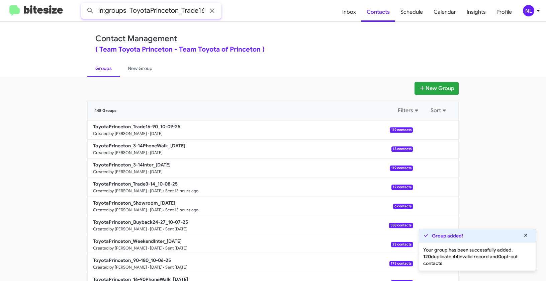
scroll to position [0, 11]
type input "in:groups ToyotaPrinceton_Trade16-90"
click at [84, 4] on button at bounding box center [90, 10] width 13 height 13
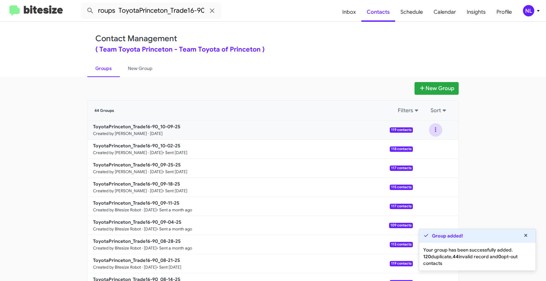
click at [431, 131] on button at bounding box center [435, 129] width 13 height 13
click at [430, 147] on button "View contacts" at bounding box center [416, 148] width 54 height 16
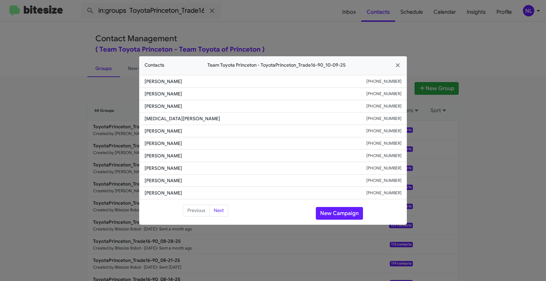
drag, startPoint x: 142, startPoint y: 92, endPoint x: 184, endPoint y: 95, distance: 42.6
click at [184, 95] on li "Rlhadj Balde +13479337853" at bounding box center [273, 94] width 268 height 12
click at [339, 213] on button "New Campaign" at bounding box center [339, 213] width 47 height 13
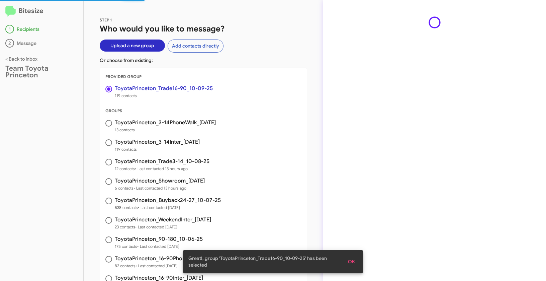
click at [353, 260] on span "OK" at bounding box center [351, 261] width 7 height 12
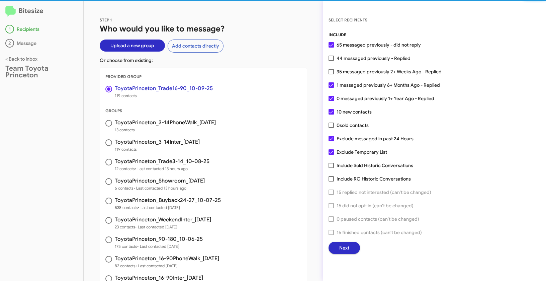
click at [347, 240] on div "INCLUDE 65 messaged previously - did not reply 44 messaged previously - Replied…" at bounding box center [434, 142] width 212 height 222
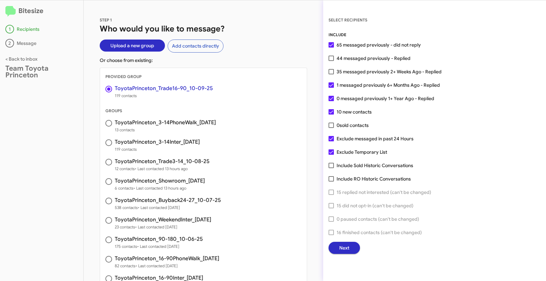
click at [352, 248] on button "Next" at bounding box center [343, 247] width 31 height 12
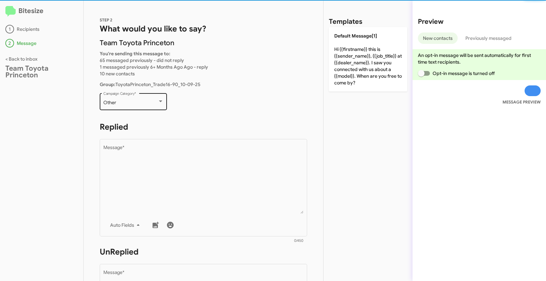
click at [140, 106] on div "Other Campaign Category *" at bounding box center [133, 101] width 60 height 18
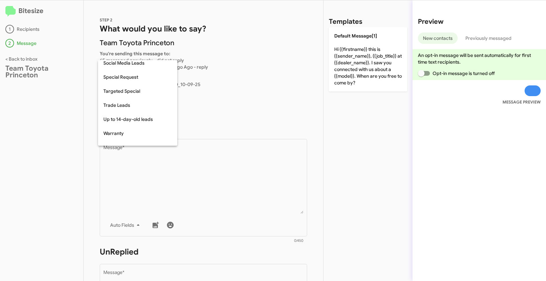
scroll to position [280, 0]
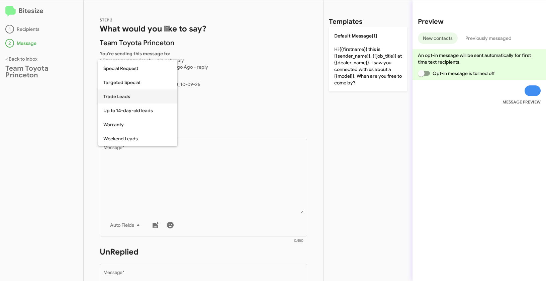
click at [120, 97] on span "Trade Leads" at bounding box center [137, 96] width 69 height 14
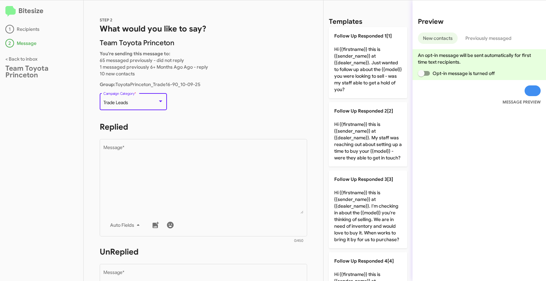
drag, startPoint x: 104, startPoint y: 101, endPoint x: 132, endPoint y: 103, distance: 27.8
click at [132, 103] on div "Trade Leads" at bounding box center [130, 102] width 54 height 5
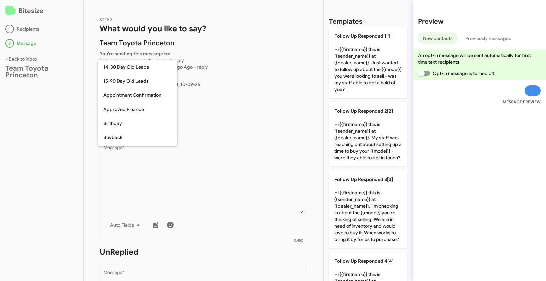
scroll to position [273, 0]
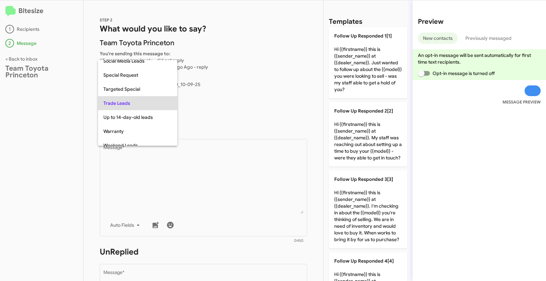
click at [204, 170] on div at bounding box center [273, 140] width 546 height 281
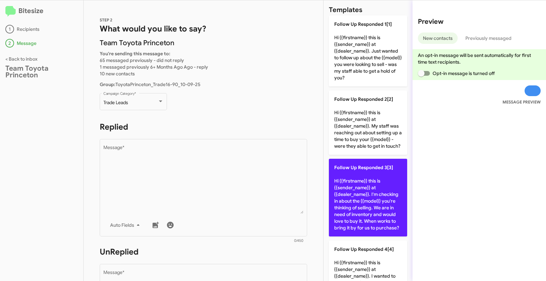
scroll to position [0, 0]
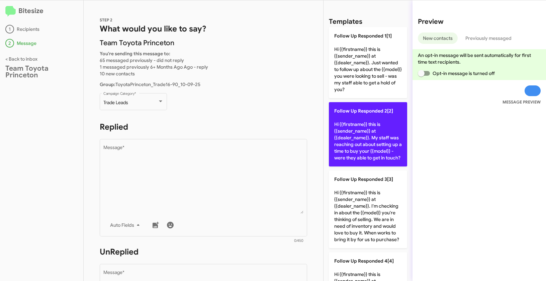
click at [377, 143] on p "Follow Up Responded 2[2] Hi {{firstname}} this is {{sender_name}} at {{dealer_n…" at bounding box center [368, 134] width 78 height 64
type textarea "Hi {{firstname}} this is {{sender_name}} at {{dealer_name}}. My staff was reach…"
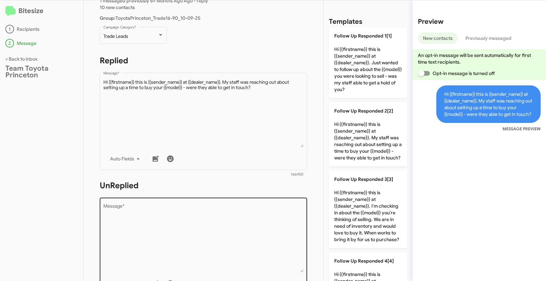
scroll to position [114, 0]
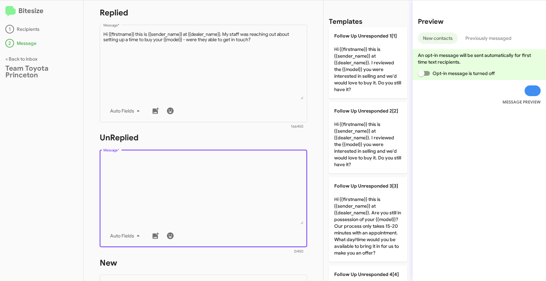
click at [217, 200] on textarea "Message *" at bounding box center [203, 190] width 200 height 68
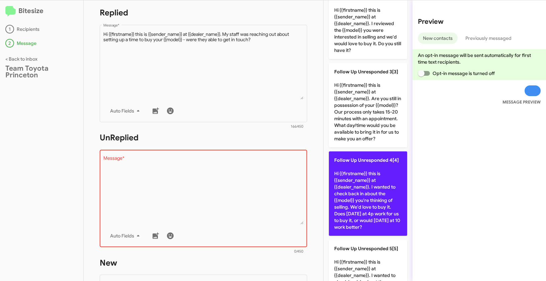
click at [377, 202] on p "Follow Up Unresponded 4[4] Hi {{firstname}} this is {{sender_name}} at {{dealer…" at bounding box center [368, 193] width 78 height 84
type textarea "Hi {{firstname}} this is {{sender_name}} at {{dealer_name}}. I wanted to check …"
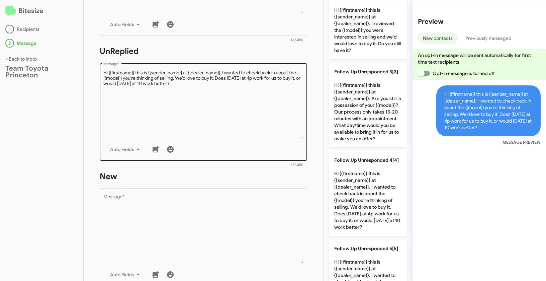
scroll to position [223, 0]
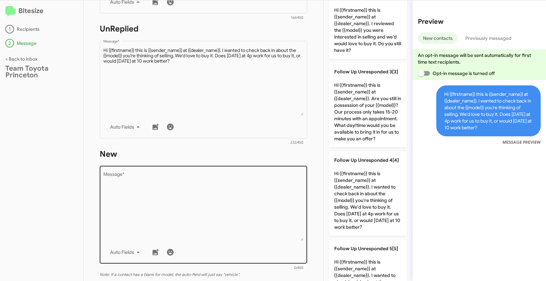
click at [233, 204] on textarea "Message *" at bounding box center [203, 206] width 200 height 68
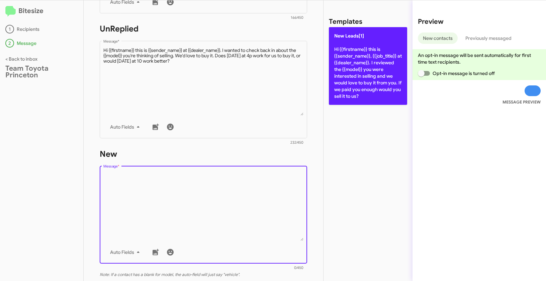
click at [380, 51] on p "New Leads[1] Hi {{firstname}} this is {{sender_name}}, {{job_title}} at {{deale…" at bounding box center [368, 66] width 78 height 78
type textarea "Hi {{firstname}} this is {{sender_name}}, {{job_title}} at {{dealer_name}}. I r…"
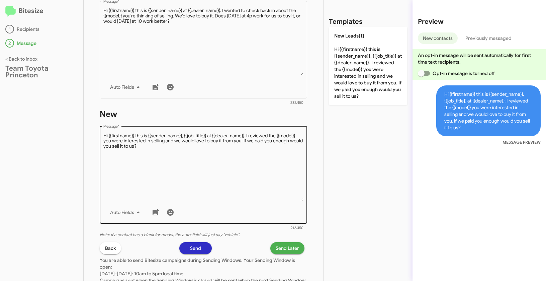
scroll to position [318, 0]
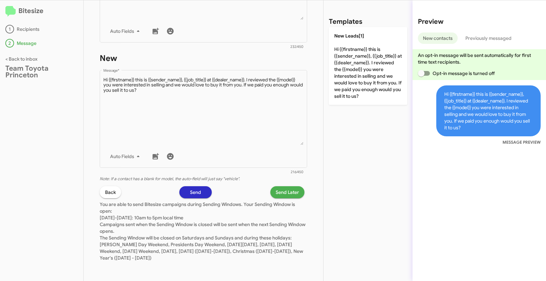
click at [279, 189] on span "Send Later" at bounding box center [287, 192] width 23 height 12
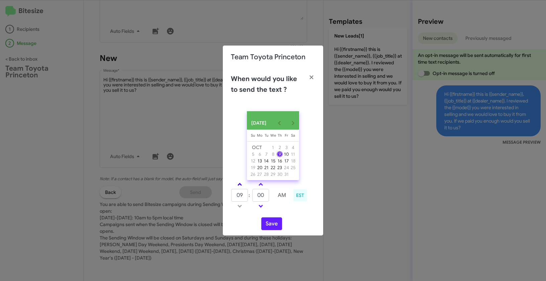
click at [238, 184] on link at bounding box center [240, 184] width 12 height 8
type input "01"
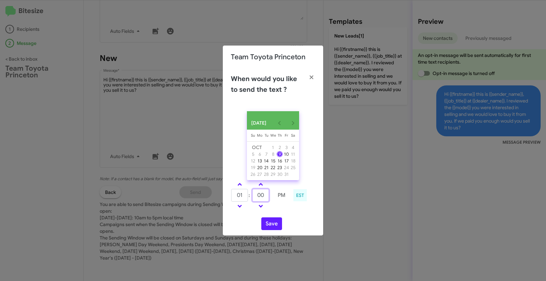
drag, startPoint x: 262, startPoint y: 198, endPoint x: 252, endPoint y: 196, distance: 10.2
click at [252, 196] on tr "01 : 00 PM" at bounding box center [260, 194] width 59 height 13
type input "29"
click at [278, 225] on button "Save" at bounding box center [271, 223] width 21 height 13
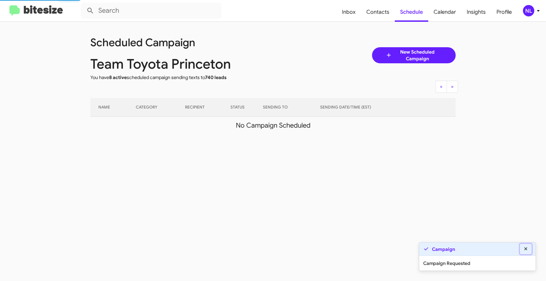
click at [523, 248] on icon at bounding box center [526, 248] width 6 height 5
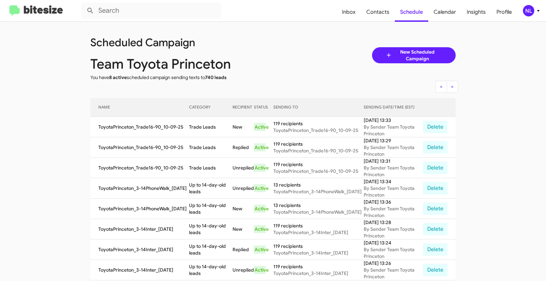
click at [531, 11] on div "NL" at bounding box center [528, 10] width 11 height 11
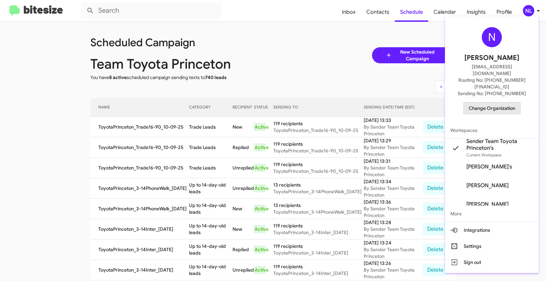
click at [496, 102] on span "Change Organization" at bounding box center [492, 107] width 46 height 11
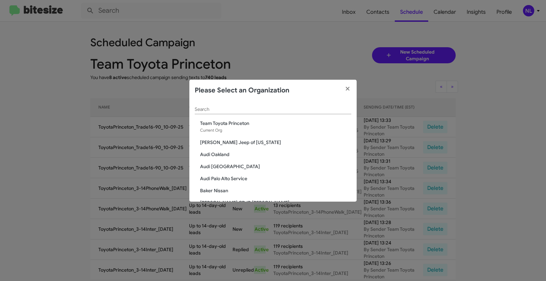
click at [233, 108] on input "Search" at bounding box center [273, 109] width 157 height 5
paste input "DeLillo Chevrolet"
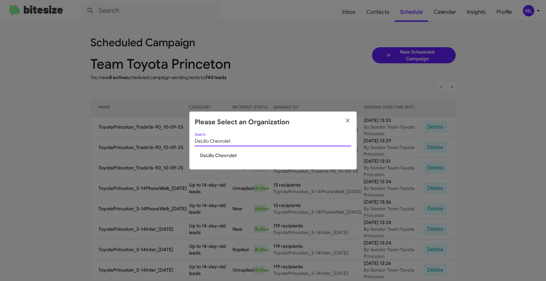
type input "DeLillo Chevrolet"
click at [214, 154] on span "DeLillo Chevrolet" at bounding box center [275, 155] width 151 height 7
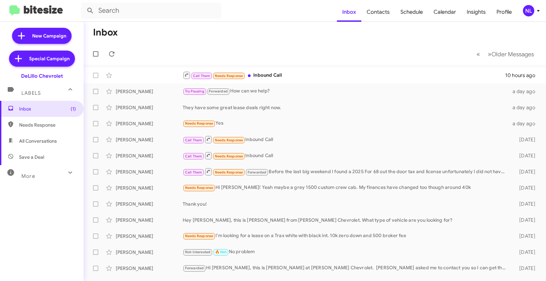
click at [527, 11] on div "NL" at bounding box center [528, 10] width 11 height 11
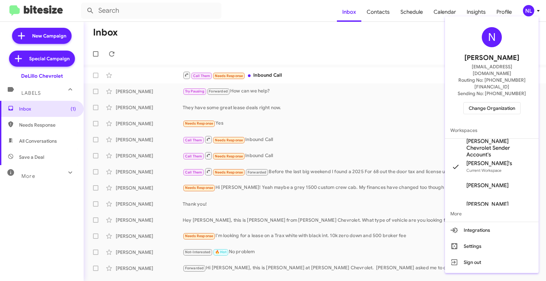
click at [483, 138] on span "DeLillo Chevrolet Sender Account's" at bounding box center [499, 148] width 67 height 20
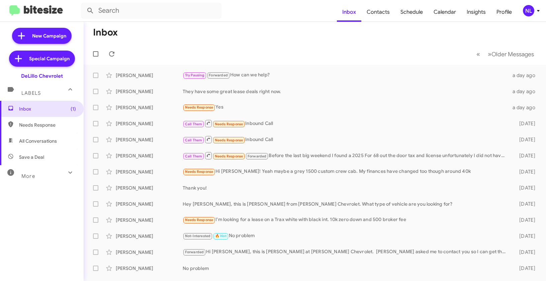
click at [528, 11] on div "NL" at bounding box center [528, 10] width 11 height 11
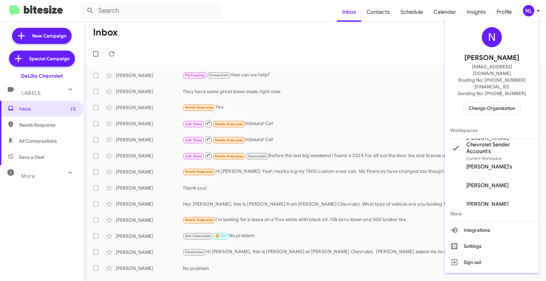
click at [386, 69] on div at bounding box center [273, 140] width 546 height 281
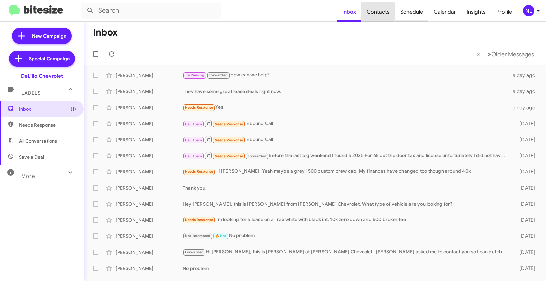
drag, startPoint x: 379, startPoint y: 11, endPoint x: 409, endPoint y: 17, distance: 30.4
click at [379, 11] on span "Contacts" at bounding box center [378, 11] width 34 height 19
type input "in:groups"
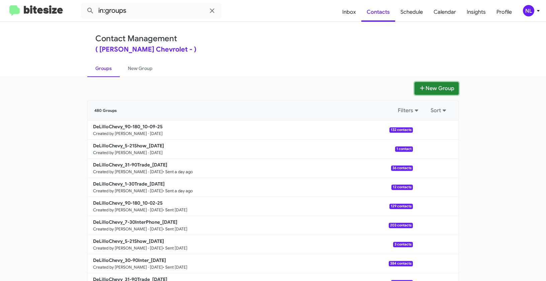
click at [440, 88] on button "New Group" at bounding box center [436, 88] width 44 height 13
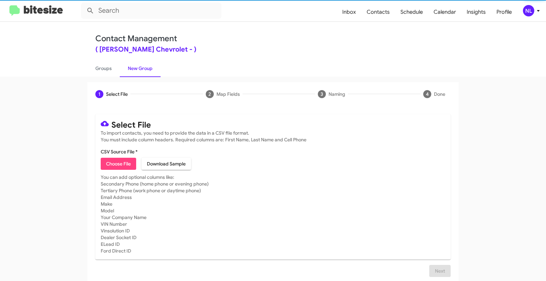
click at [123, 164] on span "Choose File" at bounding box center [118, 164] width 25 height 12
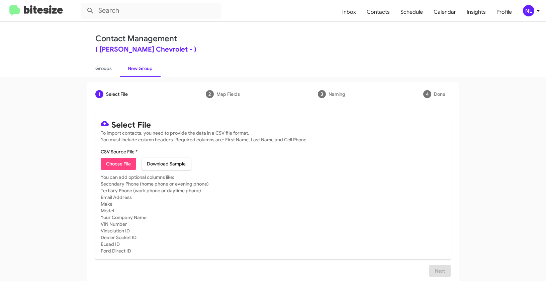
type input "DeLilloChevy_ColumbusDay__ALL_[DATE]"
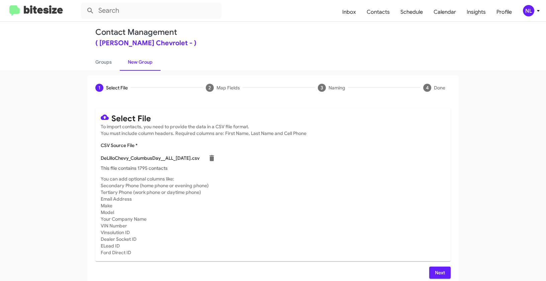
scroll to position [12, 0]
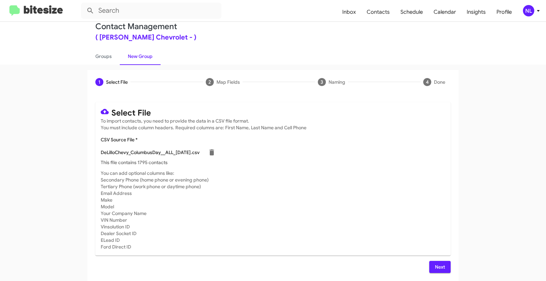
click at [441, 264] on span "Next" at bounding box center [439, 267] width 11 height 12
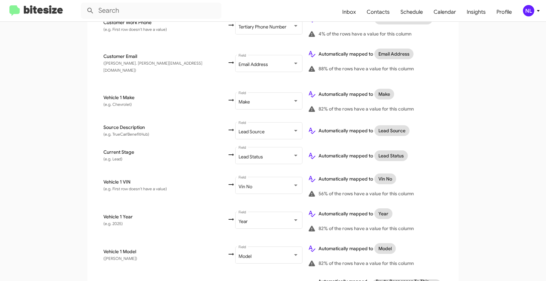
scroll to position [367, 0]
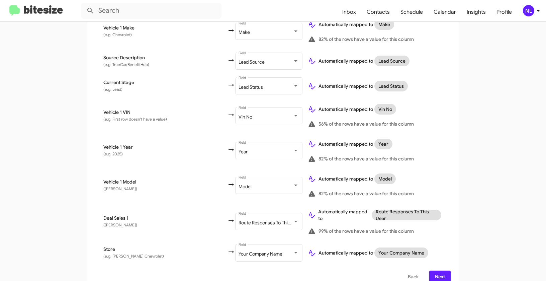
click at [441, 270] on span "Next" at bounding box center [439, 276] width 11 height 12
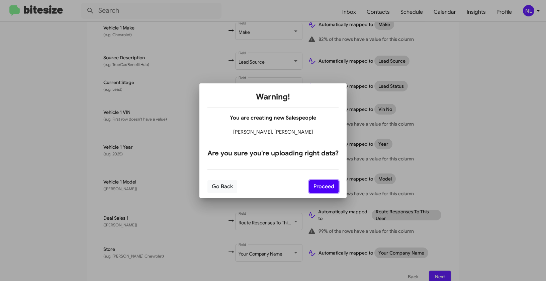
click at [326, 190] on button "Proceed" at bounding box center [323, 186] width 29 height 13
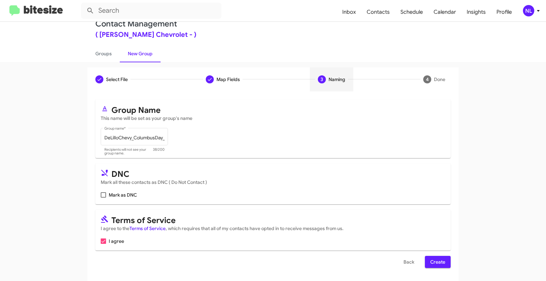
scroll to position [15, 0]
click at [441, 260] on span "Create" at bounding box center [437, 261] width 15 height 12
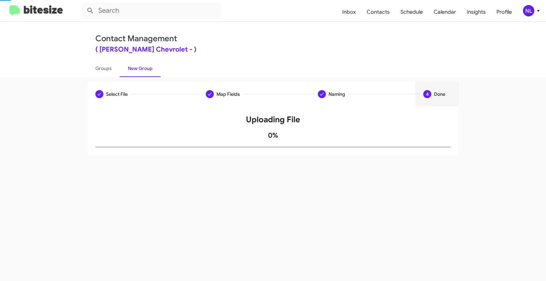
scroll to position [0, 0]
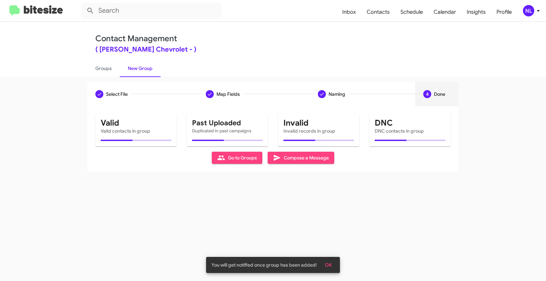
click at [330, 262] on span "OK" at bounding box center [328, 265] width 7 height 12
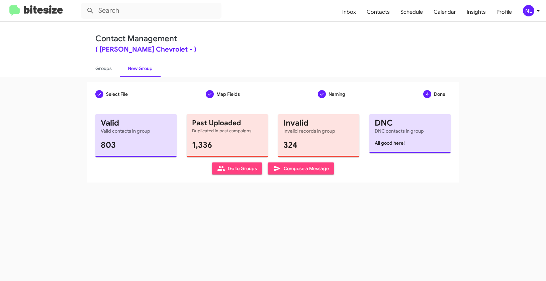
click at [231, 168] on span "Go to Groups" at bounding box center [237, 168] width 40 height 12
type input "in:groups"
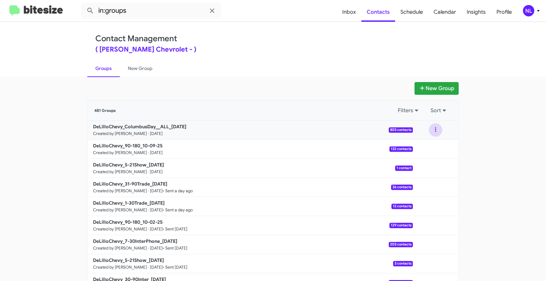
click at [435, 128] on button at bounding box center [435, 129] width 13 height 13
click at [430, 149] on button "View contacts" at bounding box center [416, 148] width 54 height 16
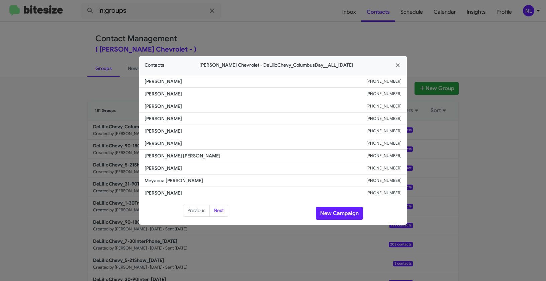
drag, startPoint x: 143, startPoint y: 131, endPoint x: 406, endPoint y: 133, distance: 263.2
click at [406, 133] on li "[PERSON_NAME] [PHONE_NUMBER]" at bounding box center [273, 131] width 268 height 12
copy div "[PERSON_NAME] [PHONE_NUMBER]"
click at [337, 212] on button "New Campaign" at bounding box center [339, 213] width 47 height 13
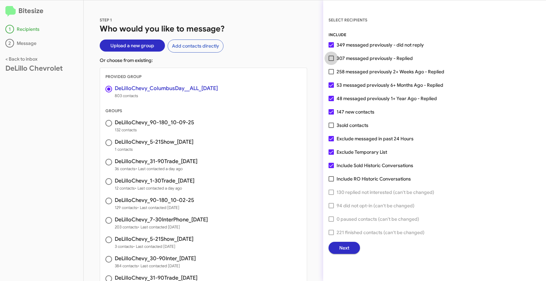
drag, startPoint x: 332, startPoint y: 57, endPoint x: 396, endPoint y: 64, distance: 63.6
click at [332, 57] on span at bounding box center [330, 58] width 5 height 5
click at [331, 61] on input "307 messaged previously - Replied" at bounding box center [331, 61] width 0 height 0
checkbox input "true"
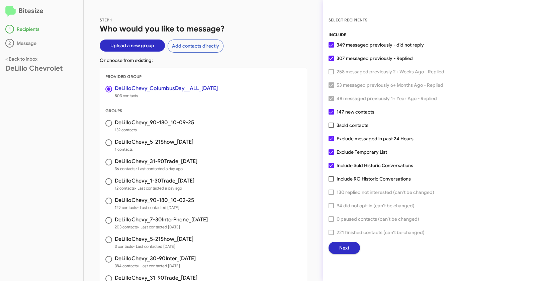
click at [351, 247] on button "Next" at bounding box center [343, 247] width 31 height 12
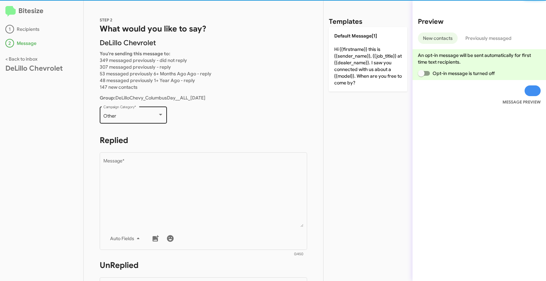
click at [118, 117] on div "Other" at bounding box center [130, 115] width 54 height 5
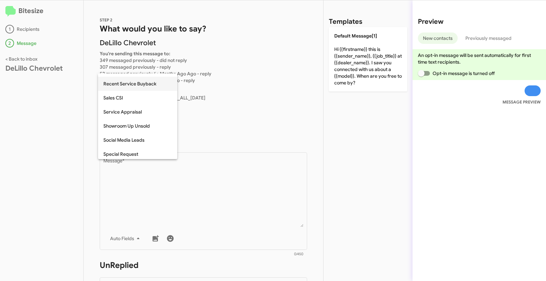
scroll to position [232, 0]
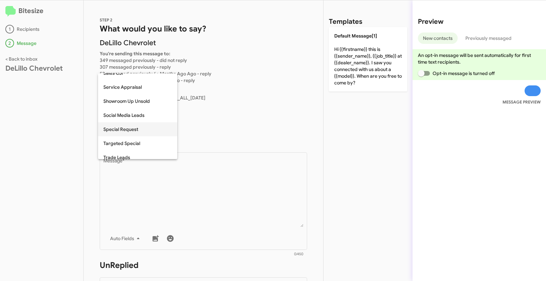
click at [121, 128] on span "Special Request" at bounding box center [137, 129] width 69 height 14
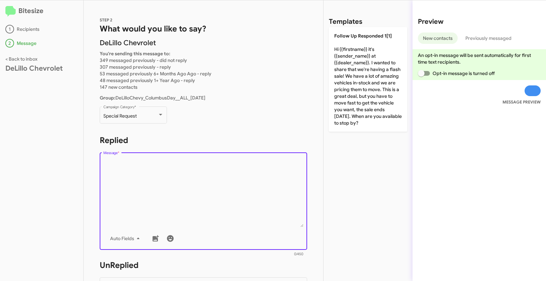
click at [191, 183] on textarea "Message *" at bounding box center [203, 193] width 200 height 68
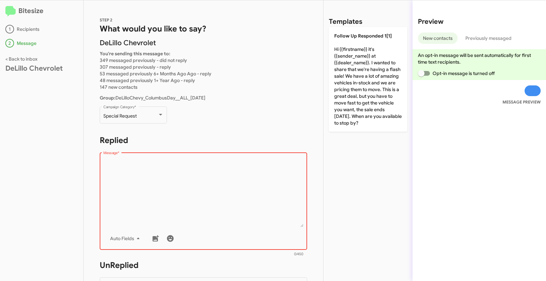
click at [142, 170] on textarea "Message *" at bounding box center [203, 193] width 200 height 68
paste textarea ""Hi {{firstname}} it's {{sender_name}} at {{dealer_name}}. It’s not too late to…"
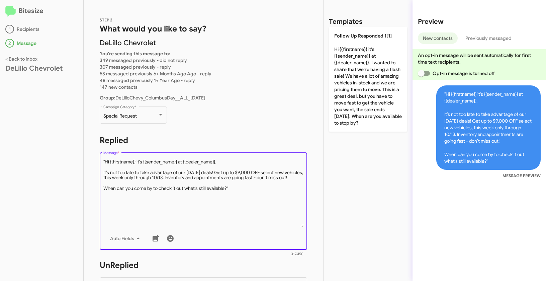
click at [105, 161] on textarea "Message *" at bounding box center [203, 193] width 200 height 68
click at [240, 192] on textarea "Message *" at bounding box center [203, 193] width 200 height 68
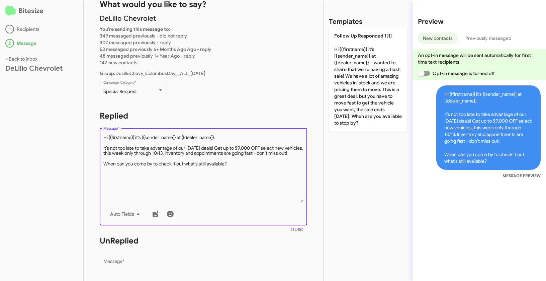
scroll to position [50, 0]
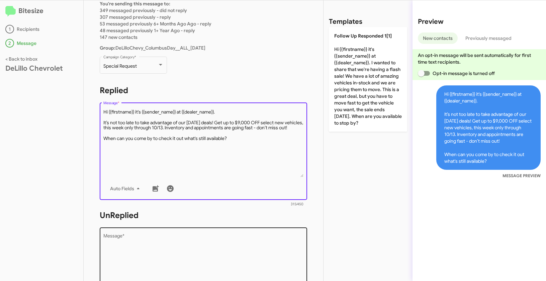
type textarea "Hi {{firstname}} it's {{sender_name}} at {{dealer_name}}. It’s not too late to …"
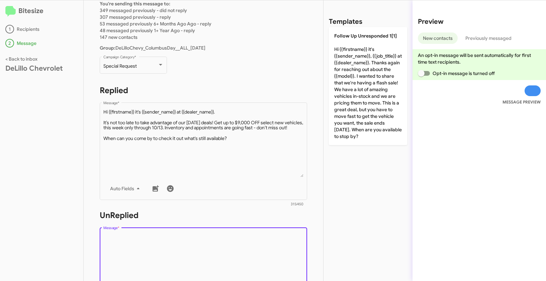
click at [208, 239] on textarea "Message *" at bounding box center [203, 267] width 200 height 68
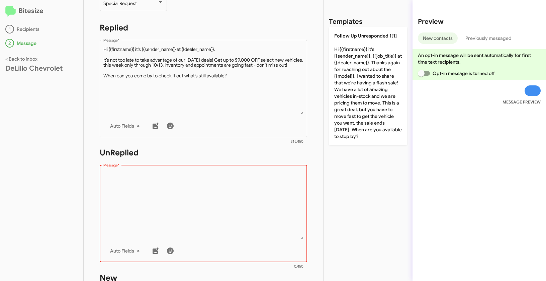
scroll to position [161, 0]
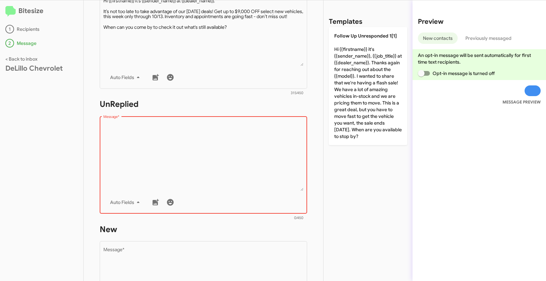
click at [175, 154] on textarea "Message *" at bounding box center [203, 156] width 200 height 68
paste textarea ""Hi {{firstname}} it's {{sender_name}}, {{job_title}} at {{dealer_name}}. It’s …"
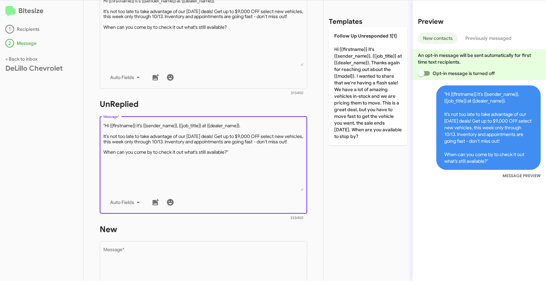
click at [105, 124] on textarea "Message *" at bounding box center [203, 156] width 200 height 68
click at [239, 157] on textarea "Message *" at bounding box center [203, 156] width 200 height 68
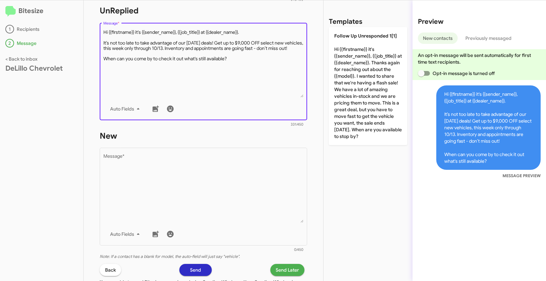
scroll to position [256, 0]
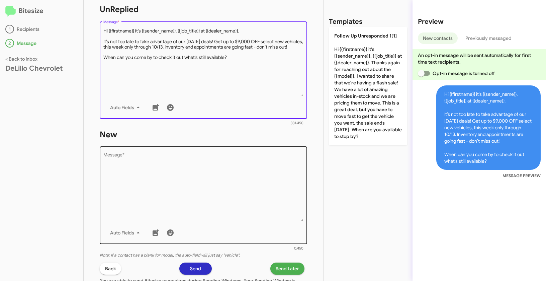
type textarea "Hi {{firstname}} it's {{sender_name}}, {{job_title}} at {{dealer_name}}. It’s n…"
click at [234, 178] on textarea "Message *" at bounding box center [203, 187] width 200 height 68
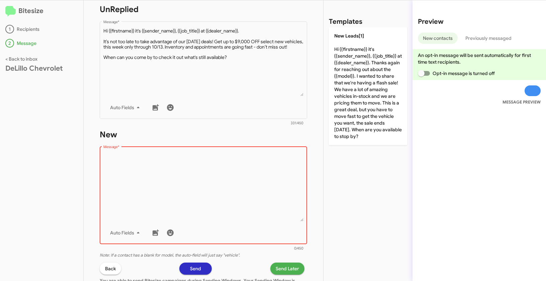
paste textarea ""Hi {{firstname}} it's {{sender_name}}, {{job_title}} at {{dealer_name}}. It’s …"
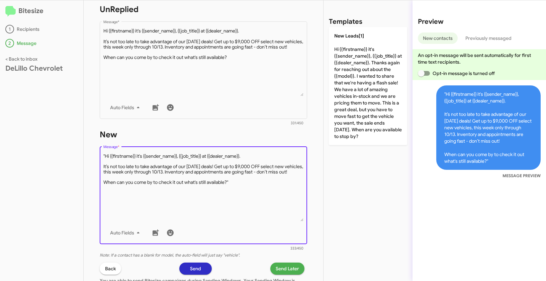
click at [105, 156] on textarea "Message *" at bounding box center [203, 187] width 200 height 68
click at [246, 189] on textarea "Message *" at bounding box center [203, 187] width 200 height 68
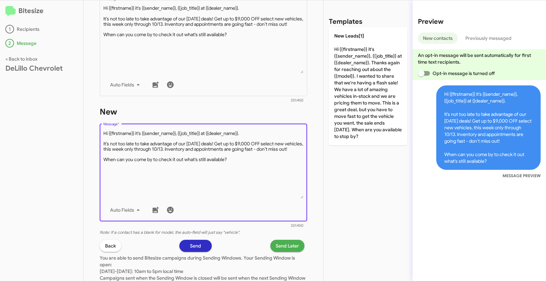
scroll to position [282, 0]
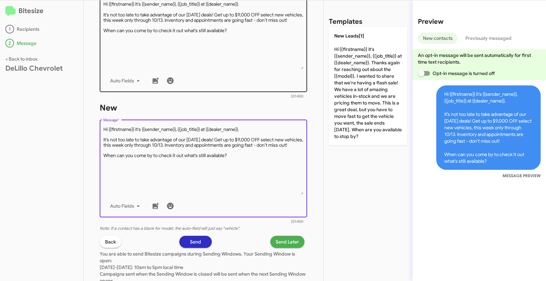
type textarea "Hi {{firstname}} it's {{sender_name}}, {{job_title}} at {{dealer_name}}. It’s n…"
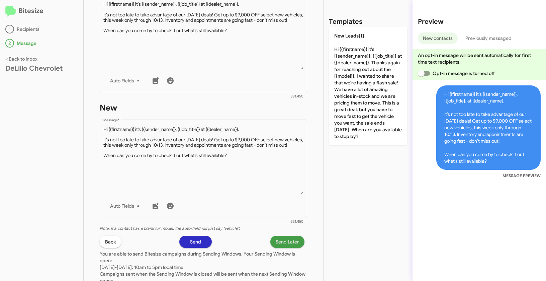
click at [289, 242] on span "Send Later" at bounding box center [287, 241] width 23 height 12
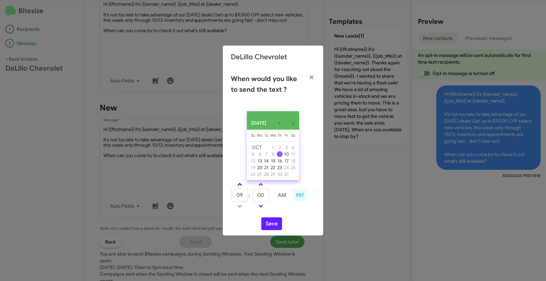
click at [239, 185] on span at bounding box center [239, 185] width 4 height 4
click at [239, 184] on link at bounding box center [240, 184] width 12 height 8
type input "01"
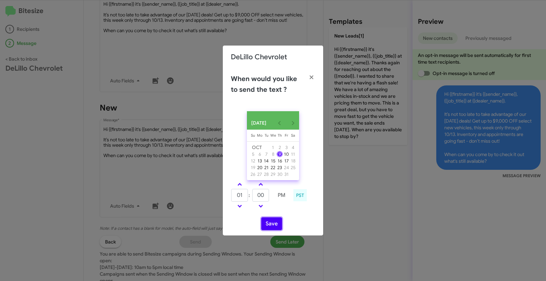
click at [273, 225] on button "Save" at bounding box center [271, 223] width 21 height 13
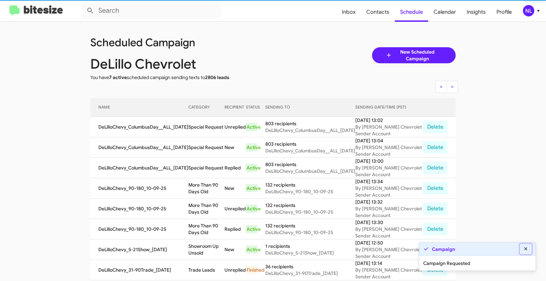
click at [525, 249] on icon at bounding box center [525, 248] width 3 height 3
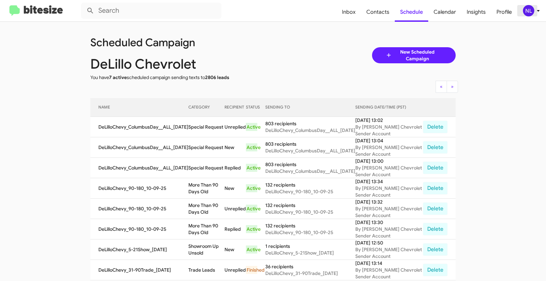
click at [530, 11] on div "NL" at bounding box center [528, 10] width 11 height 11
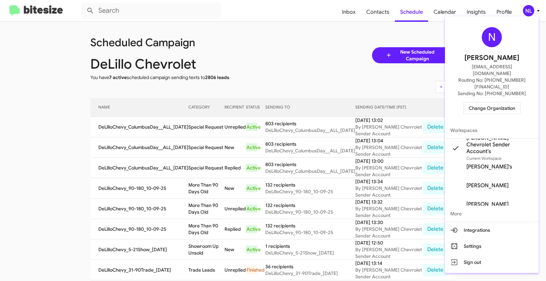
click at [485, 102] on span "Change Organization" at bounding box center [492, 107] width 46 height 11
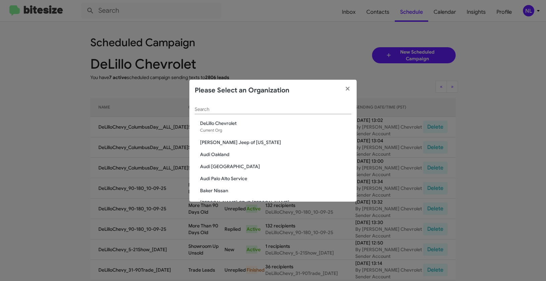
click at [244, 112] on div "Search" at bounding box center [273, 107] width 157 height 13
paste input "Franklin Sussex Hyundai"
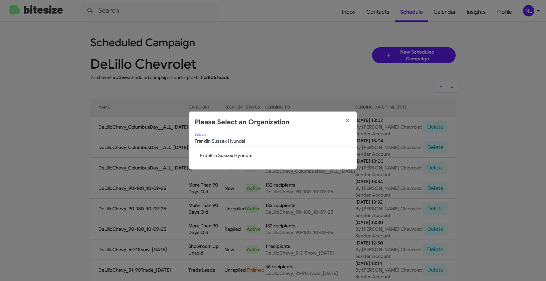
type input "Franklin Sussex Hyundai"
click at [229, 154] on span "Franklin Sussex Hyundai" at bounding box center [275, 155] width 151 height 7
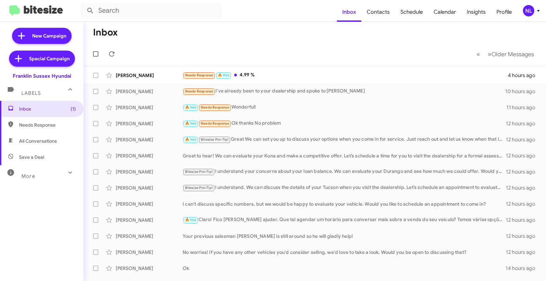
click at [528, 12] on div "NL" at bounding box center [528, 10] width 11 height 11
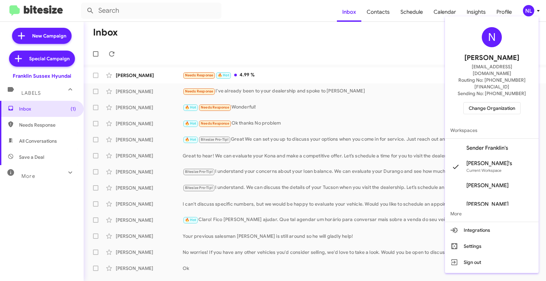
click at [494, 144] on span "Sender Franklin's" at bounding box center [487, 147] width 42 height 7
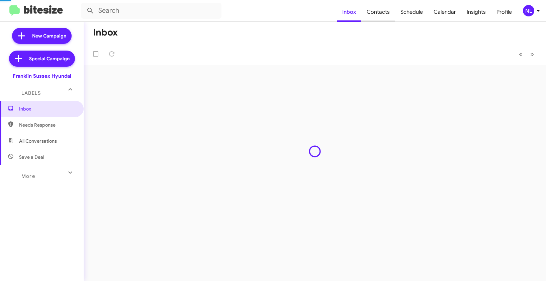
drag, startPoint x: 0, startPoint y: 0, endPoint x: 380, endPoint y: 10, distance: 379.8
click at [380, 10] on span "Contacts" at bounding box center [378, 11] width 34 height 19
type input "in:groups"
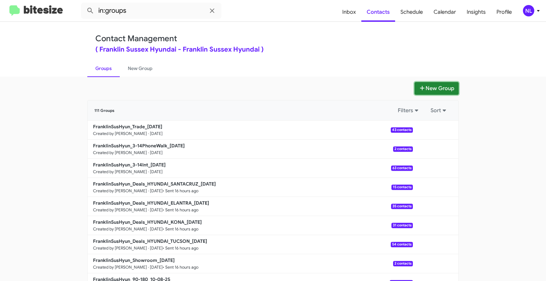
click at [436, 90] on button "New Group" at bounding box center [436, 88] width 44 height 13
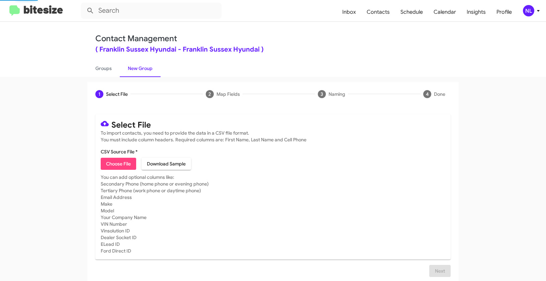
click at [107, 163] on span "Choose File" at bounding box center [118, 164] width 25 height 12
type input "FranklinSusHyun_Deals_HYUNDAI_SANTAFE_[DATE]"
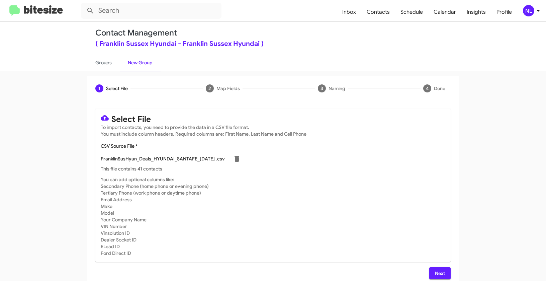
scroll to position [12, 0]
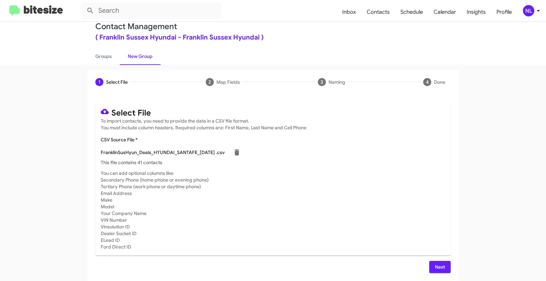
click at [445, 272] on button "Next" at bounding box center [439, 267] width 21 height 12
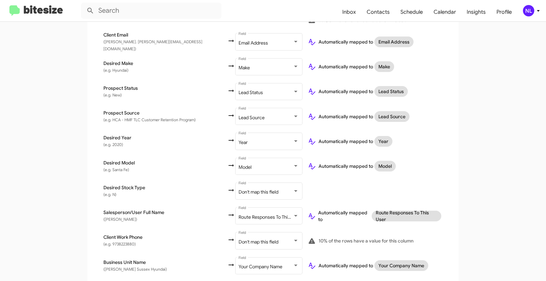
scroll to position [273, 0]
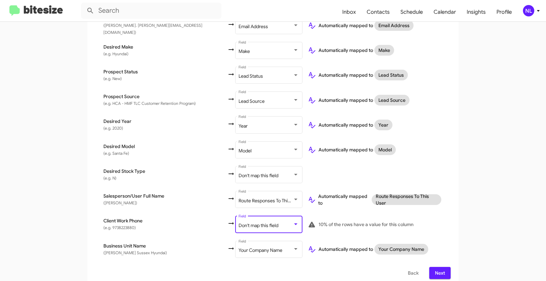
click at [238, 222] on span "Don't map this field" at bounding box center [258, 225] width 40 height 6
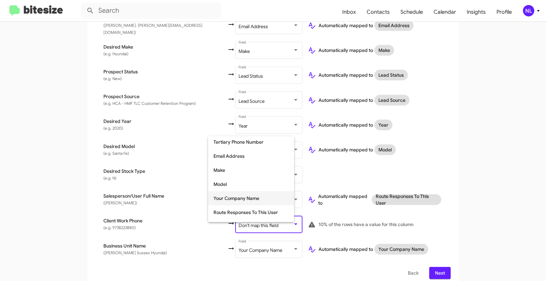
scroll to position [97, 0]
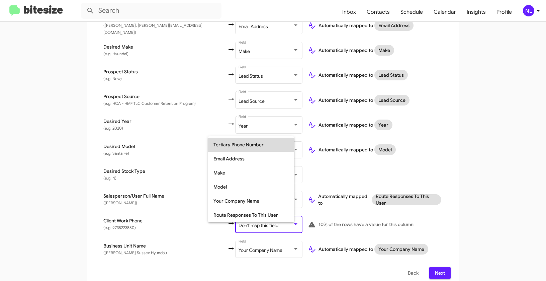
click at [226, 145] on span "Tertiary Phone Number" at bounding box center [250, 144] width 75 height 14
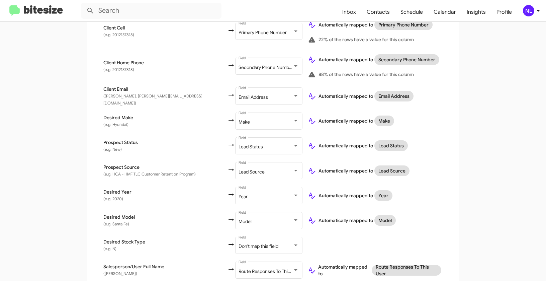
scroll to position [273, 0]
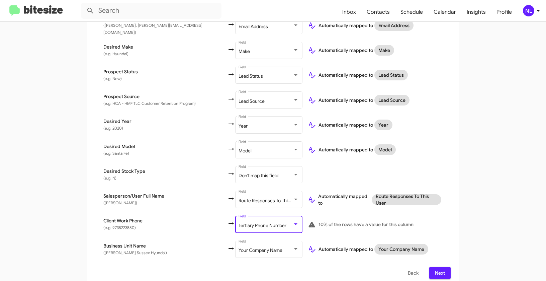
click at [437, 267] on span "Next" at bounding box center [439, 273] width 11 height 12
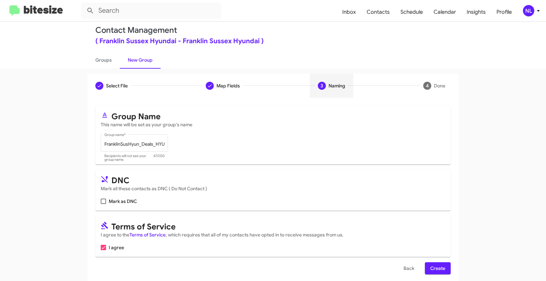
scroll to position [15, 0]
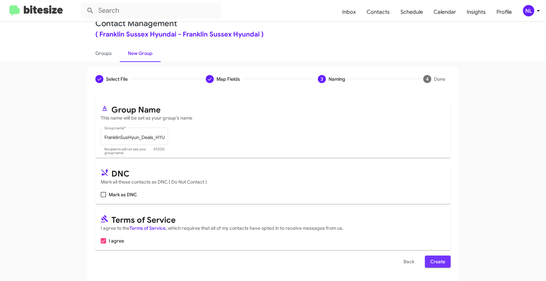
click at [433, 262] on span "Create" at bounding box center [437, 261] width 15 height 12
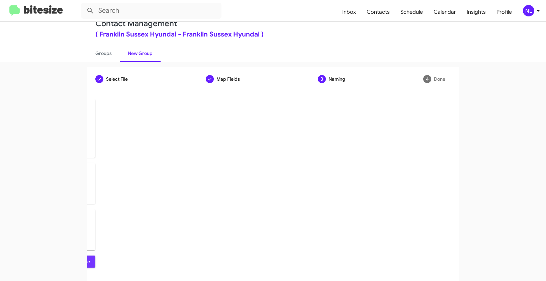
scroll to position [0, 0]
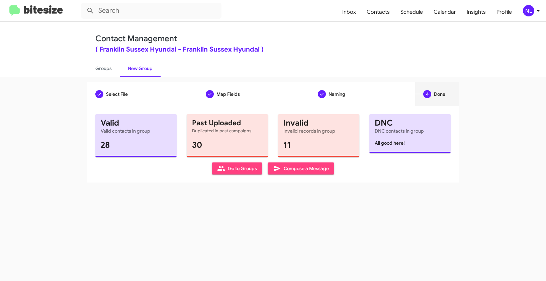
click at [233, 167] on span "Go to Groups" at bounding box center [237, 168] width 40 height 12
type input "in:groups"
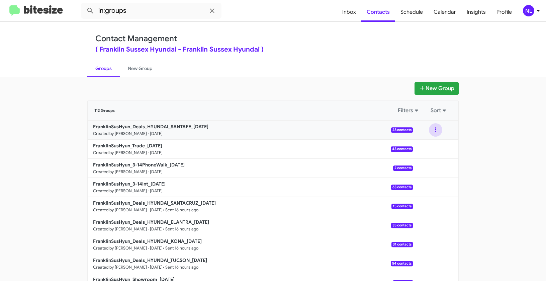
click at [430, 128] on button at bounding box center [435, 129] width 13 height 13
click at [426, 146] on button "View contacts" at bounding box center [416, 148] width 54 height 16
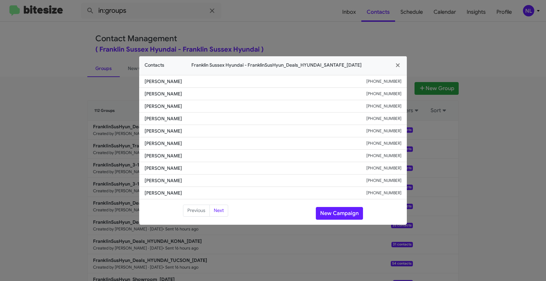
drag, startPoint x: 141, startPoint y: 129, endPoint x: 237, endPoint y: 134, distance: 95.4
click at [237, 134] on li "[PERSON_NAME] [PHONE_NUMBER]" at bounding box center [273, 131] width 268 height 12
copy span "[PERSON_NAME]"
drag, startPoint x: 368, startPoint y: 131, endPoint x: 407, endPoint y: 130, distance: 39.5
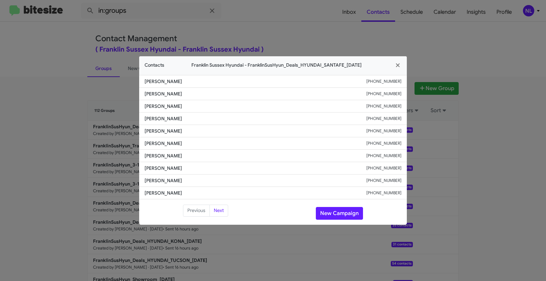
click at [407, 130] on modal-container "Contacts Franklin Sussex Hyundai - FranklinSusHyun_Deals_HYUNDAI_SANTAFE_[DATE]…" at bounding box center [273, 140] width 546 height 281
copy div "[PHONE_NUMBER]"
click at [332, 212] on button "New Campaign" at bounding box center [339, 213] width 47 height 13
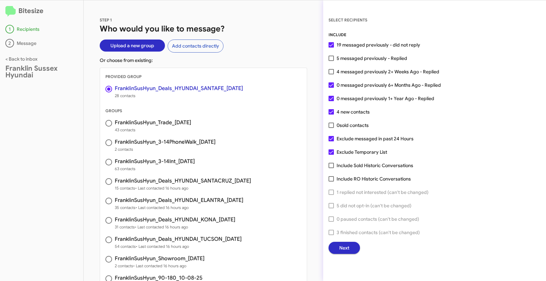
click at [332, 58] on span at bounding box center [330, 58] width 5 height 5
click at [331, 61] on input "5 messaged previously - Replied" at bounding box center [331, 61] width 0 height 0
checkbox input "true"
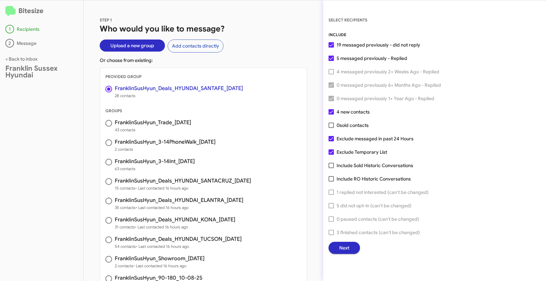
click at [352, 249] on button "Next" at bounding box center [343, 247] width 31 height 12
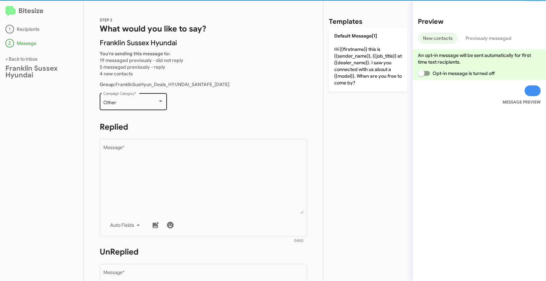
click at [132, 106] on div "Other Campaign Category *" at bounding box center [133, 101] width 60 height 18
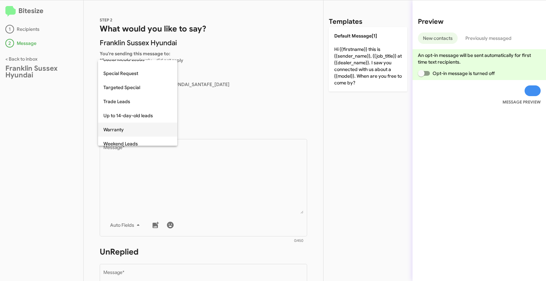
scroll to position [280, 0]
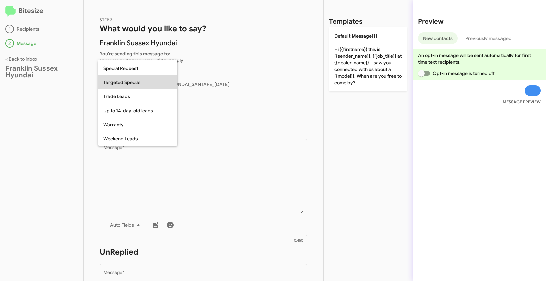
click at [122, 84] on span "Targeted Special" at bounding box center [137, 82] width 69 height 14
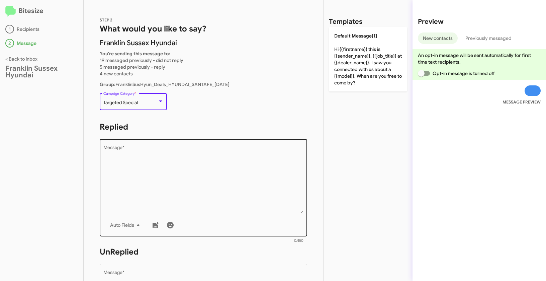
click at [133, 161] on textarea "Message *" at bounding box center [203, 179] width 200 height 68
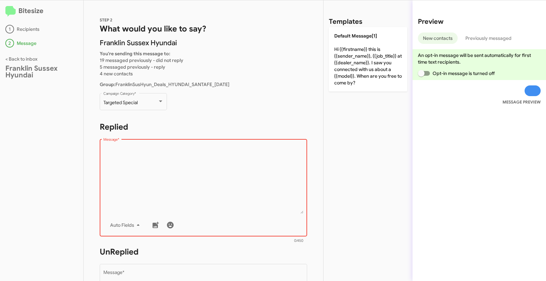
click at [174, 166] on textarea "Message *" at bounding box center [203, 179] width 200 height 68
paste textarea ""Hi {{firstname}} it's {{sender_name}} at {{dealer_name}}. Take on the season i…"
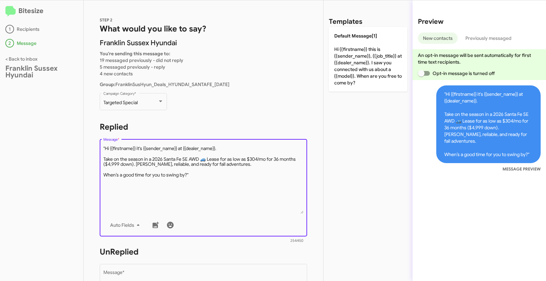
click at [106, 146] on textarea "Message *" at bounding box center [203, 179] width 200 height 68
click at [199, 175] on textarea "Message *" at bounding box center [203, 179] width 200 height 68
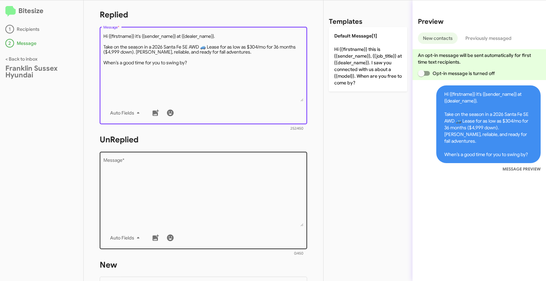
type textarea "Hi {{firstname}} it's {{sender_name}} at {{dealer_name}}. Take on the season in…"
click at [205, 216] on textarea "Message *" at bounding box center [203, 192] width 200 height 68
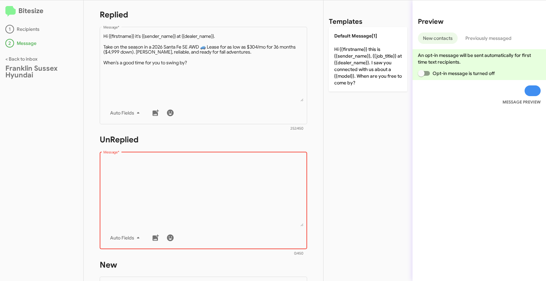
click at [150, 176] on textarea "Message *" at bounding box center [203, 192] width 200 height 68
paste textarea ""Hi {{firstname}} it's {{sender_name}}, {{job_title}} at {{dealer_name}}. Take …"
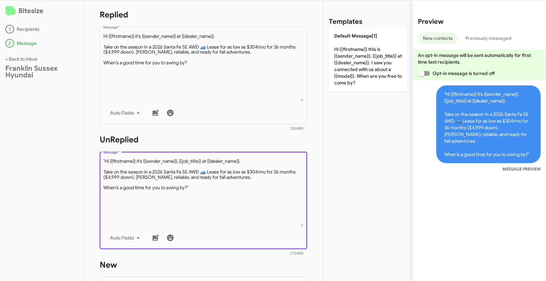
drag, startPoint x: 106, startPoint y: 162, endPoint x: 123, endPoint y: 157, distance: 18.1
click at [106, 162] on textarea "Message *" at bounding box center [203, 192] width 200 height 68
click at [204, 186] on textarea "Message *" at bounding box center [203, 192] width 200 height 68
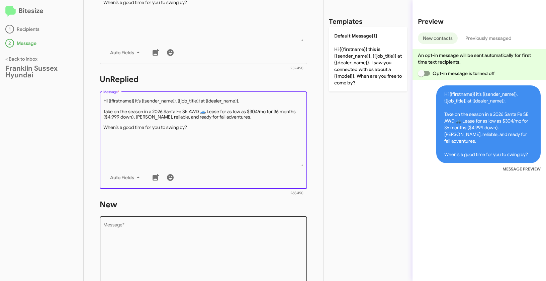
scroll to position [221, 0]
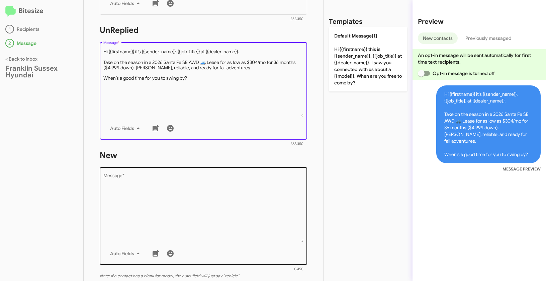
type textarea "Hi {{firstname}} it's {{sender_name}}, {{job_title}} at {{dealer_name}}. Take o…"
click at [197, 216] on textarea "Message *" at bounding box center [203, 208] width 200 height 68
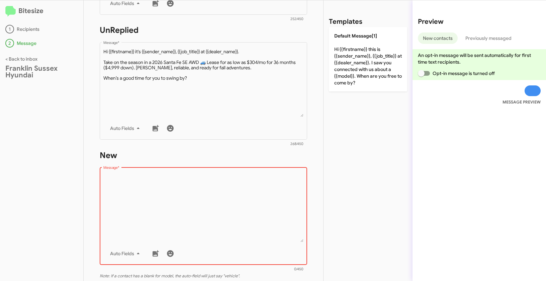
paste textarea ""Hi {{firstname}} it's {{sender_name}}, {{job_title}} at {{dealer_name}}. Take …"
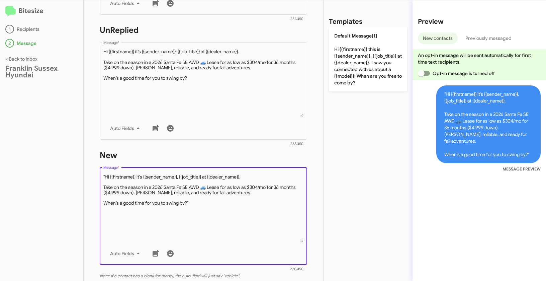
click at [105, 175] on textarea "Message *" at bounding box center [203, 208] width 200 height 68
click at [211, 203] on textarea "Message *" at bounding box center [203, 208] width 200 height 68
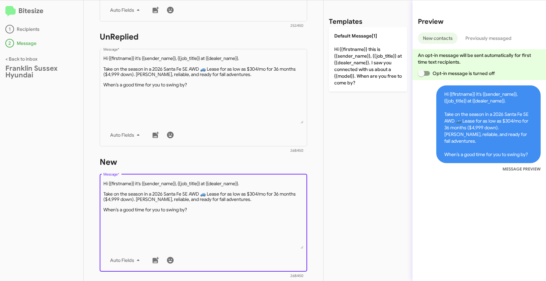
scroll to position [182, 0]
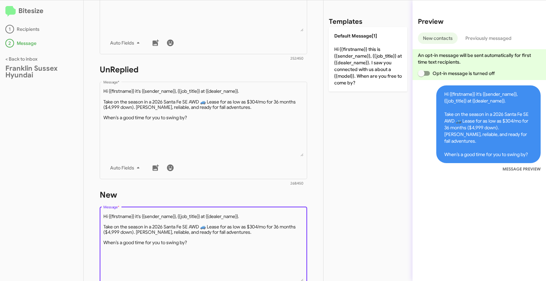
type textarea "Hi {{firstname}} it's {{sender_name}}, {{job_title}} at {{dealer_name}}. Take o…"
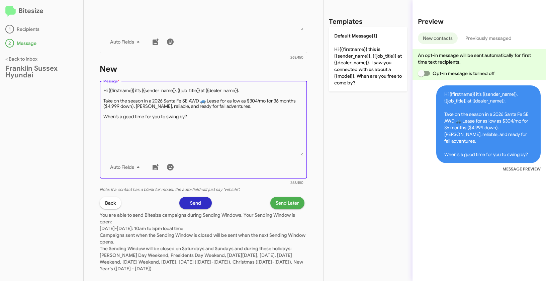
scroll to position [318, 0]
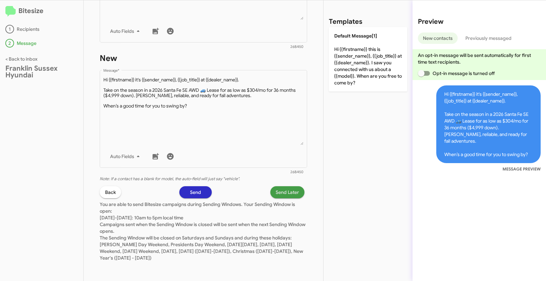
click at [285, 191] on span "Send Later" at bounding box center [287, 192] width 23 height 12
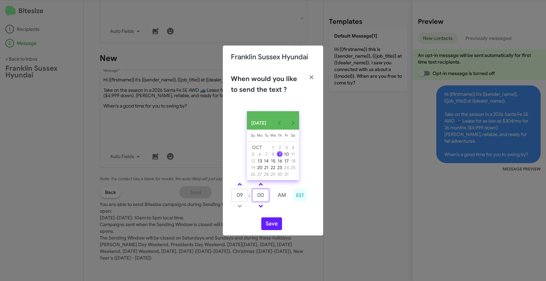
drag, startPoint x: 267, startPoint y: 197, endPoint x: 258, endPoint y: 194, distance: 9.7
click at [258, 194] on input "00" at bounding box center [260, 195] width 17 height 13
type input "35"
click at [273, 227] on button "Save" at bounding box center [271, 223] width 21 height 13
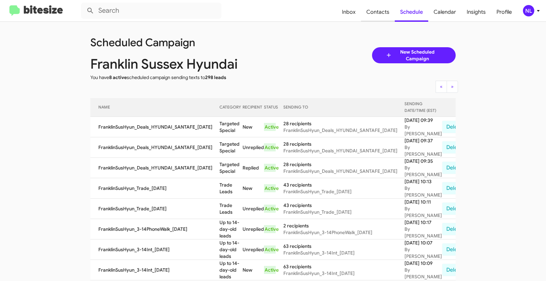
click at [385, 11] on span "Contacts" at bounding box center [378, 11] width 34 height 19
type input "in:groups"
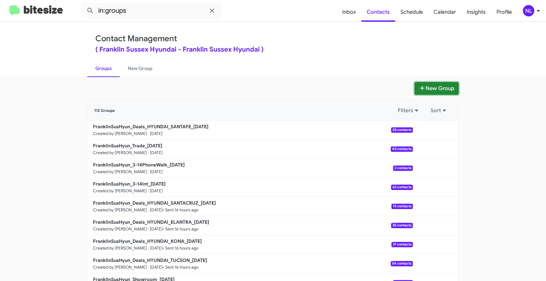
click at [440, 88] on button "New Group" at bounding box center [436, 88] width 44 height 13
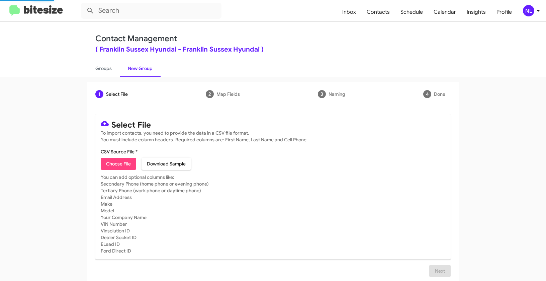
click at [122, 163] on span "Choose File" at bounding box center [118, 164] width 25 height 12
type input "FranklinSusHyun_Deals_HYUNDAI_IONIQ_[DATE]"
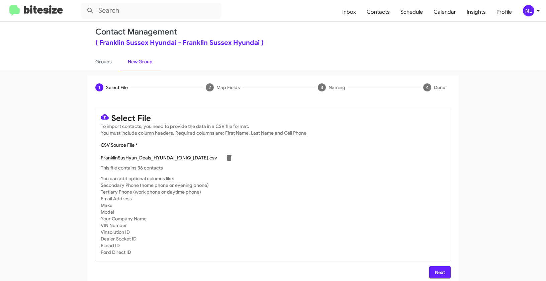
scroll to position [12, 0]
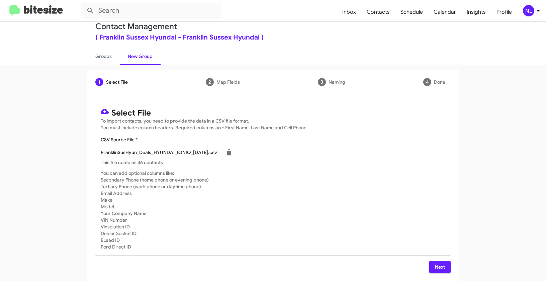
click at [443, 264] on span "Next" at bounding box center [439, 267] width 11 height 12
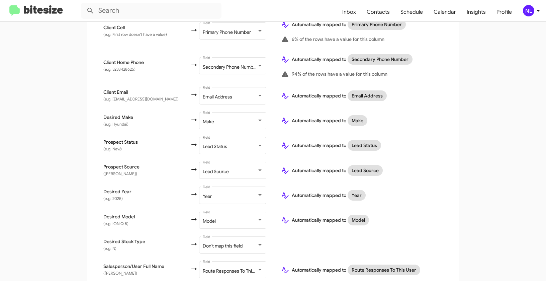
scroll to position [273, 0]
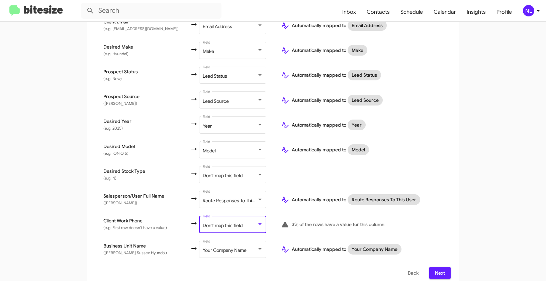
click at [235, 222] on span "Don't map this field" at bounding box center [223, 225] width 40 height 6
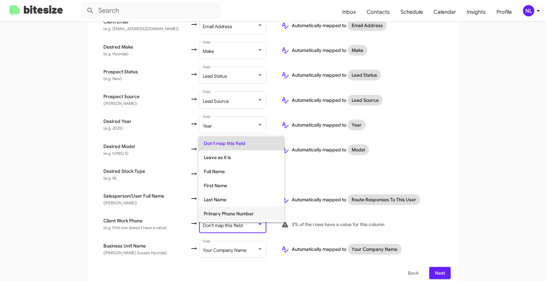
scroll to position [43, 0]
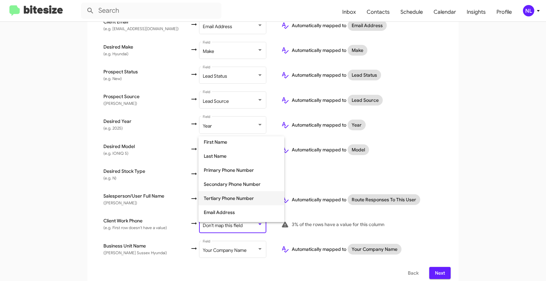
click at [232, 201] on span "Tertiary Phone Number" at bounding box center [241, 198] width 75 height 14
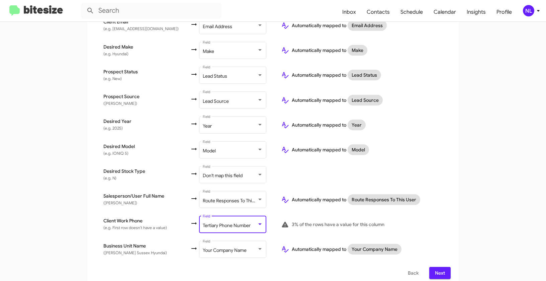
click at [488, 214] on app-new-group "Select File 2 Map Fields 3 Naming 4 Done Select File To import contacts, you ne…" at bounding box center [273, 48] width 546 height 478
click at [443, 267] on span "Next" at bounding box center [439, 273] width 11 height 12
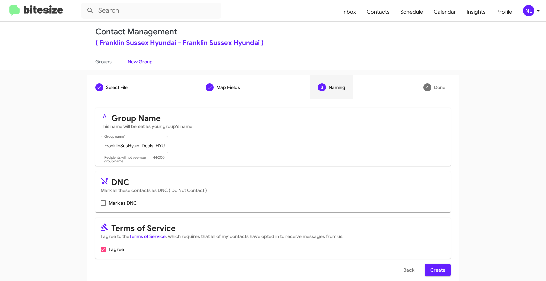
scroll to position [15, 0]
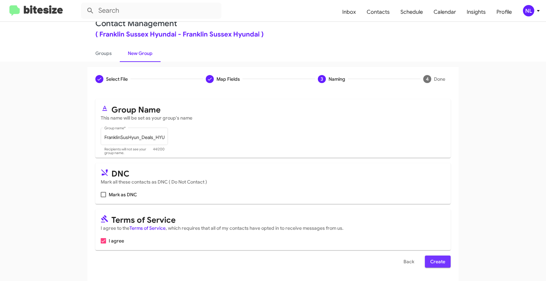
click at [439, 256] on span "Create" at bounding box center [437, 261] width 15 height 12
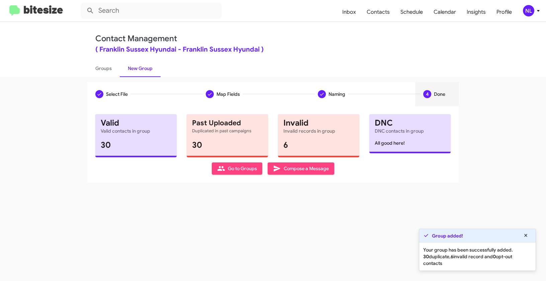
click at [240, 169] on span "Go to Groups" at bounding box center [237, 168] width 40 height 12
type input "in:groups"
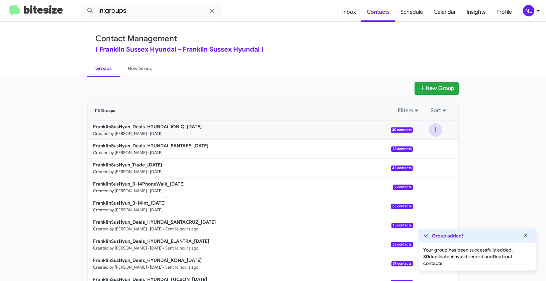
click at [436, 127] on button at bounding box center [435, 129] width 13 height 13
click at [431, 147] on button "View contacts" at bounding box center [416, 148] width 54 height 16
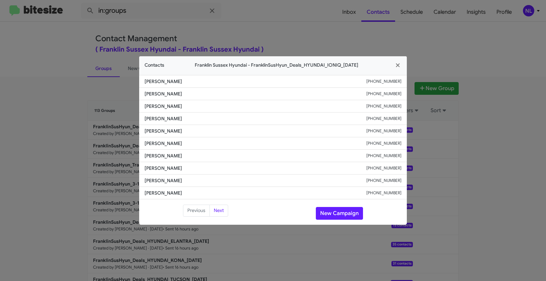
drag, startPoint x: 146, startPoint y: 131, endPoint x: 216, endPoint y: 132, distance: 69.9
click at [216, 132] on li "[PERSON_NAME] [PHONE_NUMBER]" at bounding box center [273, 131] width 268 height 12
copy span "[PERSON_NAME]"
drag, startPoint x: 369, startPoint y: 132, endPoint x: 412, endPoint y: 131, distance: 43.8
click at [412, 131] on modal-container "Contacts Franklin Sussex Hyundai - FranklinSusHyun_Deals_HYUNDAI_IONIQ_[DATE] […" at bounding box center [273, 140] width 546 height 281
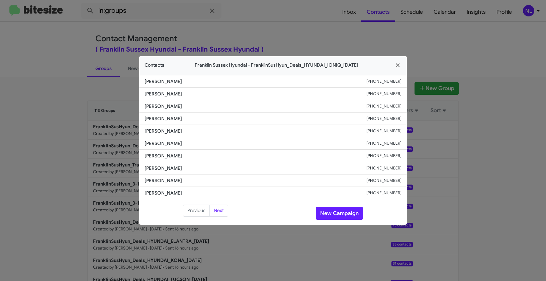
copy div "[PHONE_NUMBER]"
click at [342, 212] on button "New Campaign" at bounding box center [339, 213] width 47 height 13
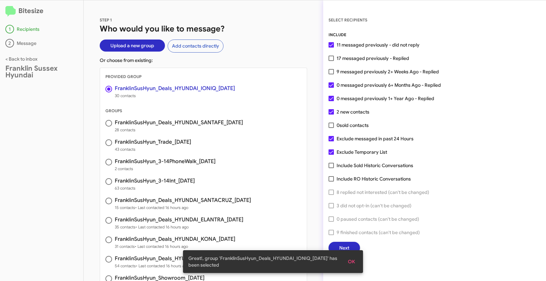
click at [349, 261] on span "OK" at bounding box center [351, 261] width 7 height 12
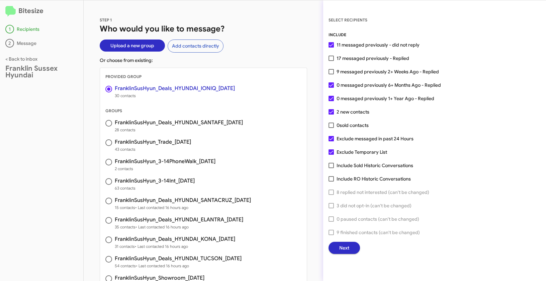
click at [332, 58] on span at bounding box center [330, 58] width 5 height 5
click at [331, 61] on input "17 messaged previously - Replied" at bounding box center [331, 61] width 0 height 0
checkbox input "true"
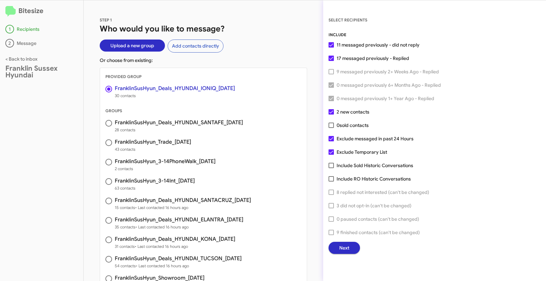
click at [344, 247] on span "Next" at bounding box center [344, 247] width 10 height 12
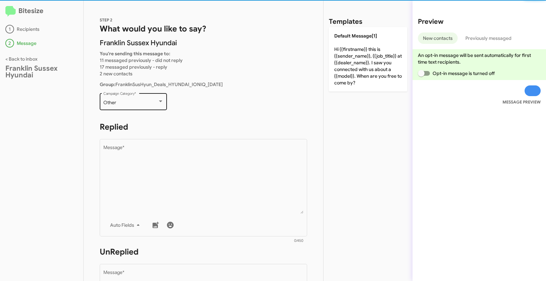
click at [140, 104] on div "Other" at bounding box center [130, 102] width 54 height 5
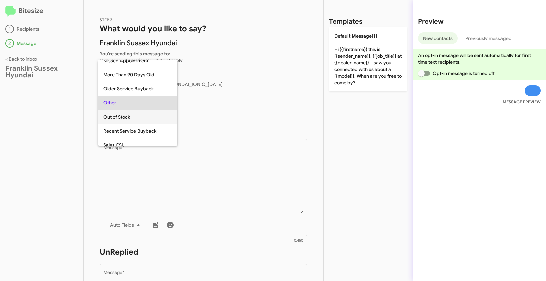
scroll to position [254, 0]
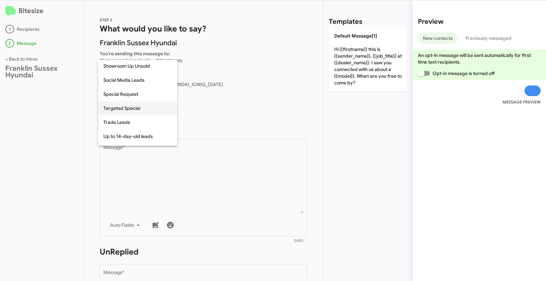
click at [128, 110] on span "Targeted Special" at bounding box center [137, 108] width 69 height 14
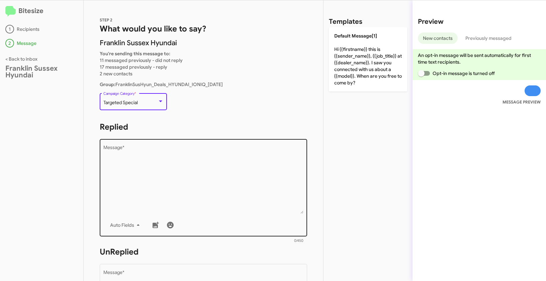
drag, startPoint x: 165, startPoint y: 161, endPoint x: 162, endPoint y: 137, distance: 23.6
click at [165, 161] on textarea "Message *" at bounding box center [203, 179] width 200 height 68
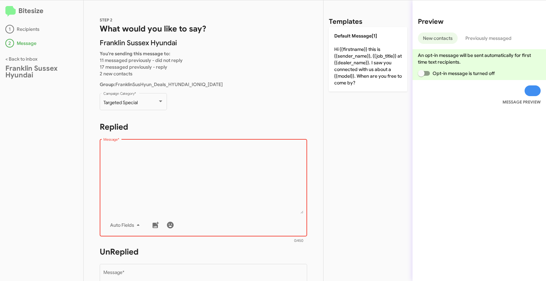
click at [190, 160] on textarea "Message *" at bounding box center [203, 179] width 200 height 68
paste textarea ""Hi {{firstname}} it's {{sender_name}} at {{dealer_name}}. Step into the future…"
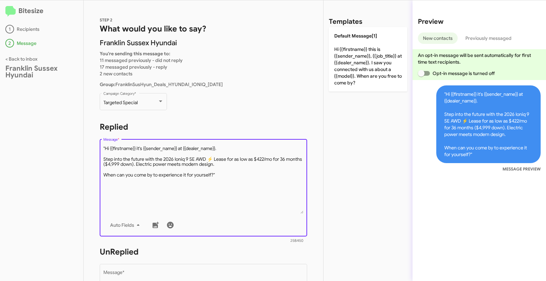
click at [106, 148] on textarea "Message *" at bounding box center [203, 179] width 200 height 68
click at [223, 178] on textarea "Message *" at bounding box center [203, 179] width 200 height 68
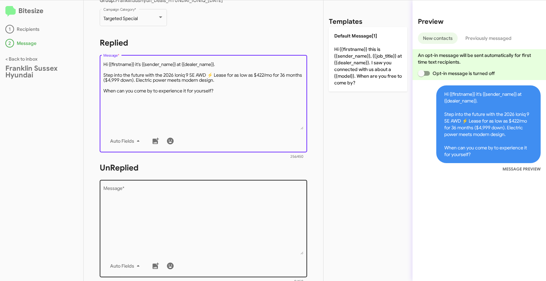
scroll to position [84, 0]
type textarea "Hi {{firstname}} it's {{sender_name}} at {{dealer_name}}. Step into the future …"
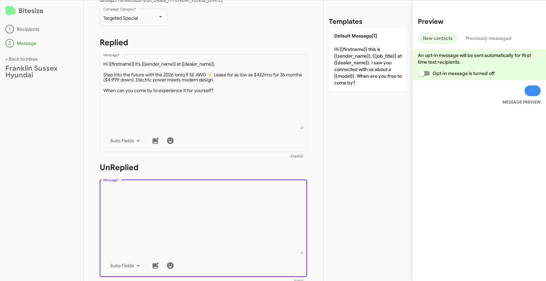
click at [224, 209] on textarea "Message *" at bounding box center [203, 220] width 200 height 68
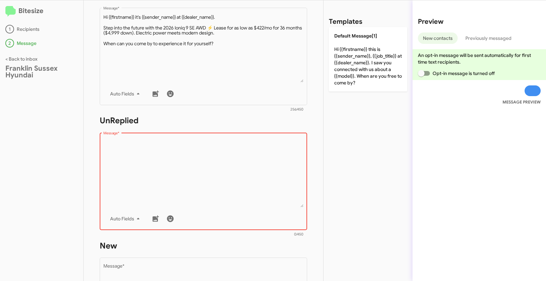
scroll to position [193, 0]
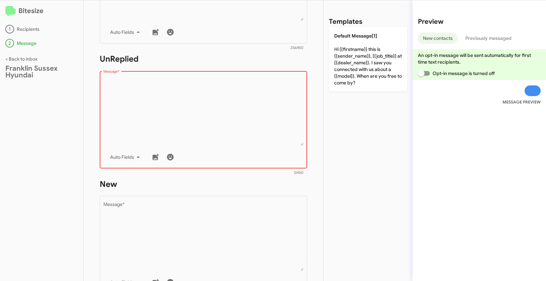
click at [191, 117] on textarea "Message *" at bounding box center [203, 111] width 200 height 68
paste textarea ""Hi {{firstname}} it's {{sender_name}}, {{job_title}} at {{dealer_name}}. Step …"
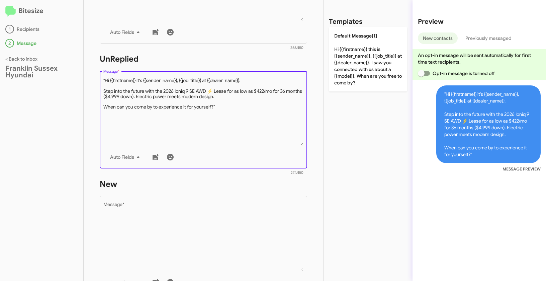
click at [106, 79] on textarea "Message *" at bounding box center [203, 111] width 200 height 68
click at [229, 105] on textarea "Message *" at bounding box center [203, 111] width 200 height 68
type textarea "Hi {{firstname}} it's {{sender_name}}, {{job_title}} at {{dealer_name}}. Step i…"
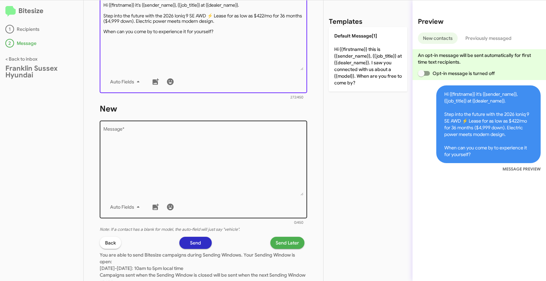
scroll to position [306, 0]
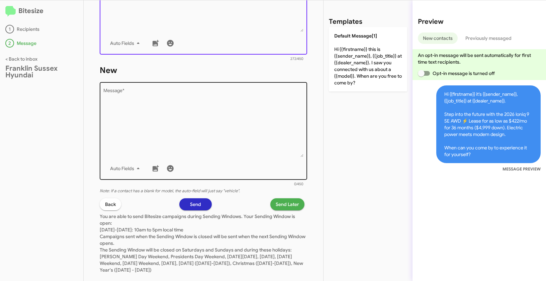
click at [205, 121] on textarea "Message *" at bounding box center [203, 123] width 200 height 68
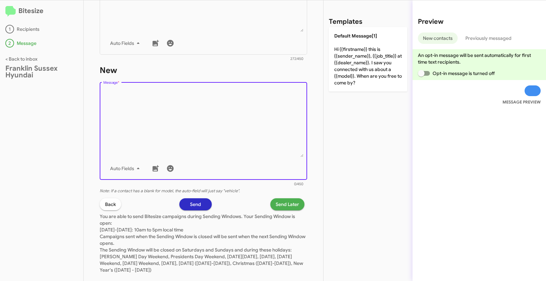
paste textarea ""Hi {{firstname}} it's {{sender_name}}, {{job_title}} at {{dealer_name}}. Step …"
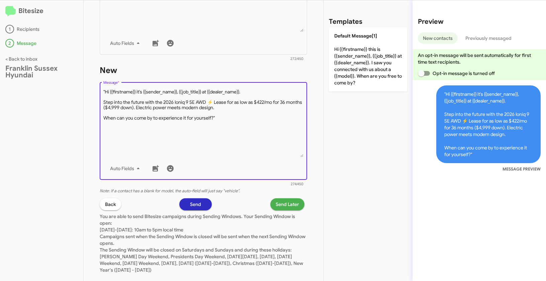
click at [106, 90] on textarea "Message *" at bounding box center [203, 123] width 200 height 68
click at [228, 116] on textarea "Message *" at bounding box center [203, 123] width 200 height 68
type textarea "Hi {{firstname}} it's {{sender_name}}, {{job_title}} at {{dealer_name}}. Step i…"
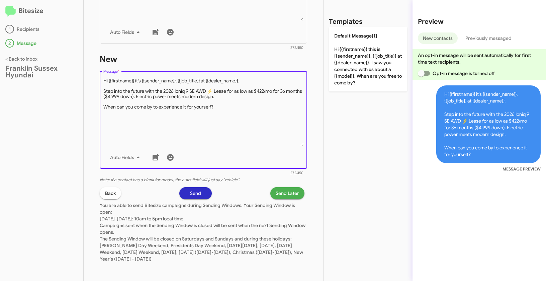
scroll to position [318, 0]
click at [288, 191] on span "Send Later" at bounding box center [287, 192] width 23 height 12
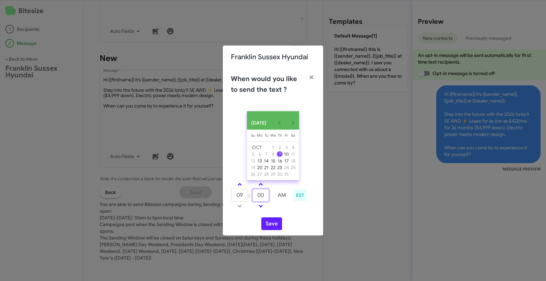
drag, startPoint x: 261, startPoint y: 197, endPoint x: 253, endPoint y: 195, distance: 8.5
click at [253, 195] on input "00" at bounding box center [260, 195] width 17 height 13
type input "45"
click at [270, 226] on button "Save" at bounding box center [271, 223] width 21 height 13
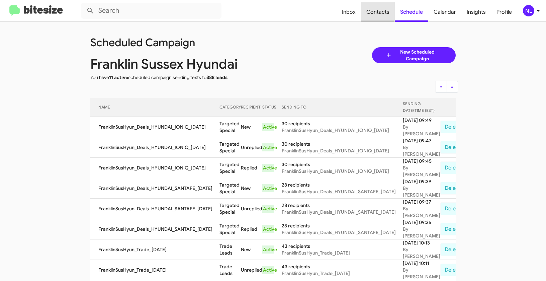
click at [379, 9] on span "Contacts" at bounding box center [378, 11] width 34 height 19
type input "in:groups"
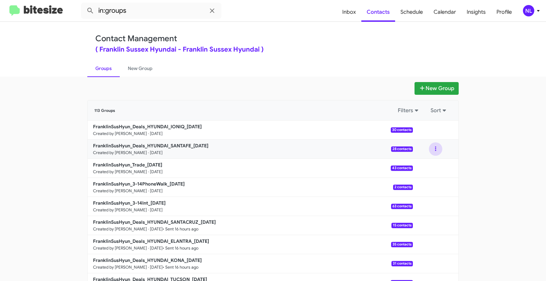
click at [433, 147] on button at bounding box center [435, 148] width 13 height 13
click at [417, 168] on button "View contacts" at bounding box center [416, 167] width 54 height 16
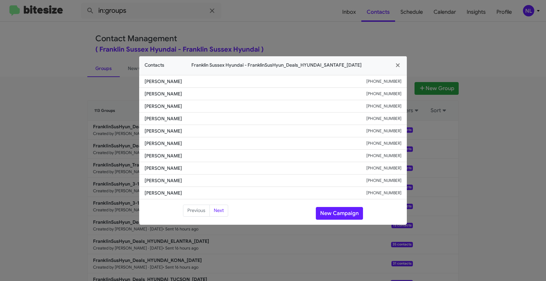
drag, startPoint x: 144, startPoint y: 154, endPoint x: 185, endPoint y: 155, distance: 40.8
click at [185, 155] on span "[PERSON_NAME]" at bounding box center [255, 155] width 222 height 7
copy span "[PERSON_NAME]"
click at [236, 188] on li "[PERSON_NAME] [PHONE_NUMBER]" at bounding box center [273, 193] width 268 height 12
click at [397, 67] on icon "button" at bounding box center [398, 66] width 4 height 4
